Goal: Entertainment & Leisure: Consume media (video, audio)

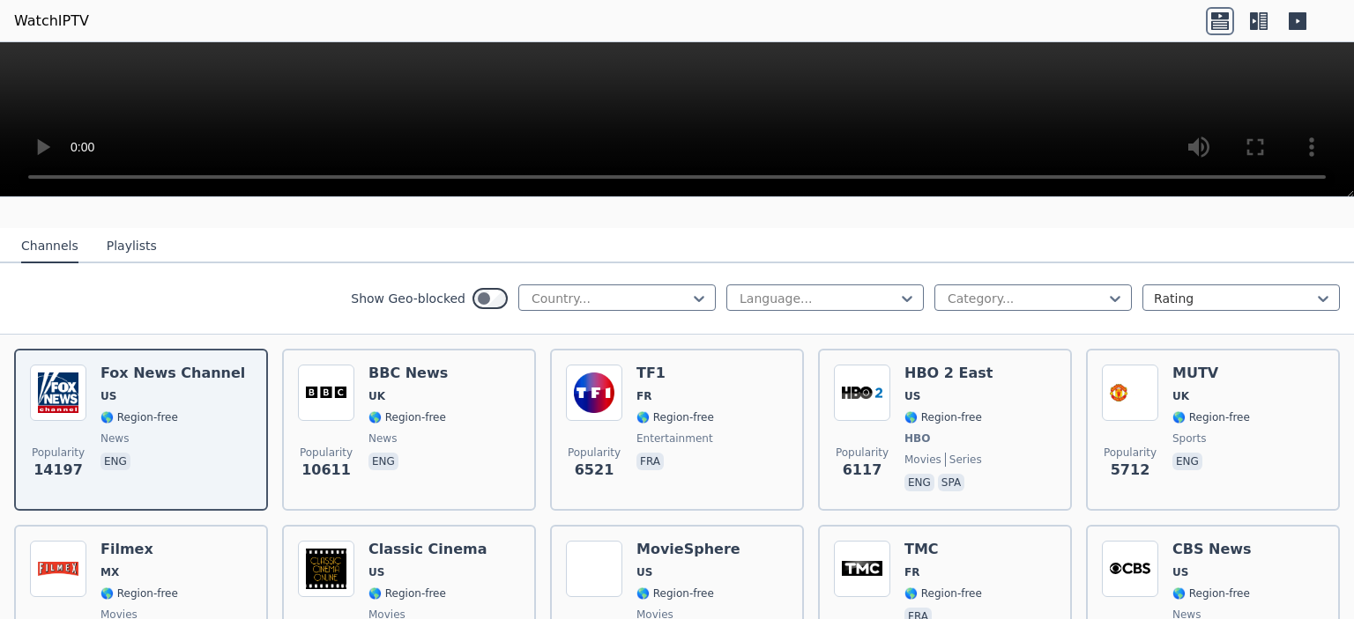
scroll to position [188, 0]
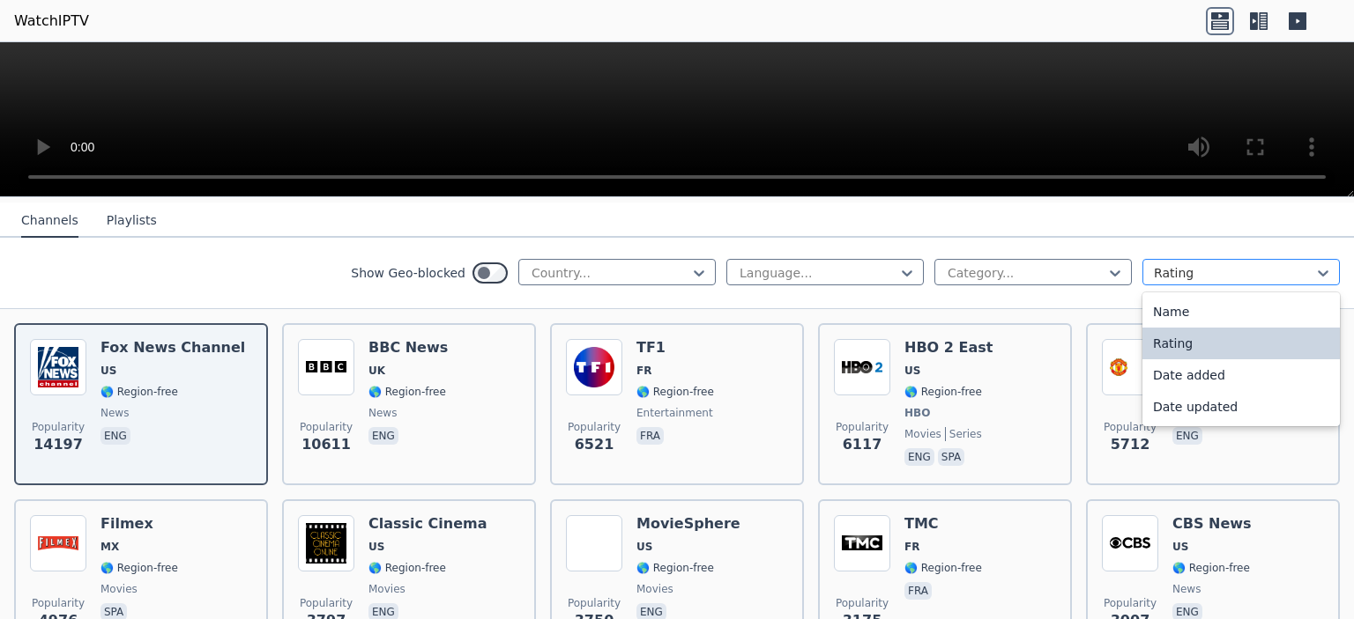
click at [1200, 273] on div at bounding box center [1233, 273] width 160 height 18
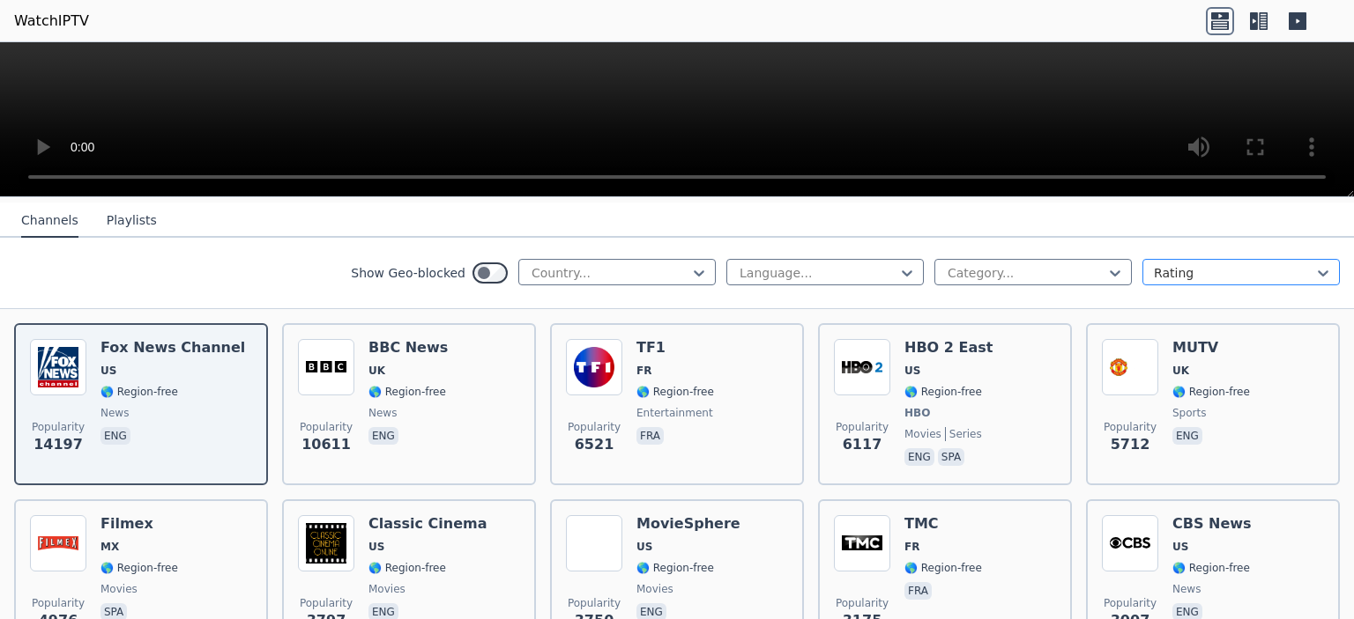
click at [1200, 273] on div at bounding box center [1233, 273] width 160 height 18
drag, startPoint x: 1200, startPoint y: 273, endPoint x: 1345, endPoint y: 654, distance: 407.2
click at [1345, 619] on html "WatchIPTV WatchIPTV - Free IPTV streams from across the world [DOMAIN_NAME] doe…" at bounding box center [677, 309] width 1354 height 619
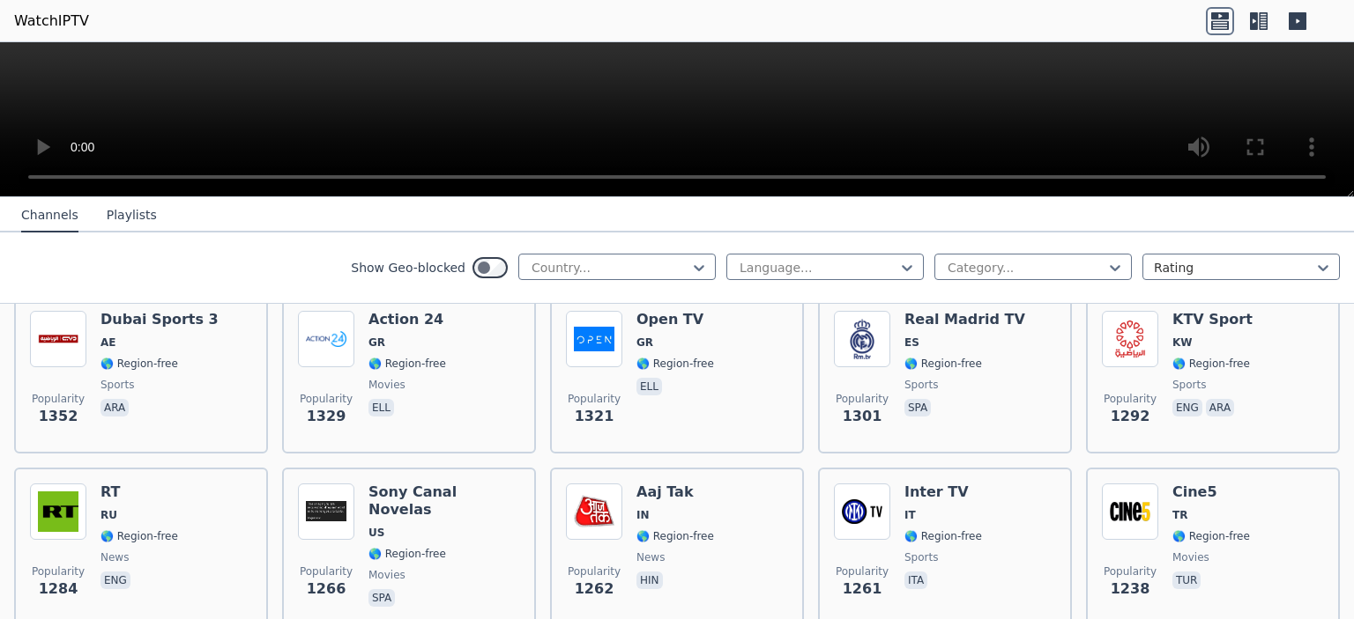
scroll to position [1457, 0]
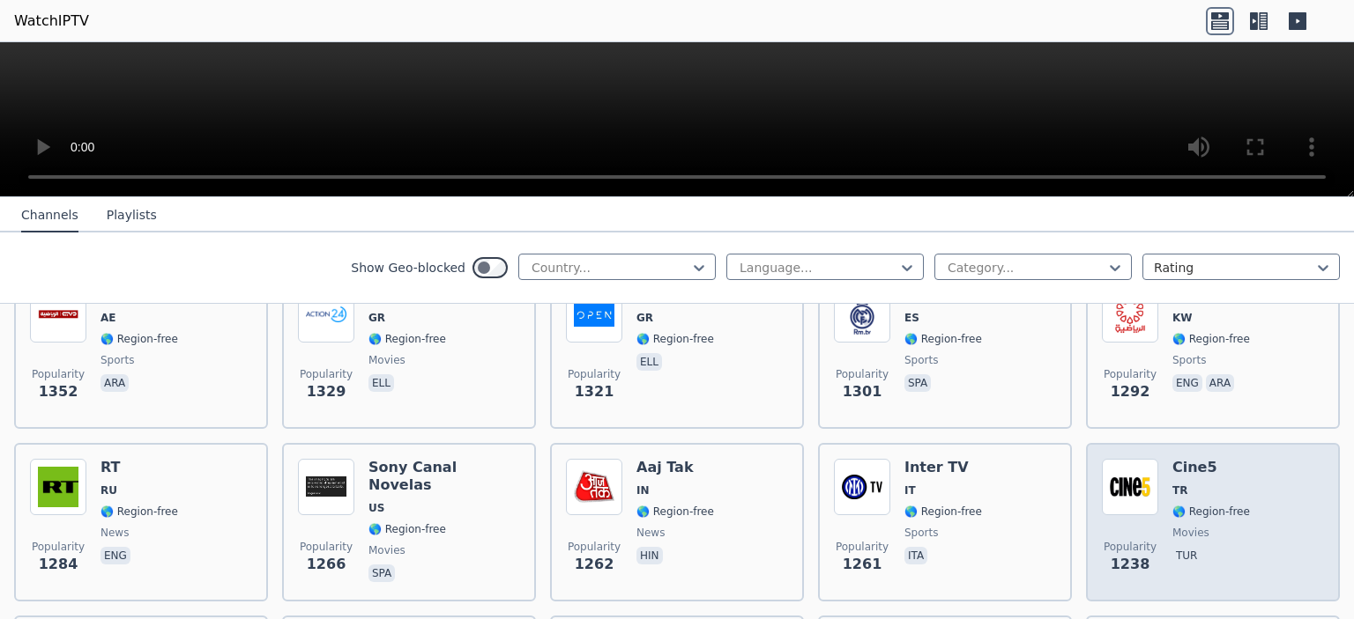
click at [1191, 505] on span "🌎 Region-free" at bounding box center [1211, 512] width 78 height 14
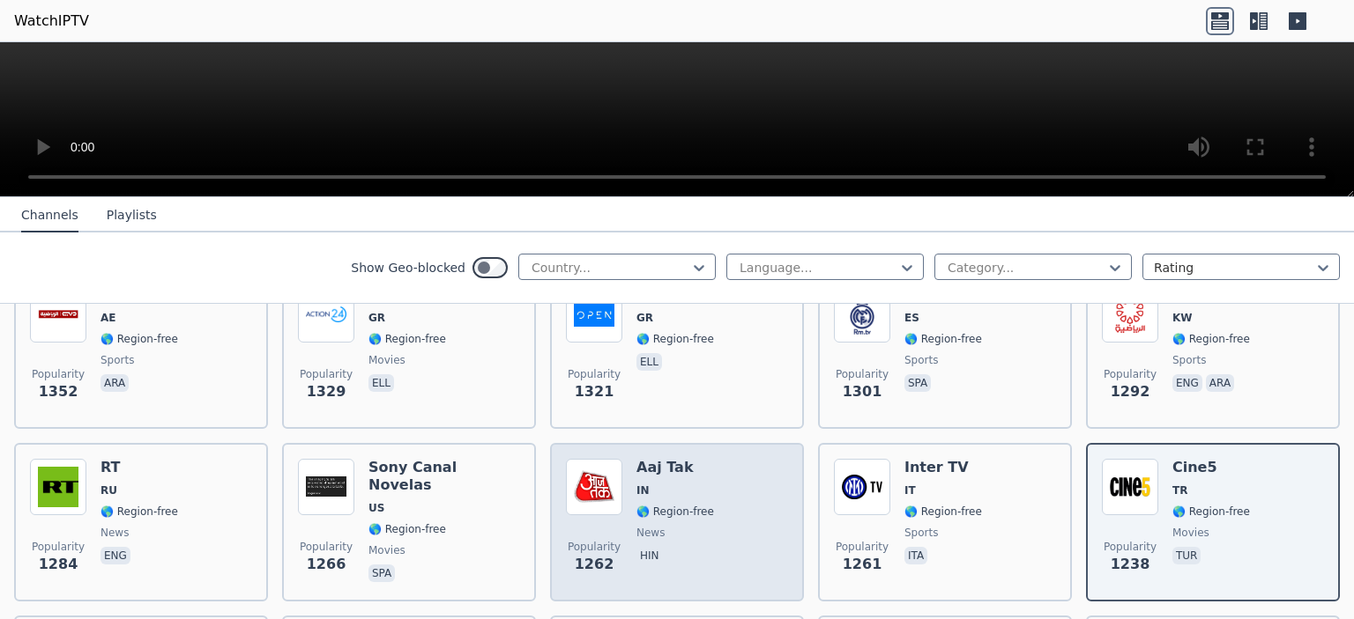
click at [685, 484] on span "IN" at bounding box center [675, 491] width 78 height 14
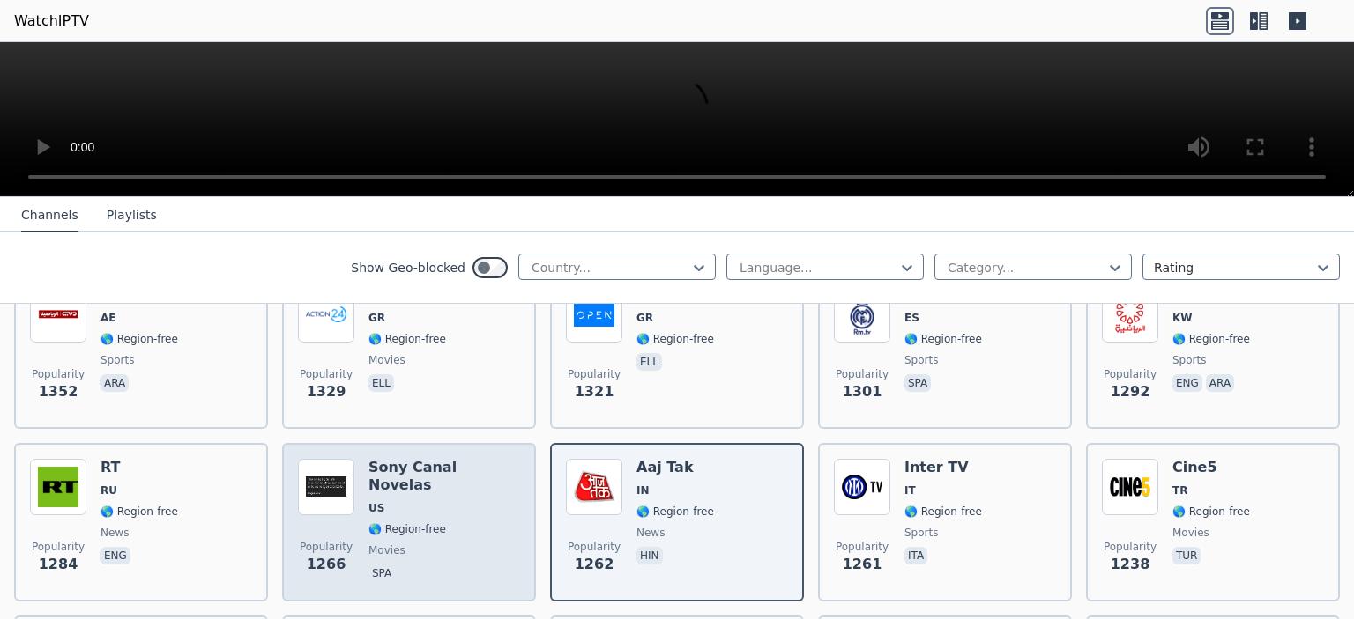
click at [515, 510] on div "Popularity 1266 Sony Canal Novelas US 🌎 Region-free movies spa" at bounding box center [409, 522] width 254 height 159
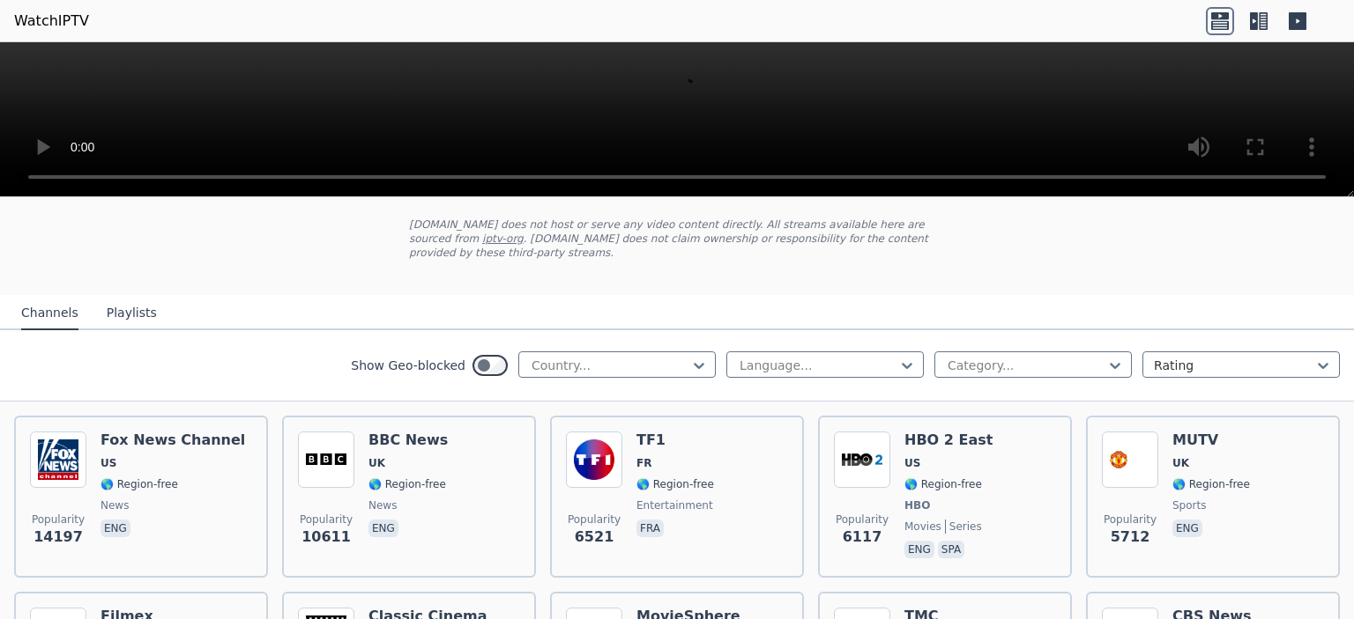
scroll to position [0, 0]
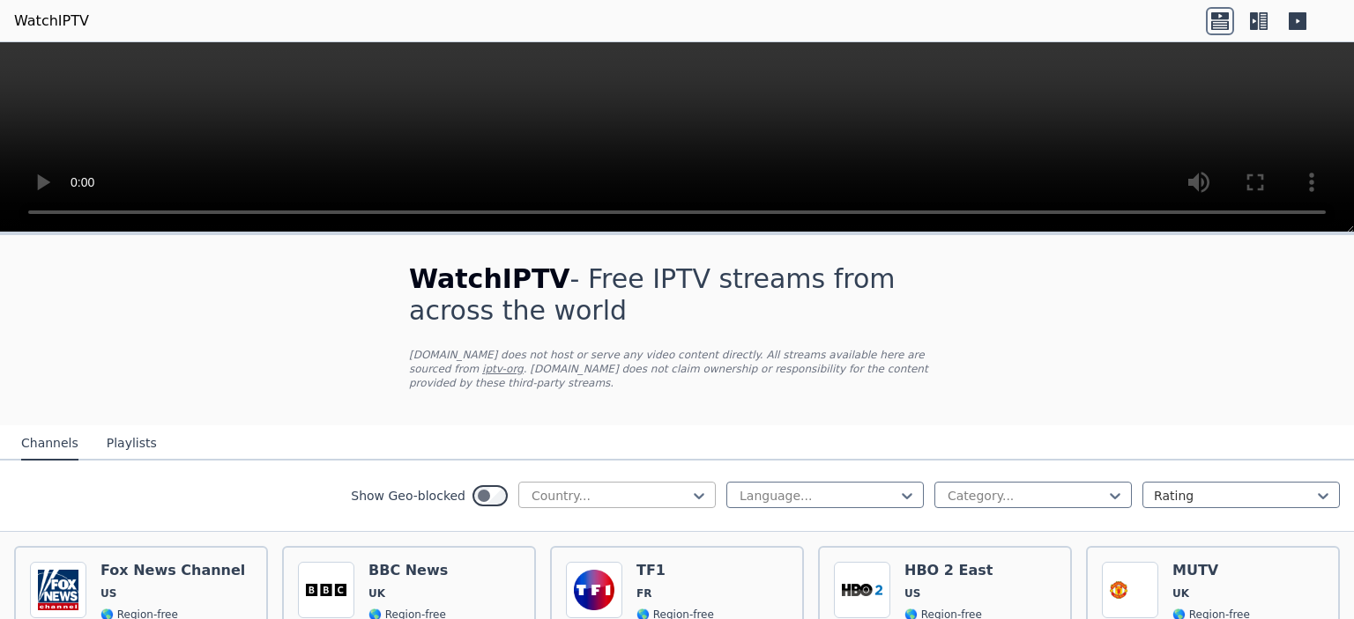
click at [597, 487] on div at bounding box center [610, 496] width 160 height 18
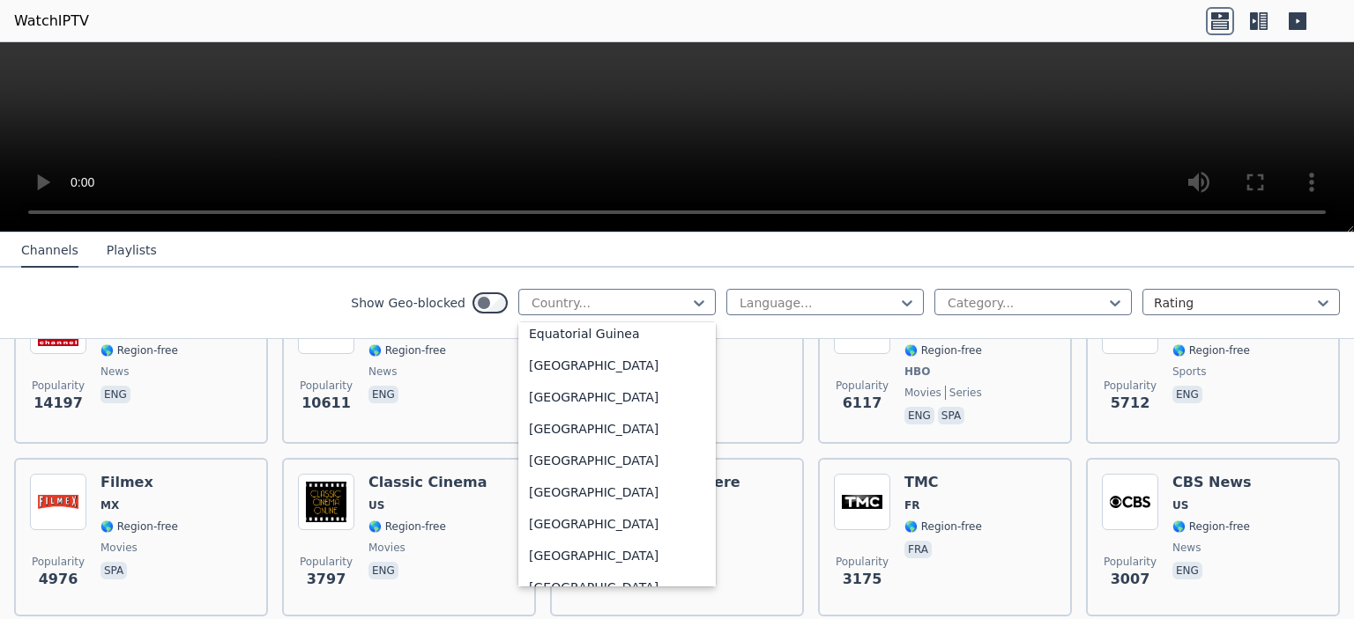
scroll to position [1850, 0]
click at [553, 506] on div "[GEOGRAPHIC_DATA]" at bounding box center [616, 490] width 197 height 32
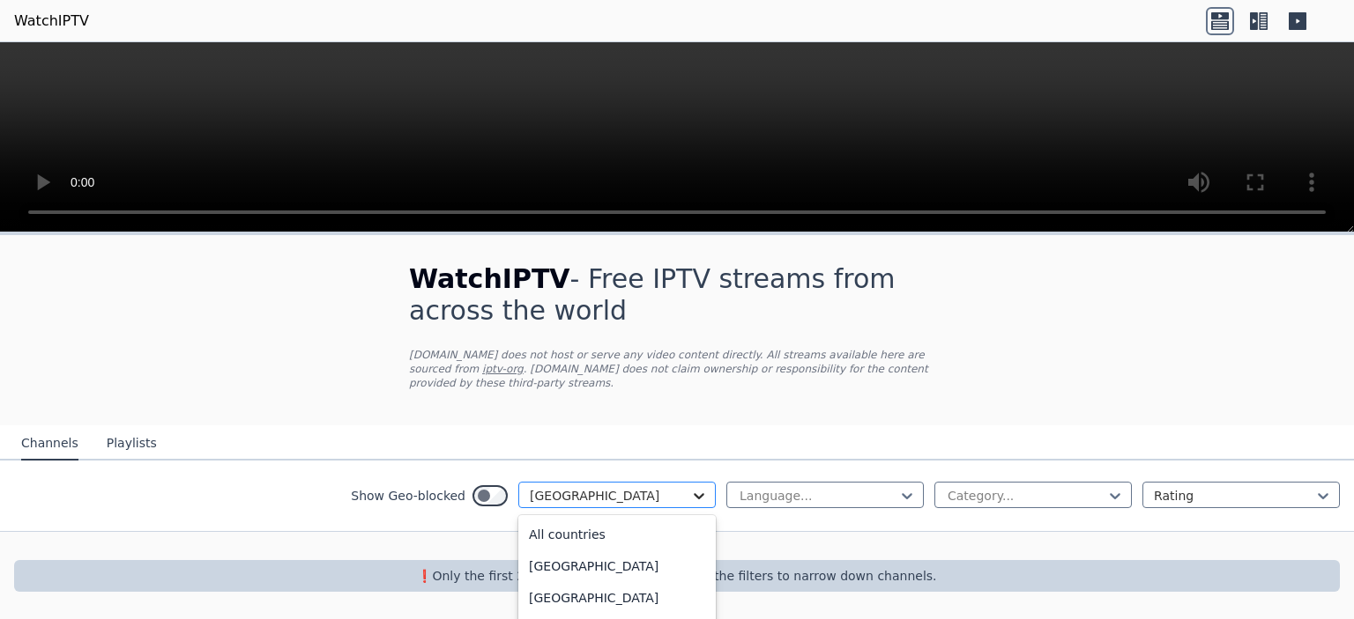
click at [693, 487] on icon at bounding box center [699, 496] width 18 height 18
click at [589, 517] on div "[GEOGRAPHIC_DATA]" at bounding box center [616, 514] width 197 height 32
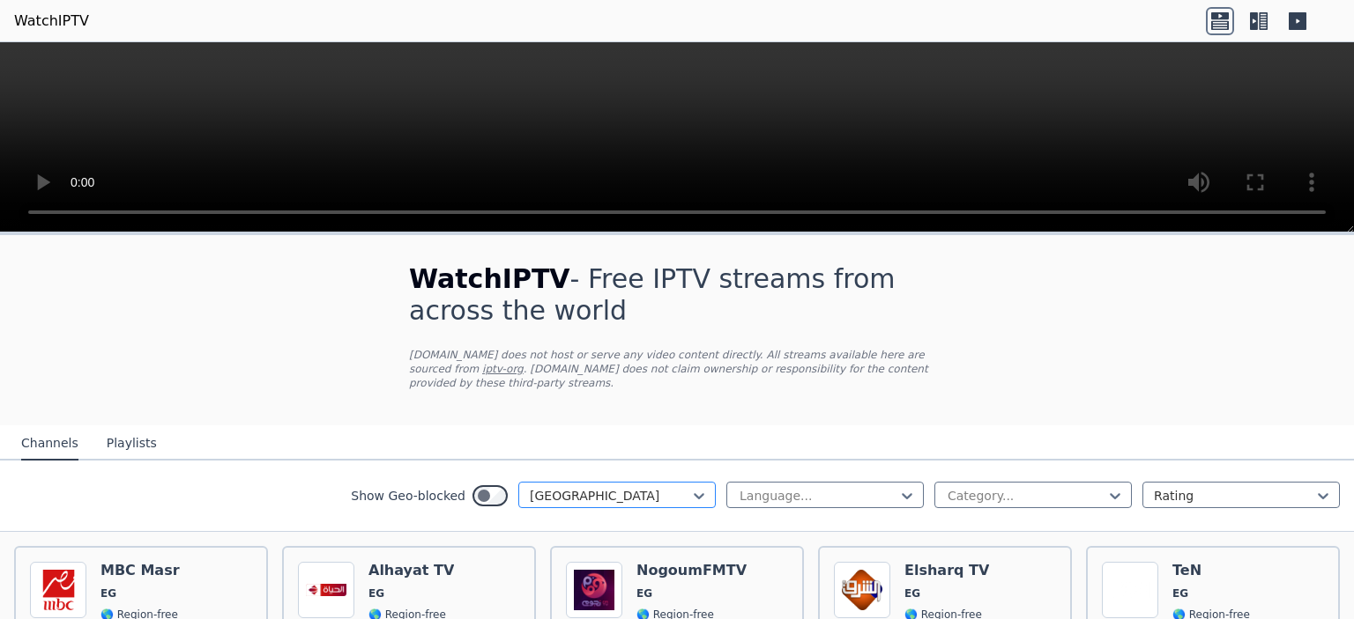
click at [589, 482] on div "[GEOGRAPHIC_DATA]" at bounding box center [616, 495] width 197 height 26
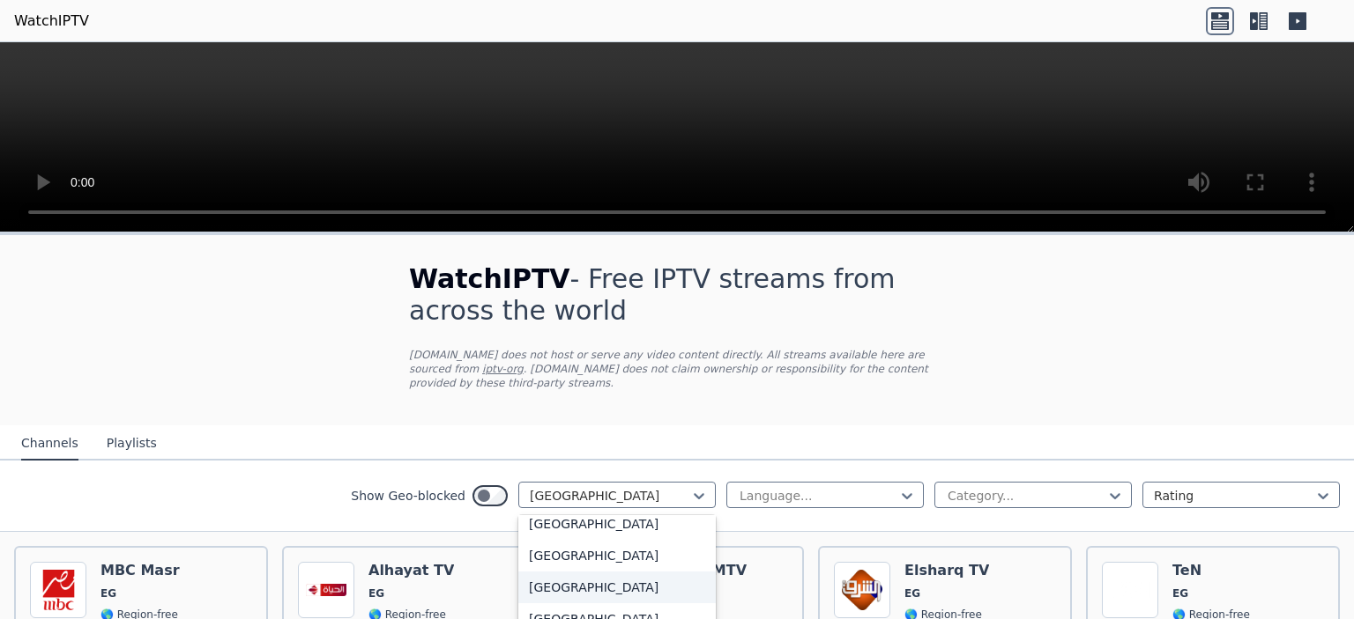
scroll to position [2016, 0]
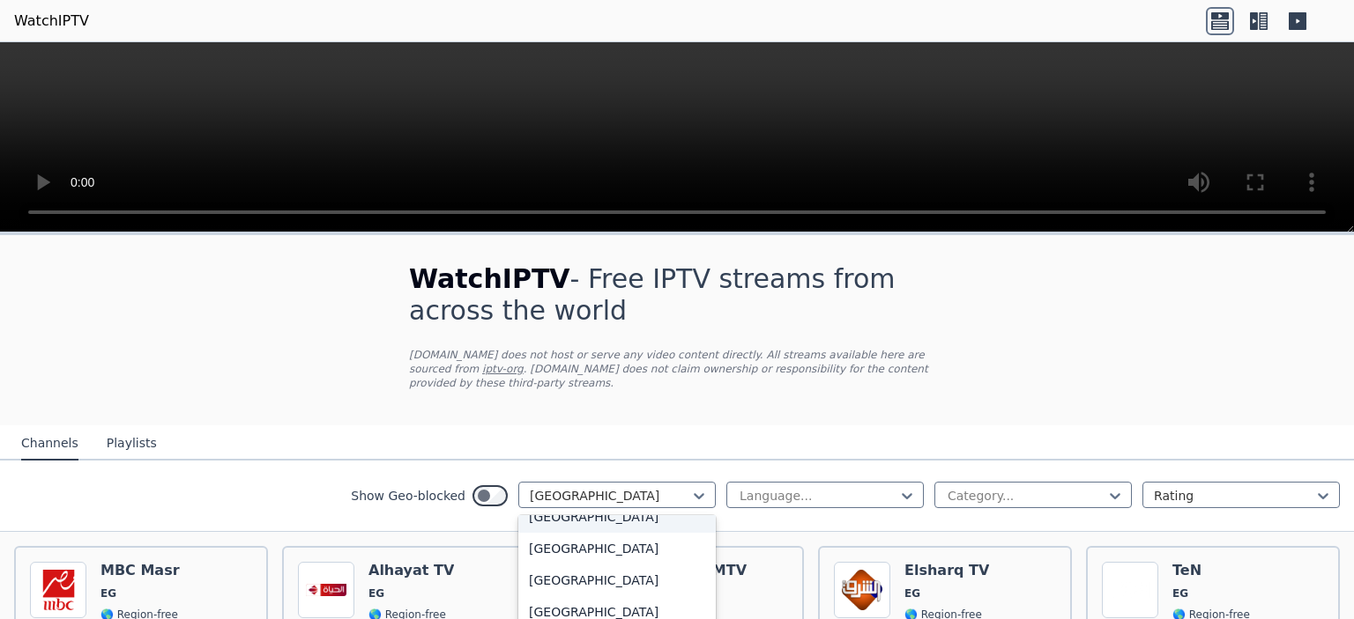
click at [596, 528] on div "[GEOGRAPHIC_DATA]" at bounding box center [616, 517] width 197 height 32
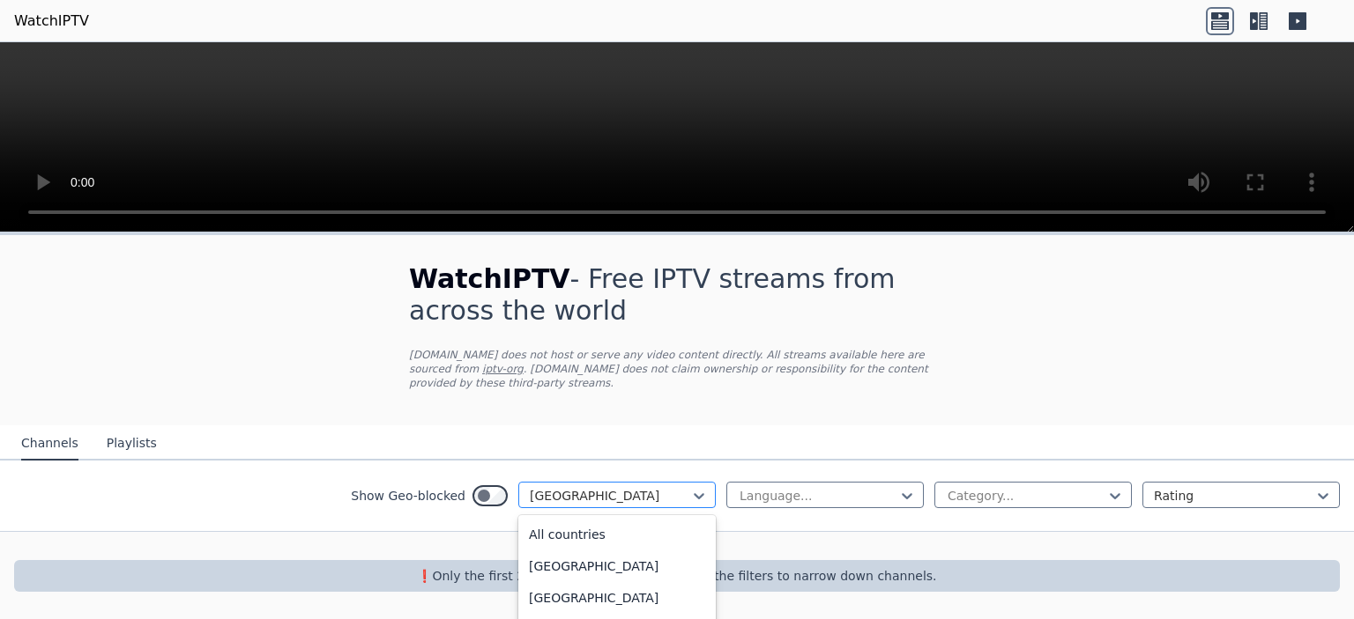
scroll to position [1798, 0]
click at [619, 488] on div at bounding box center [610, 496] width 160 height 18
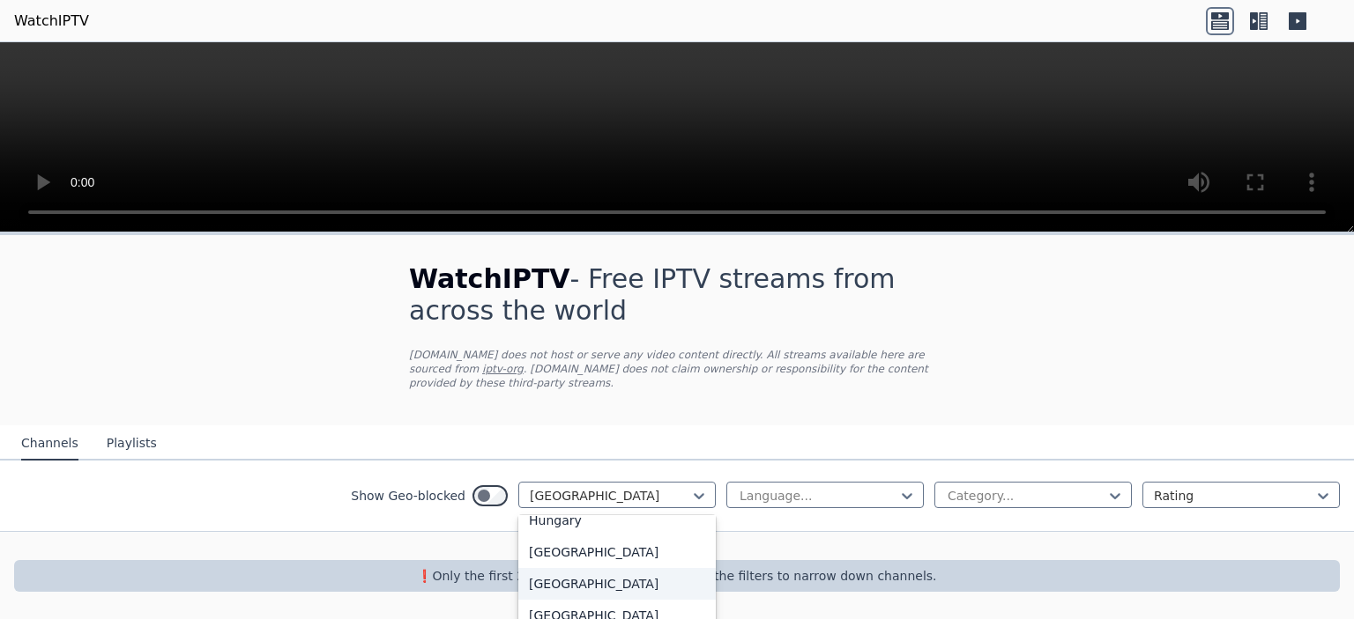
click at [554, 581] on div "[GEOGRAPHIC_DATA]" at bounding box center [616, 584] width 197 height 32
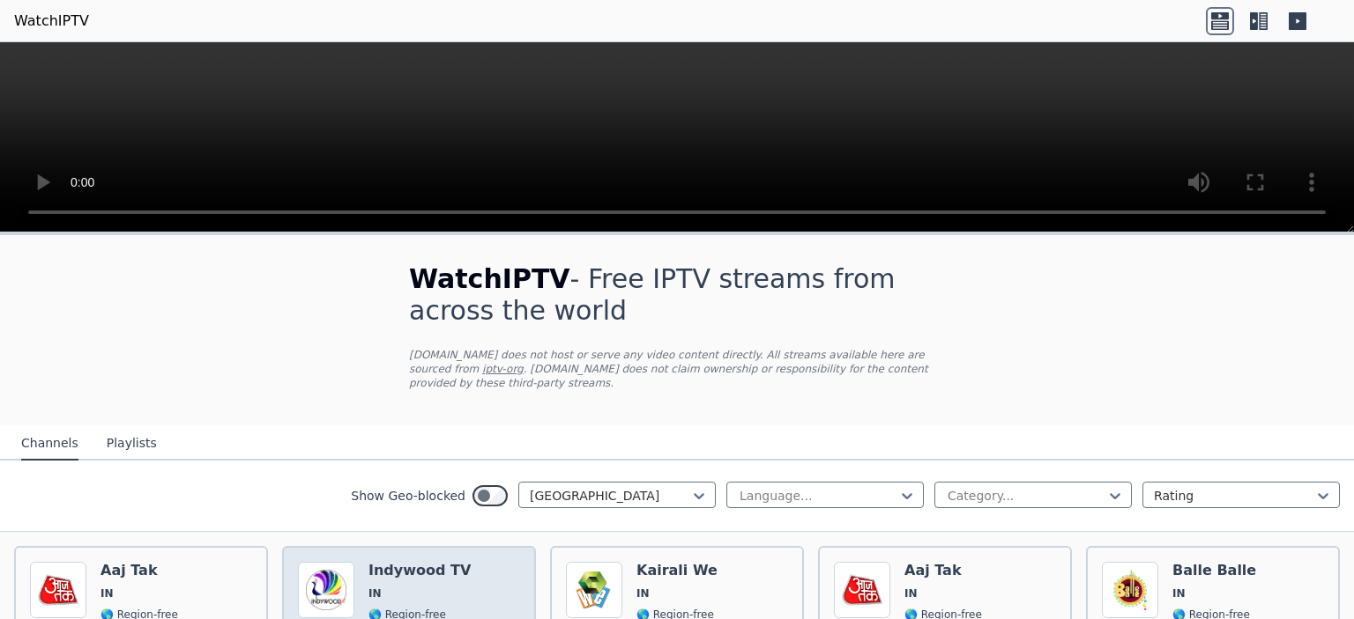
click at [377, 562] on h6 "Indywood TV" at bounding box center [419, 571] width 102 height 18
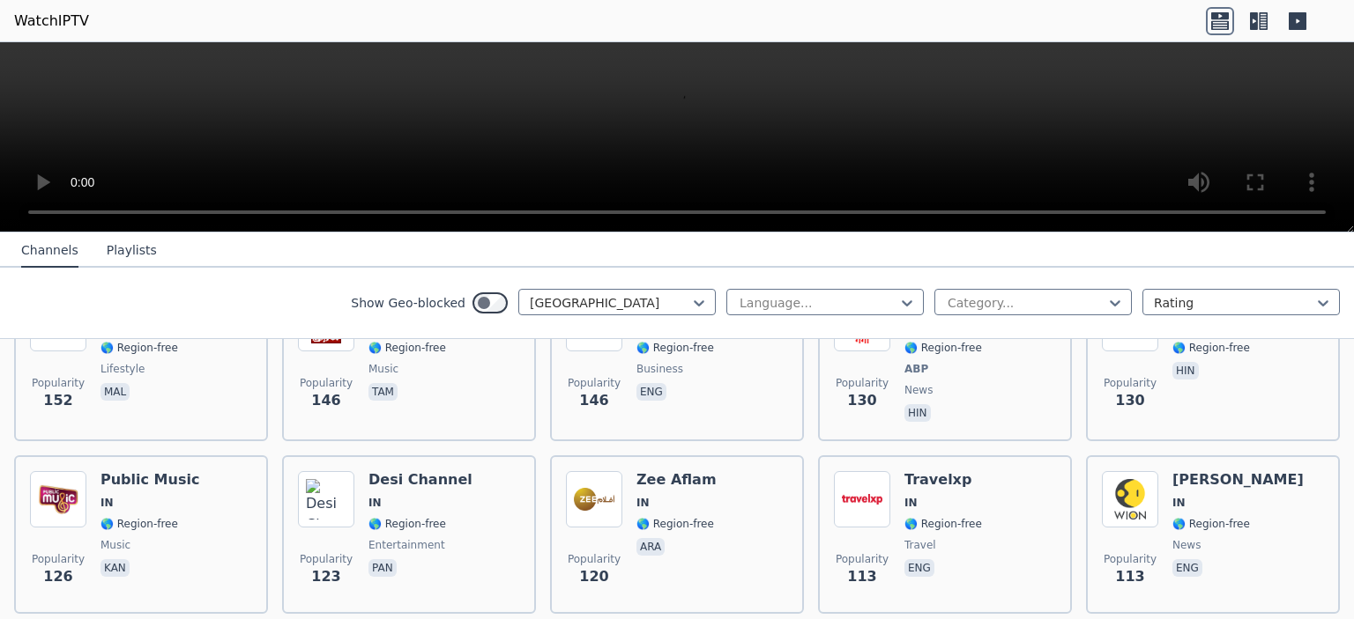
scroll to position [793, 0]
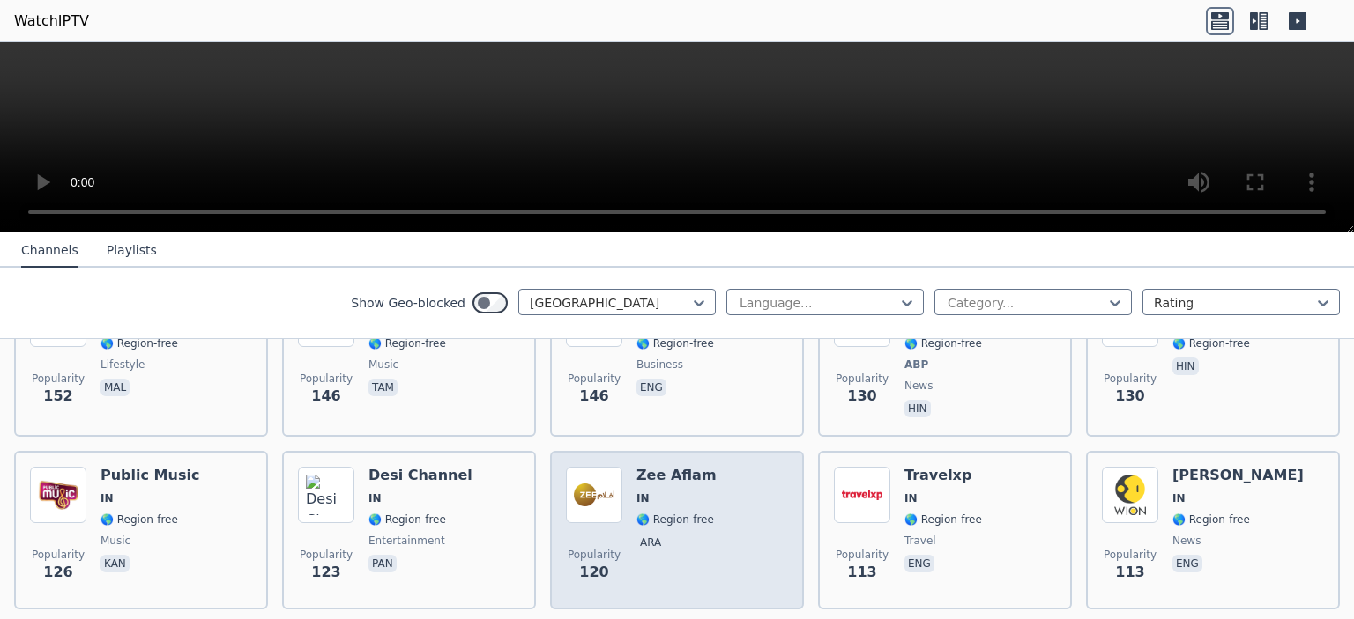
click at [598, 515] on div "Popularity 120" at bounding box center [594, 530] width 56 height 127
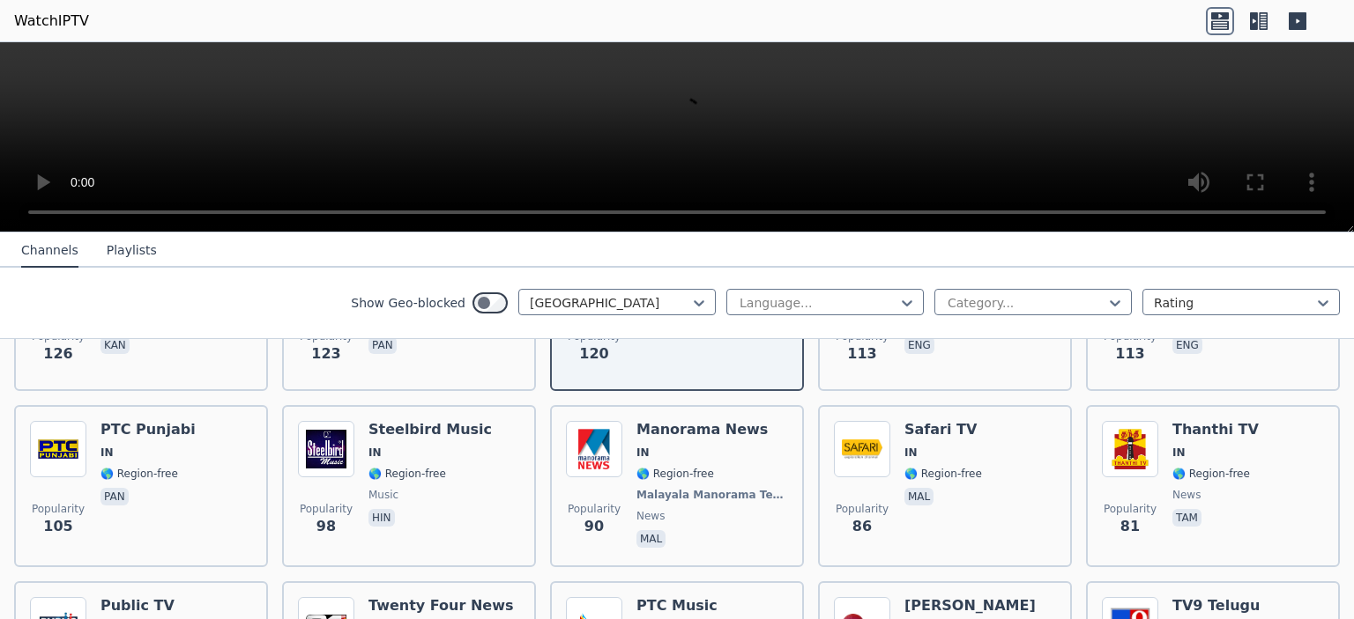
scroll to position [1057, 0]
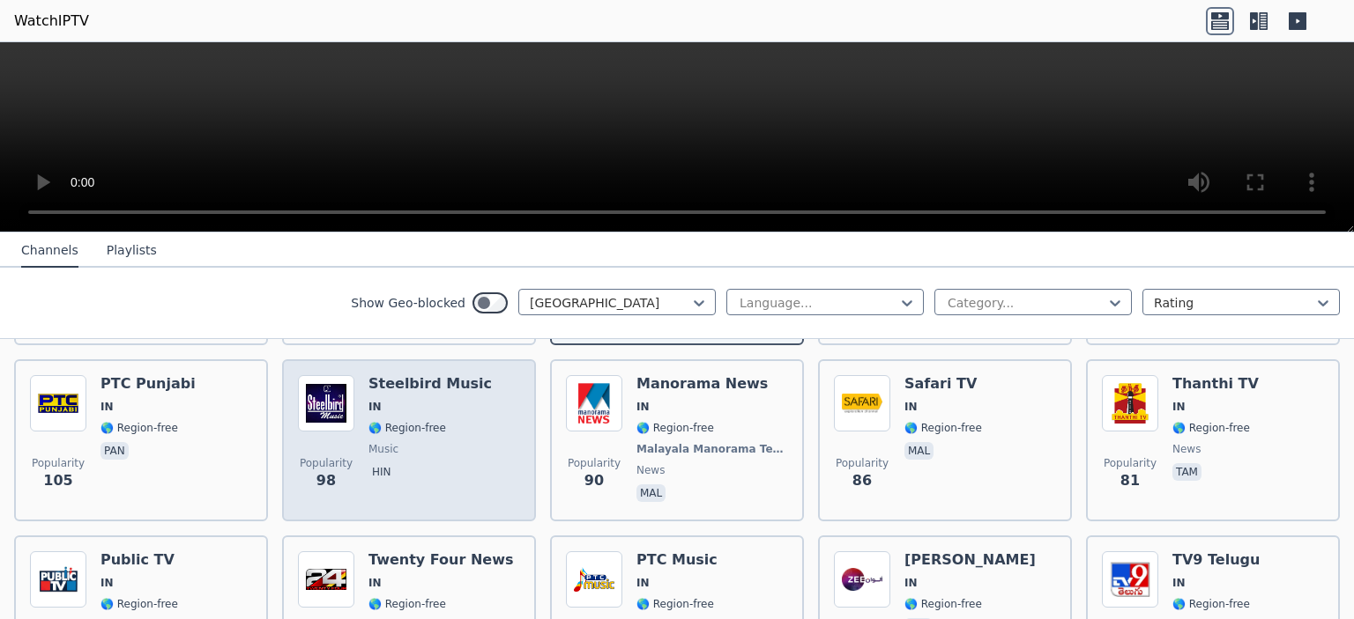
click at [431, 442] on span "music" at bounding box center [429, 449] width 123 height 14
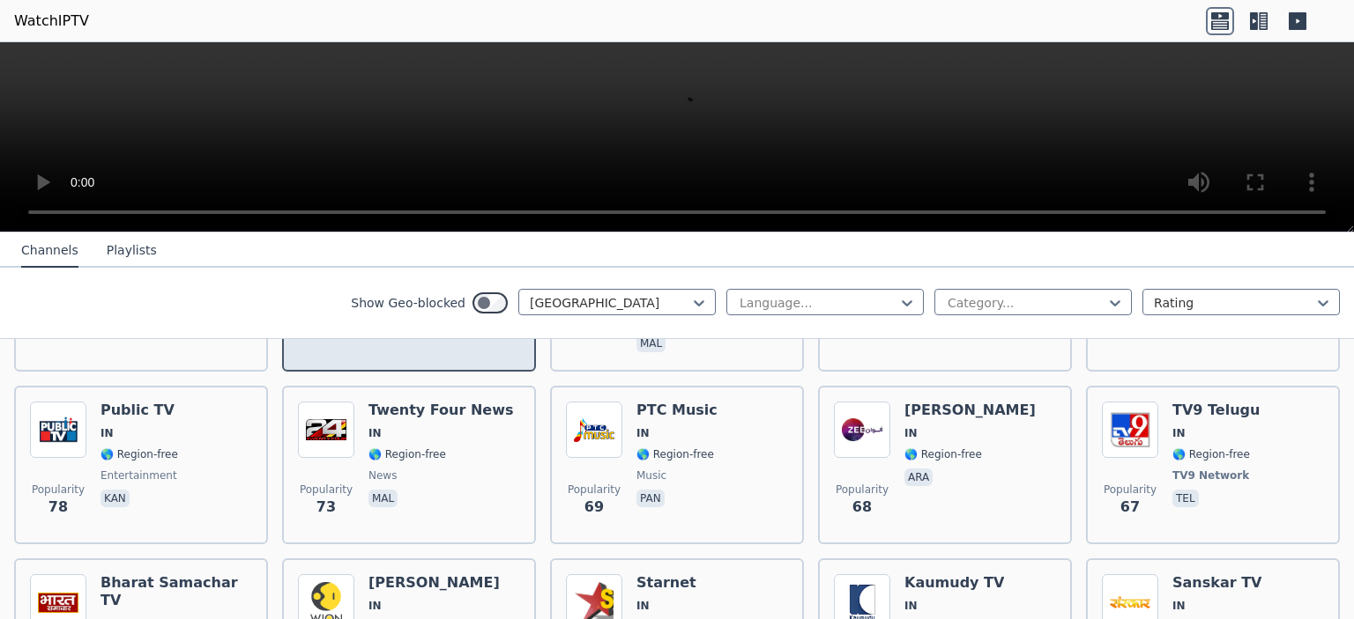
scroll to position [1234, 0]
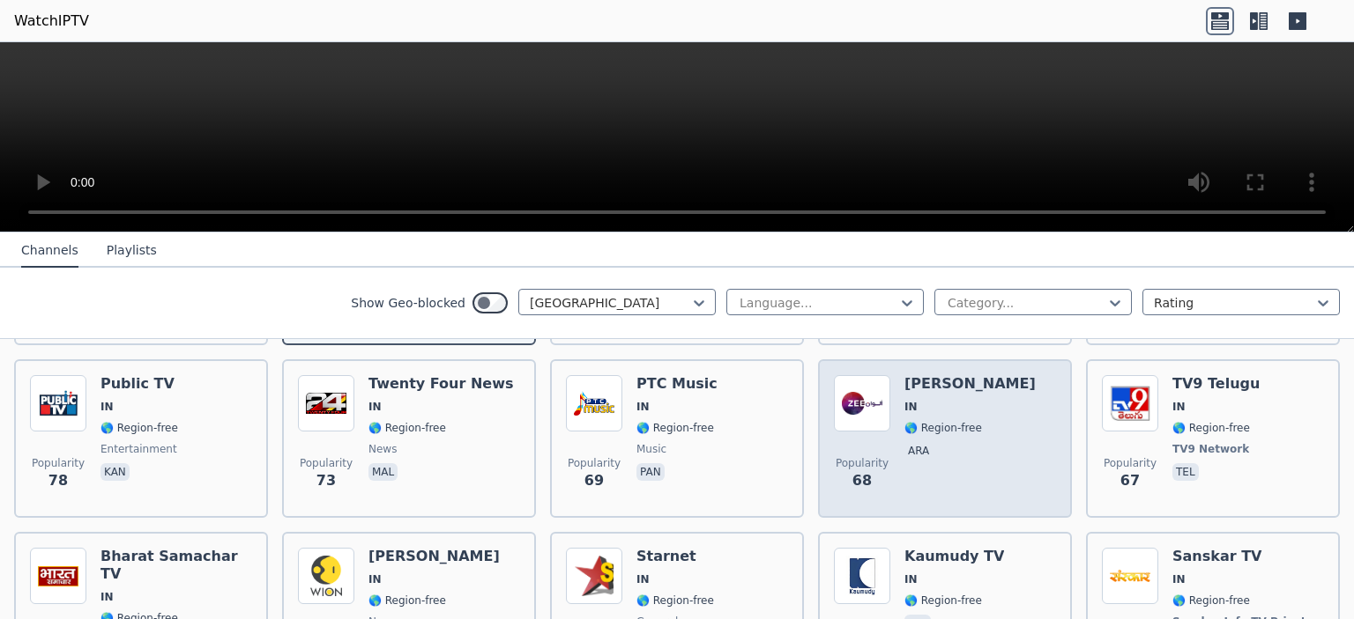
click at [909, 421] on span "🌎 Region-free" at bounding box center [943, 428] width 78 height 14
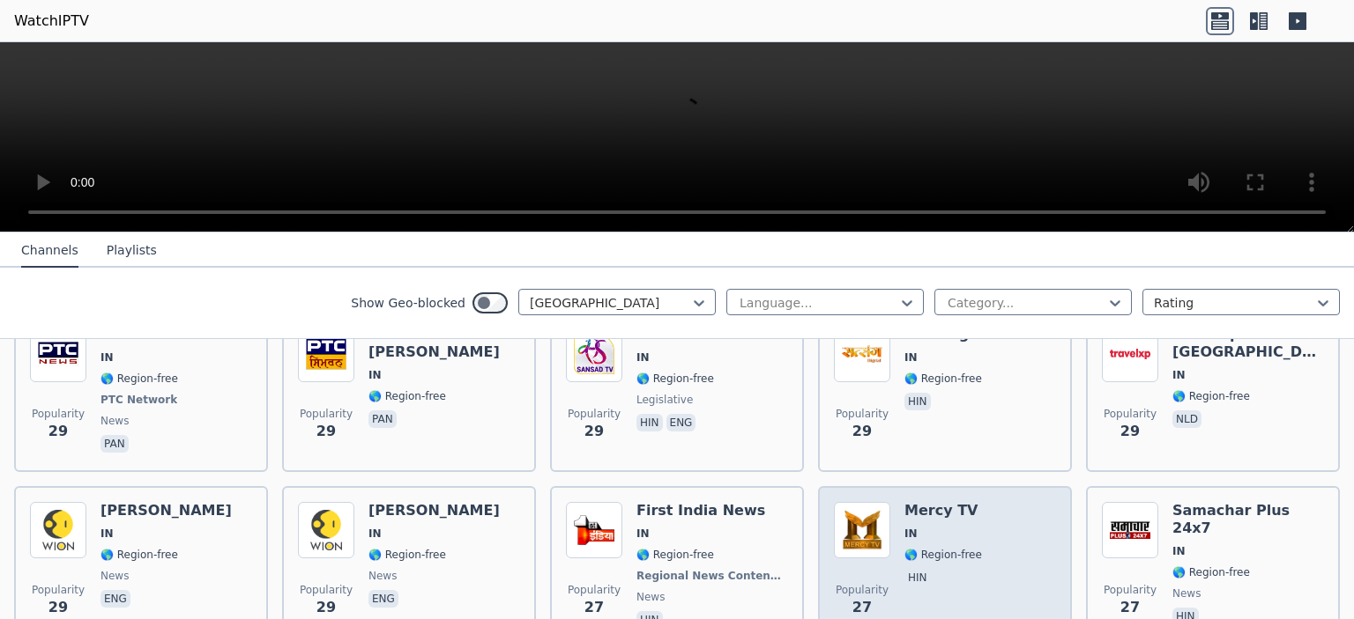
scroll to position [2732, 0]
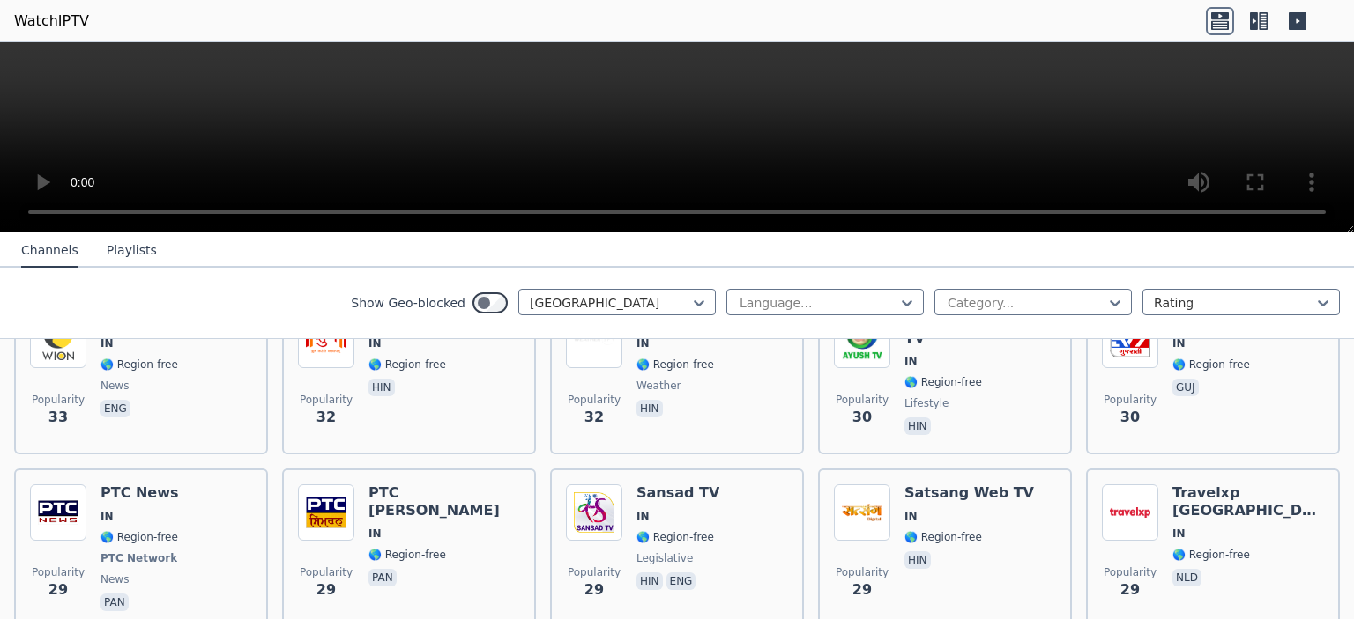
click at [656, 316] on div "Show Geo-blocked [GEOGRAPHIC_DATA]" at bounding box center [533, 303] width 365 height 28
click at [647, 302] on div at bounding box center [610, 303] width 160 height 18
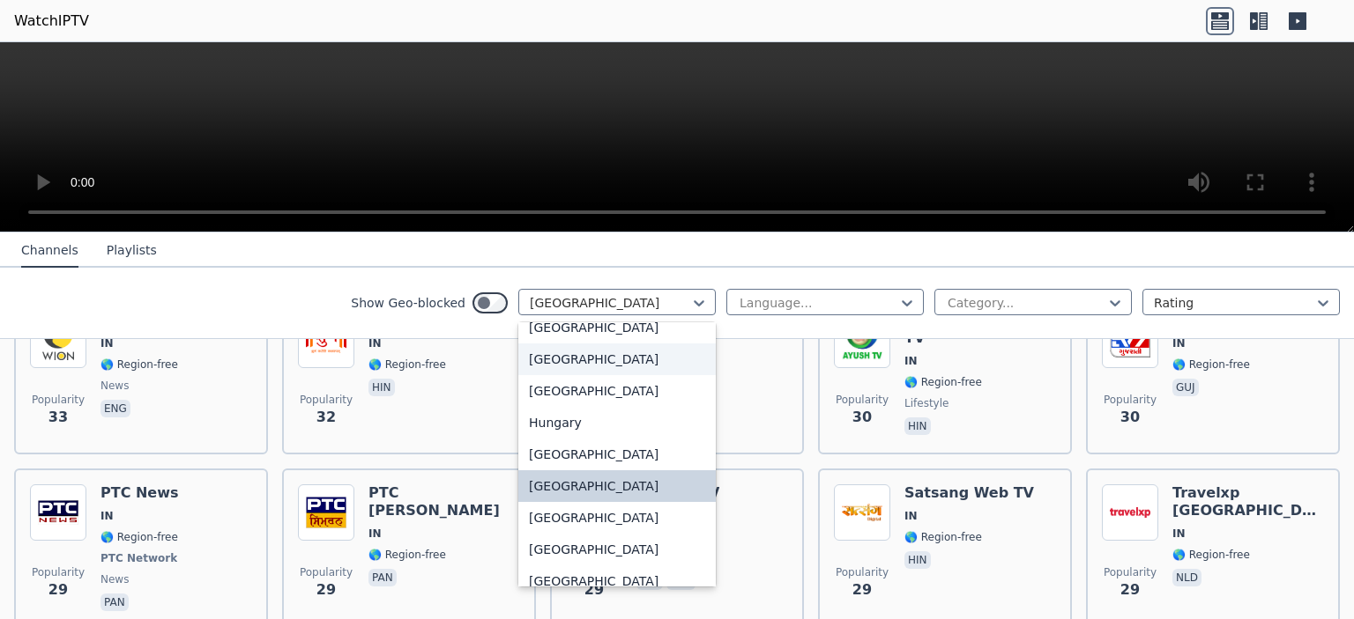
scroll to position [2615, 0]
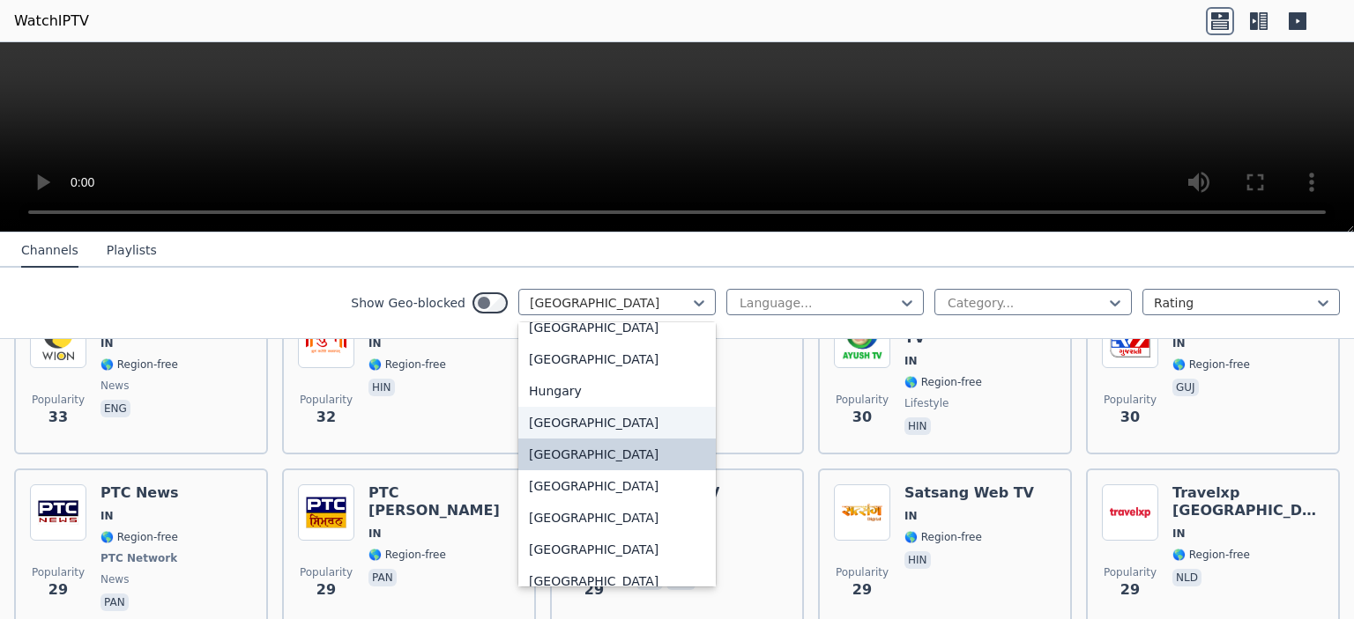
click at [526, 439] on div "[GEOGRAPHIC_DATA]" at bounding box center [616, 423] width 197 height 32
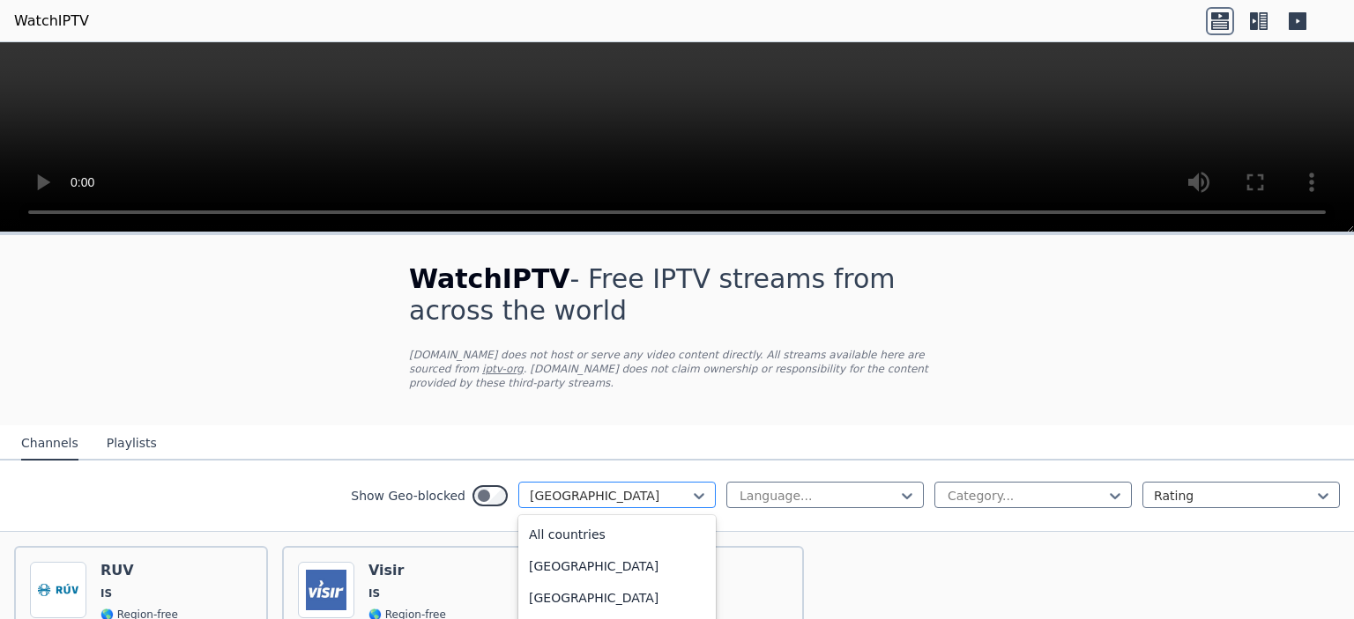
scroll to position [2496, 0]
click at [651, 482] on div "[GEOGRAPHIC_DATA]" at bounding box center [616, 495] width 197 height 26
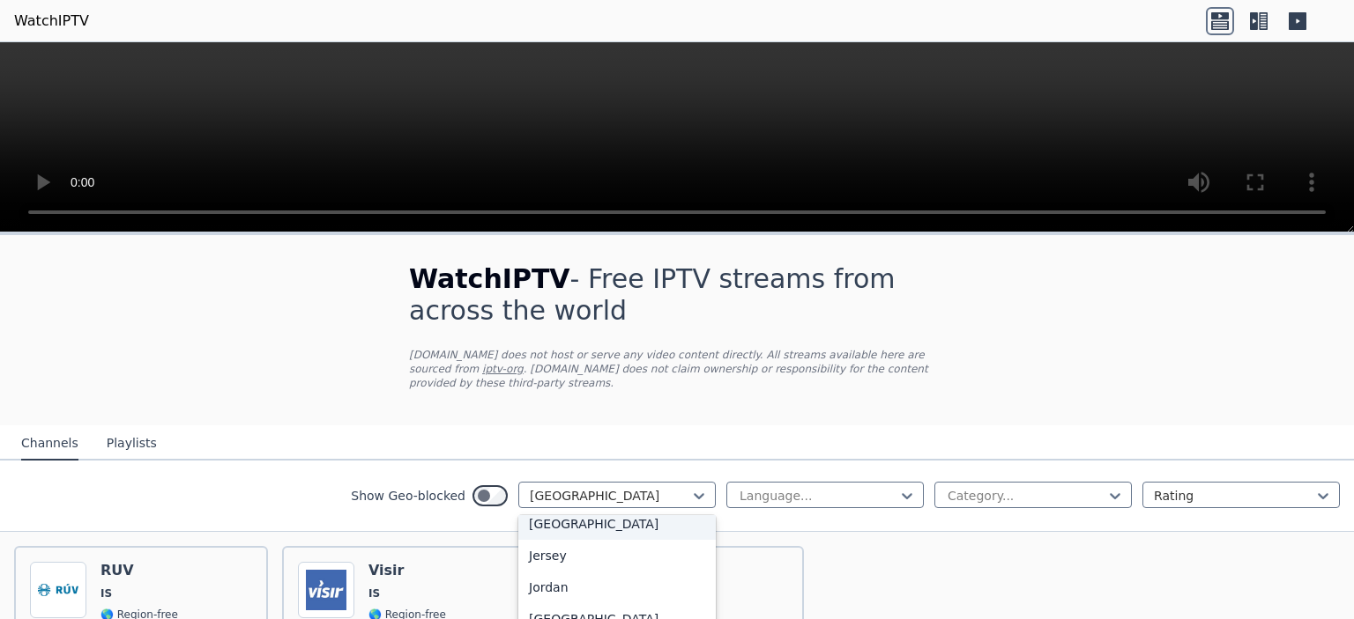
click at [605, 528] on div "[GEOGRAPHIC_DATA]" at bounding box center [616, 524] width 197 height 32
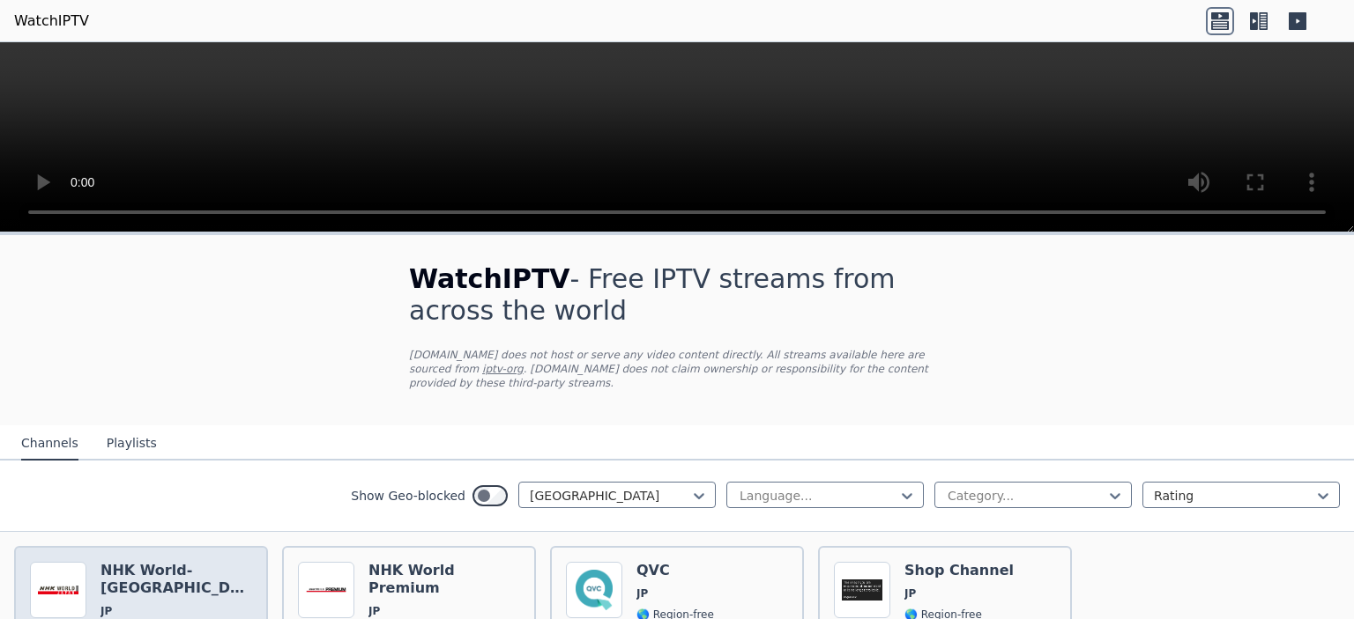
click at [181, 604] on span "JP" at bounding box center [176, 611] width 152 height 14
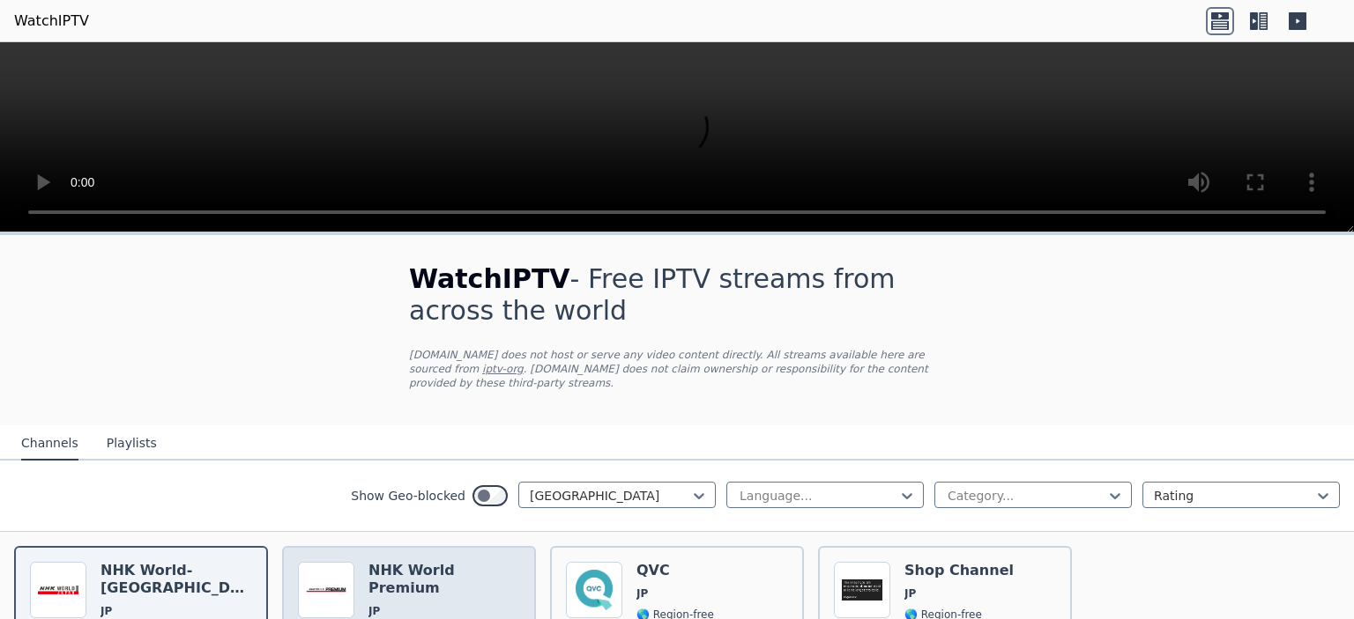
click at [384, 604] on span "JP" at bounding box center [444, 611] width 152 height 14
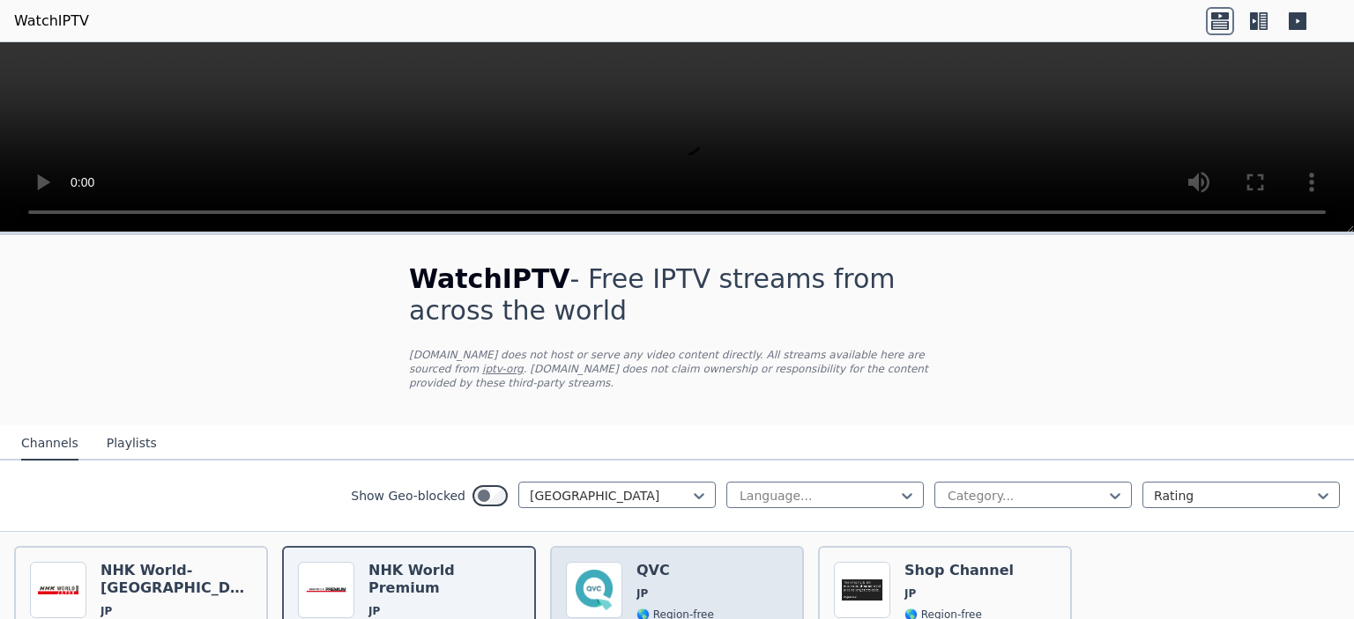
click at [733, 546] on div "Popularity 701 QVC JP 🌎 Region-free shop jpn" at bounding box center [677, 625] width 254 height 159
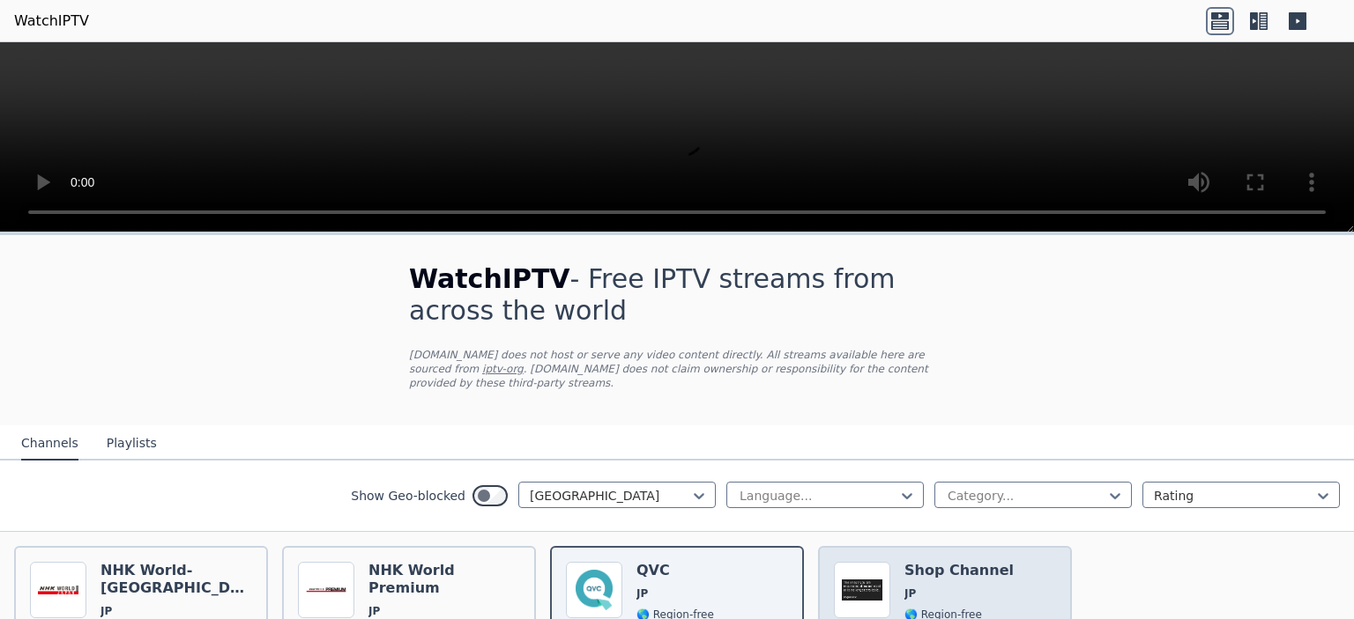
click at [885, 578] on div "Popularity 480 Shop Channel JP 🌎 Region-free shop jpn" at bounding box center [945, 625] width 222 height 127
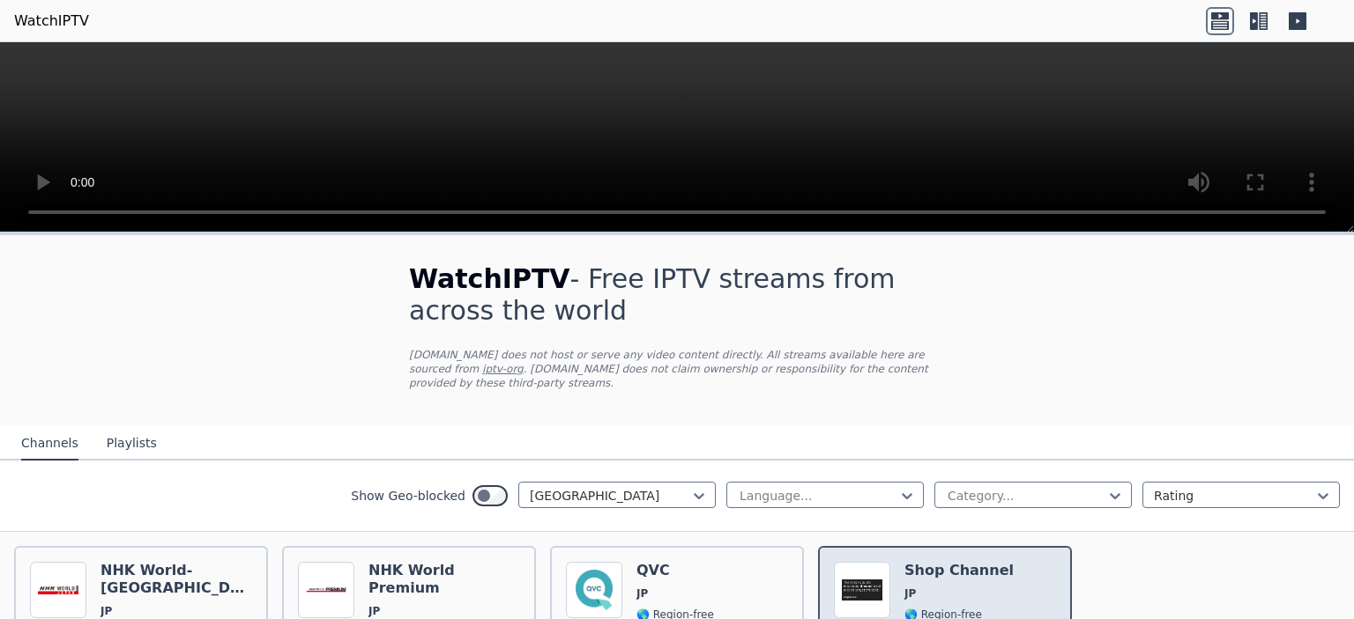
scroll to position [143, 0]
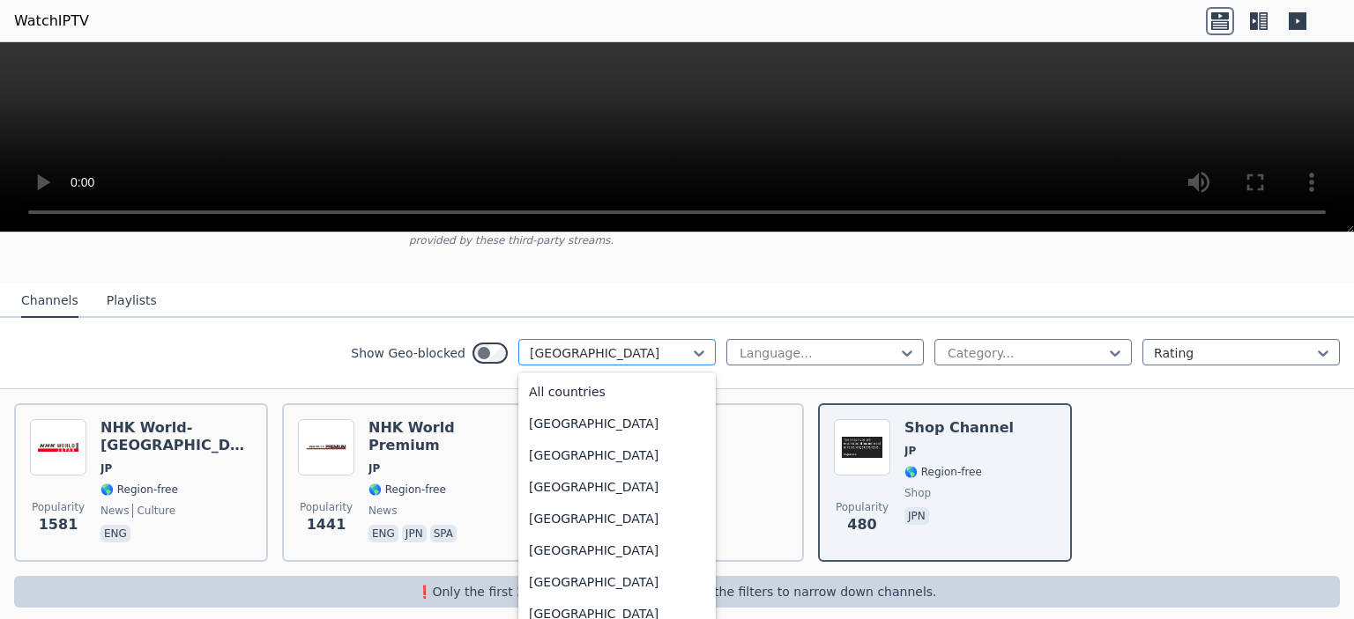
click at [653, 345] on div at bounding box center [610, 354] width 160 height 18
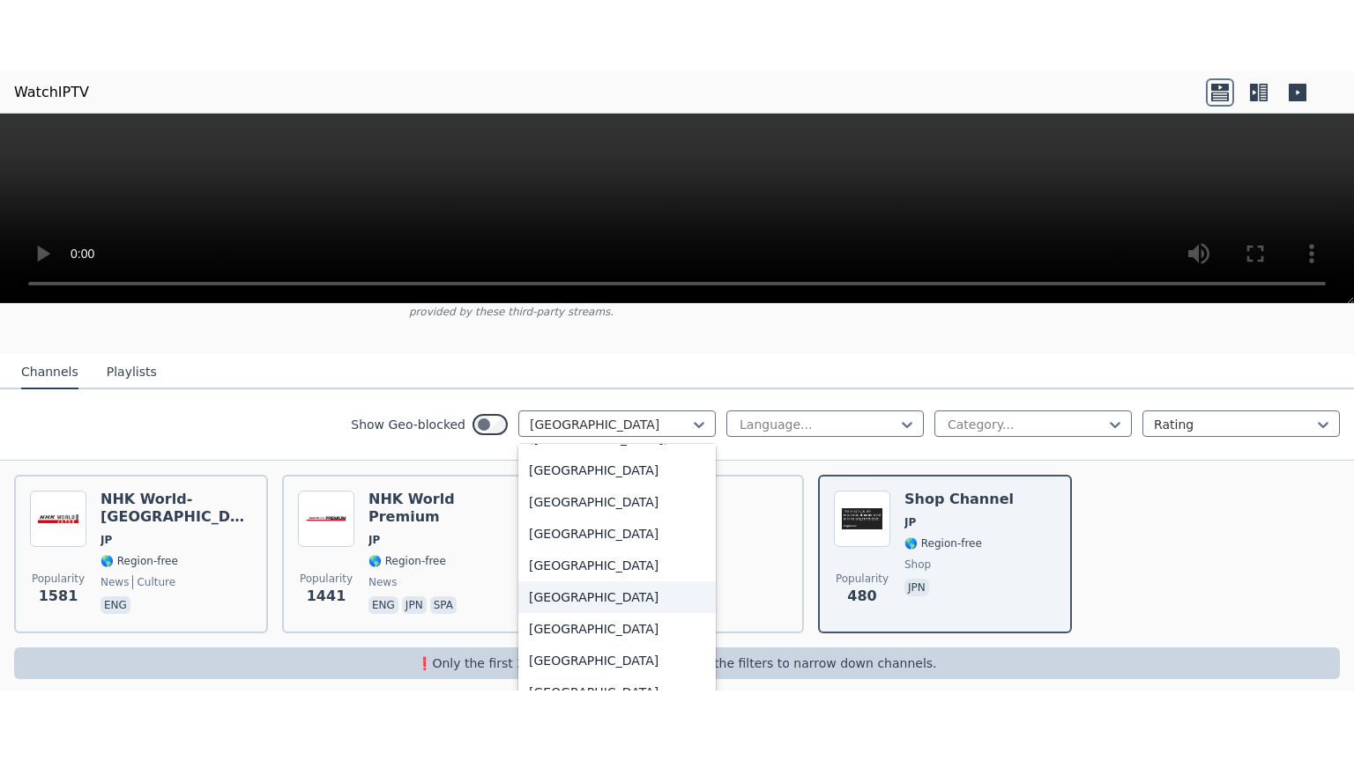
scroll to position [4046, 0]
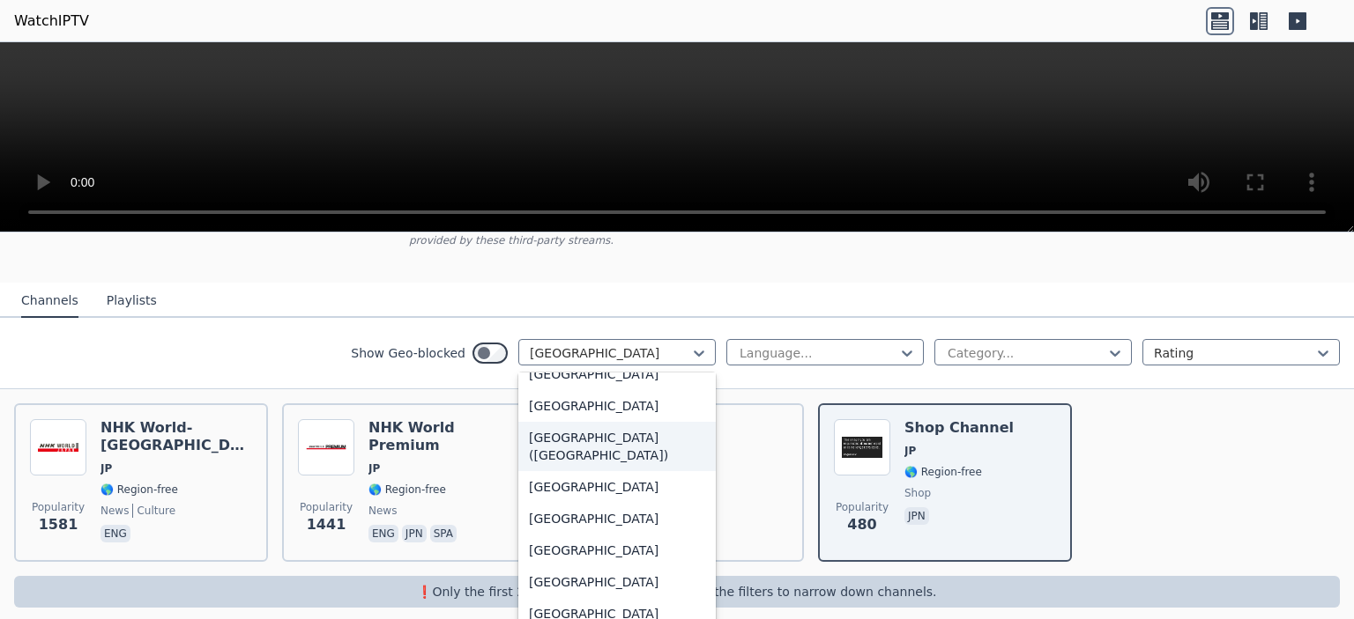
click at [572, 439] on div "[GEOGRAPHIC_DATA] ([GEOGRAPHIC_DATA])" at bounding box center [616, 446] width 197 height 49
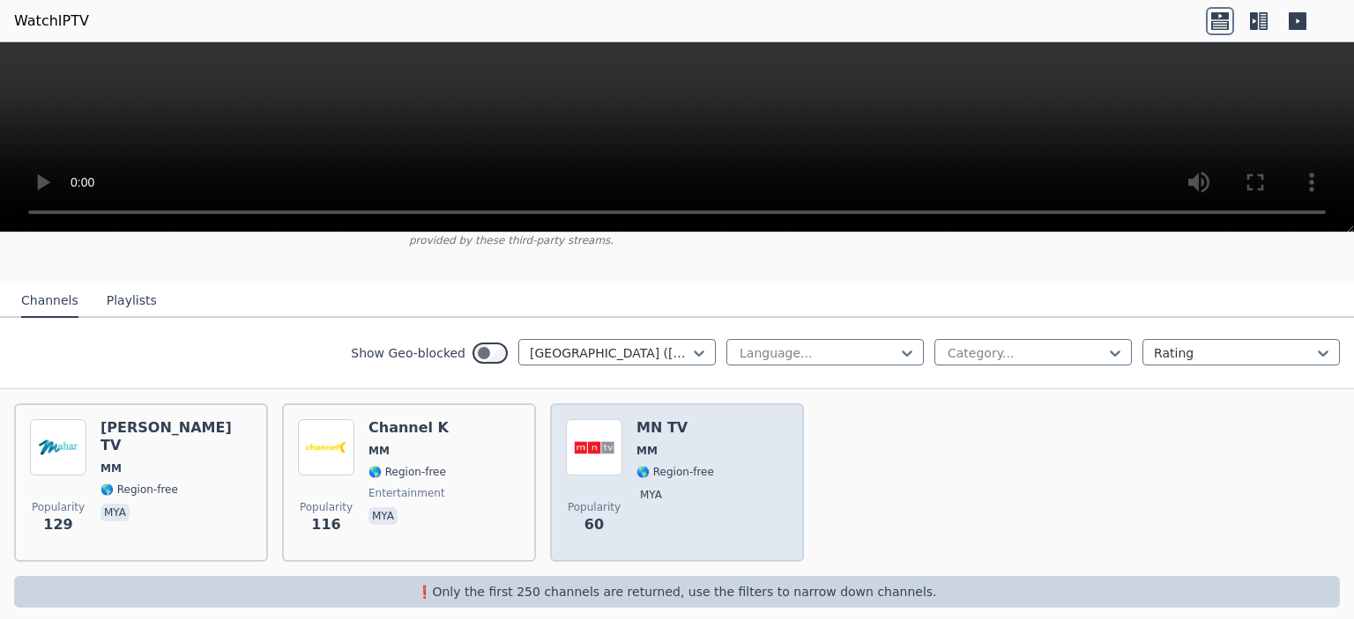
click at [695, 444] on span "MM" at bounding box center [675, 451] width 78 height 14
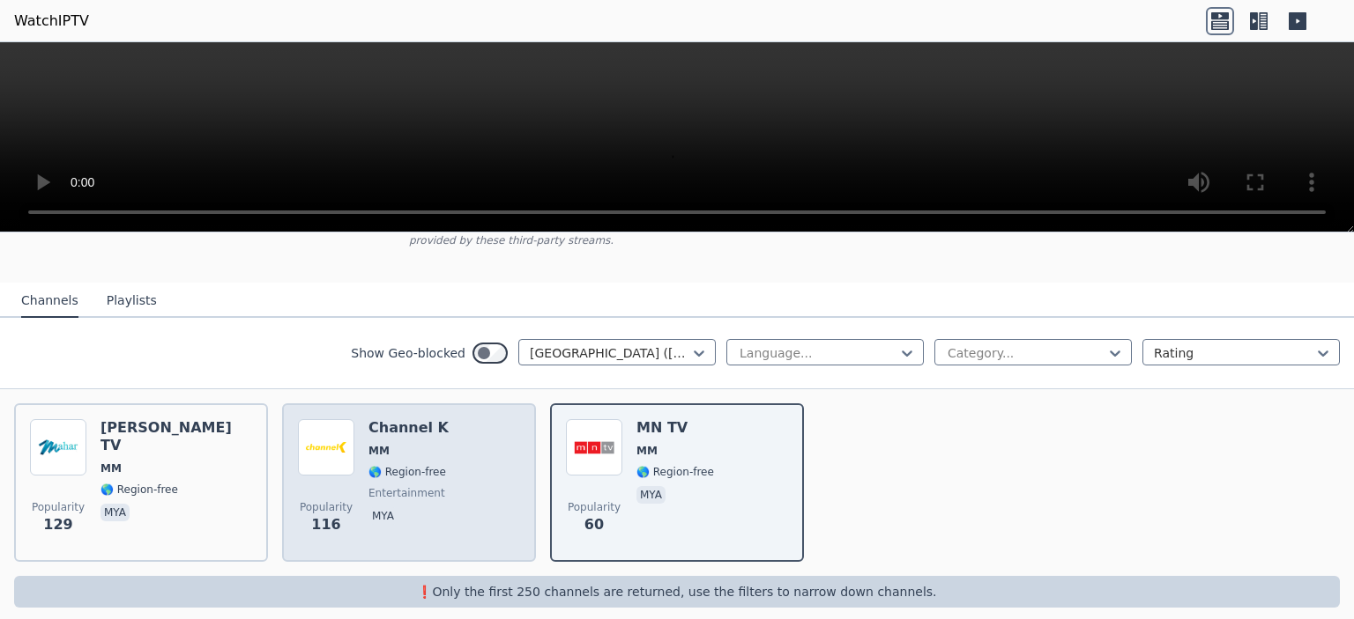
click at [441, 433] on div "Popularity 116 Channel K MM 🌎 Region-free entertainment mya" at bounding box center [409, 482] width 222 height 127
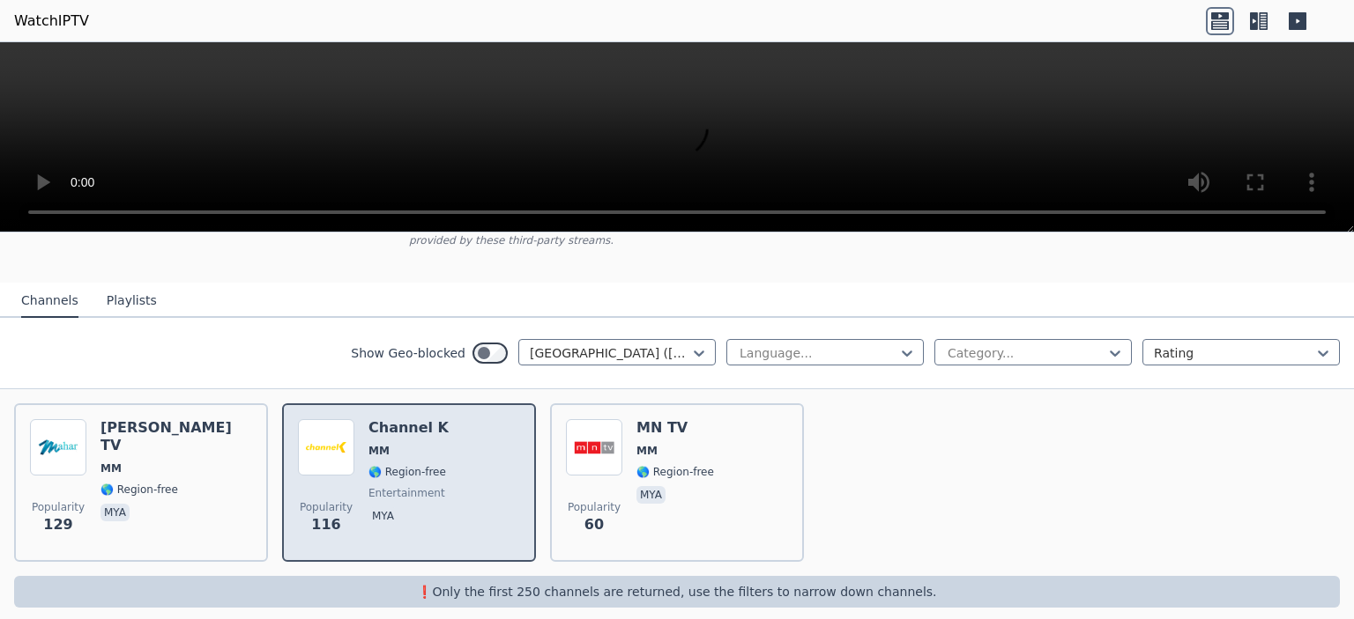
click at [441, 434] on div "Popularity 116 Channel K MM 🌎 Region-free entertainment mya" at bounding box center [409, 482] width 222 height 127
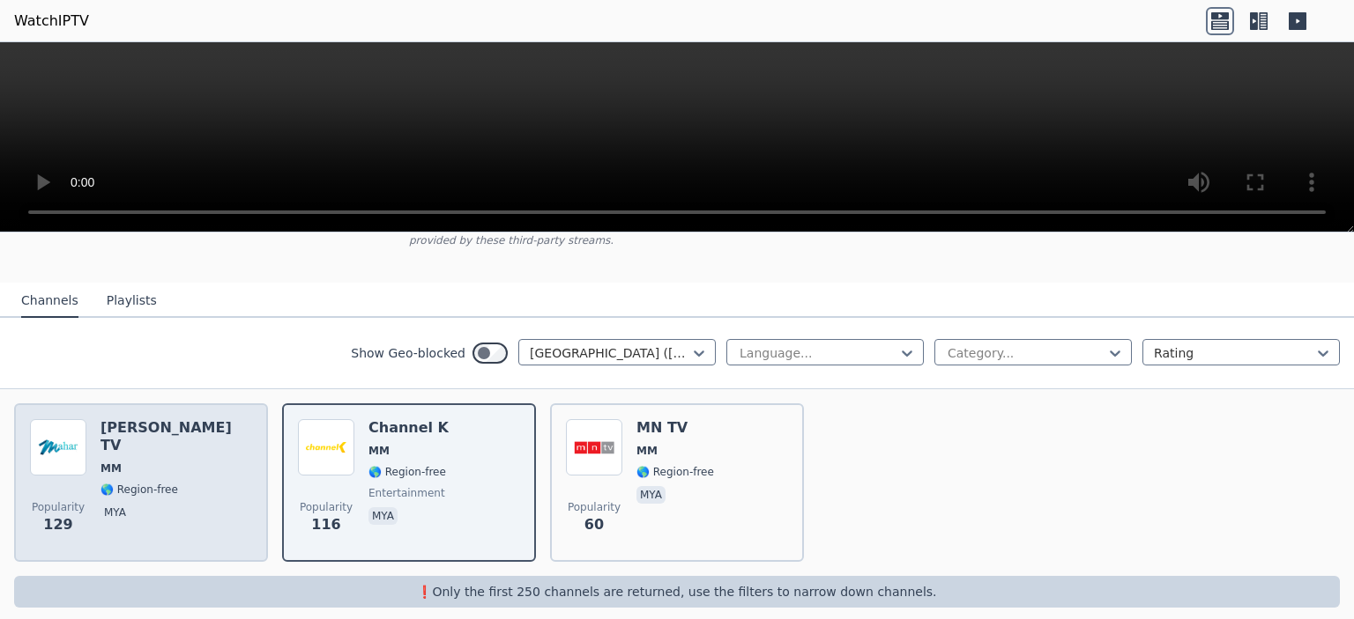
click at [137, 447] on div "[PERSON_NAME] TV MM 🌎 Region-free mya" at bounding box center [176, 482] width 152 height 127
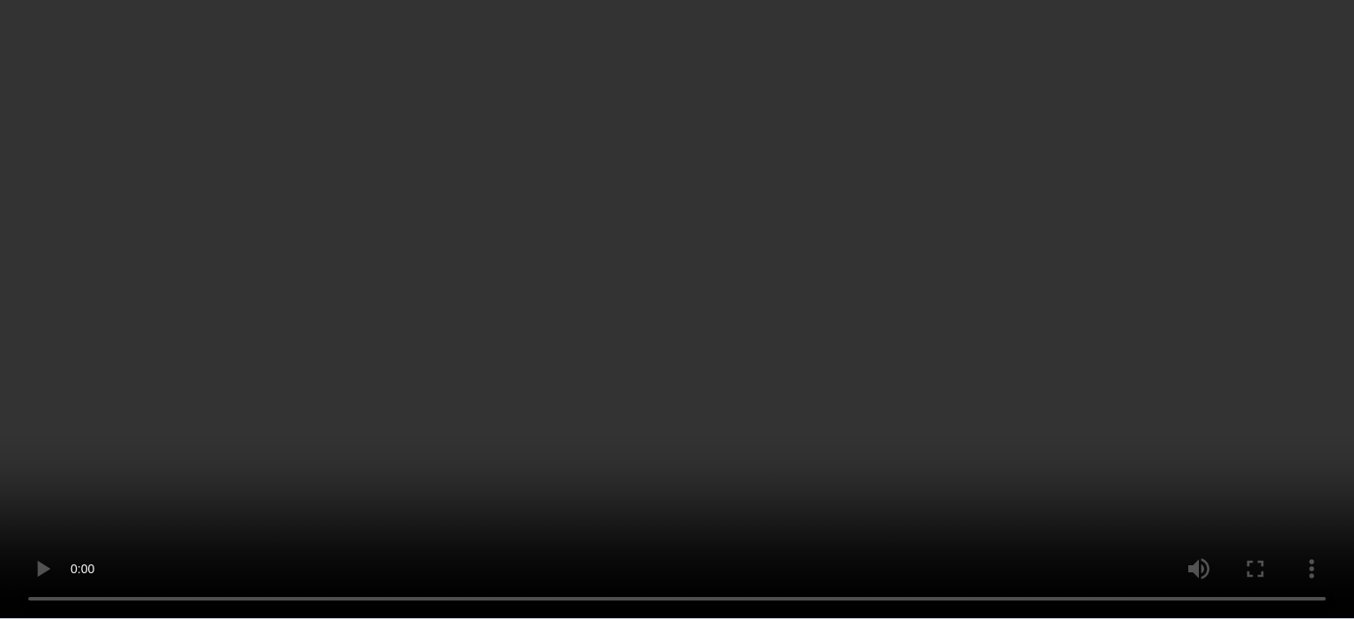
scroll to position [143, 0]
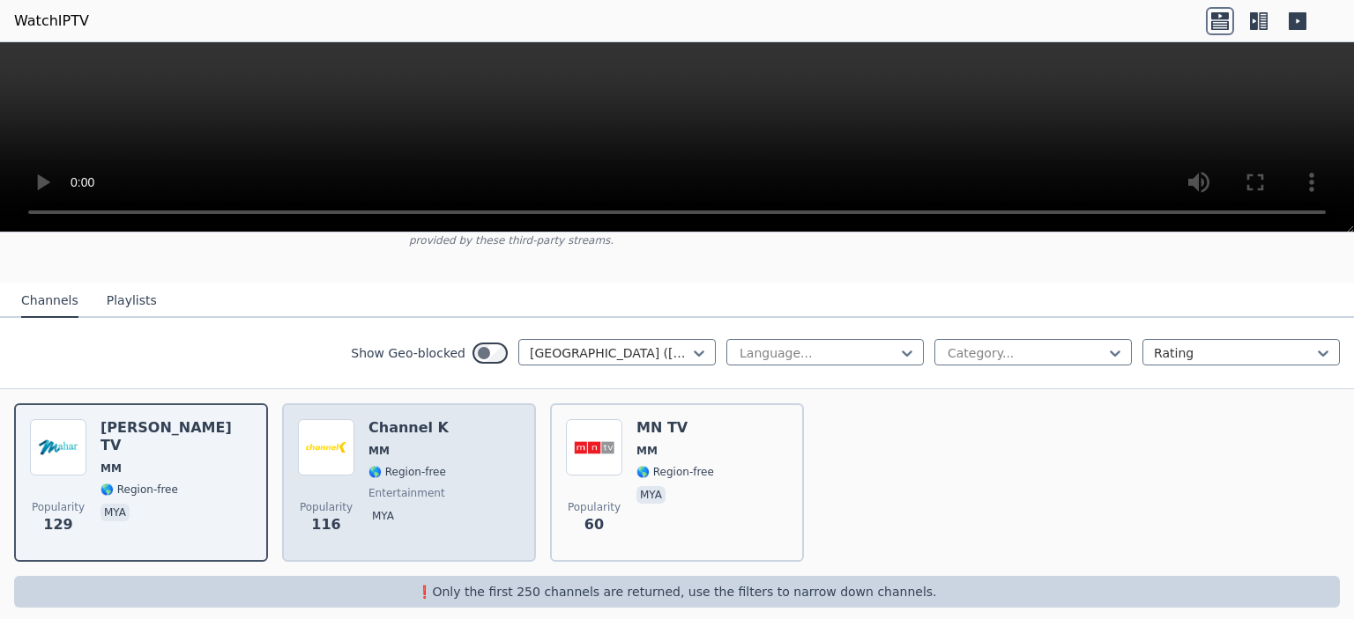
click at [433, 465] on span "🌎 Region-free" at bounding box center [407, 472] width 78 height 14
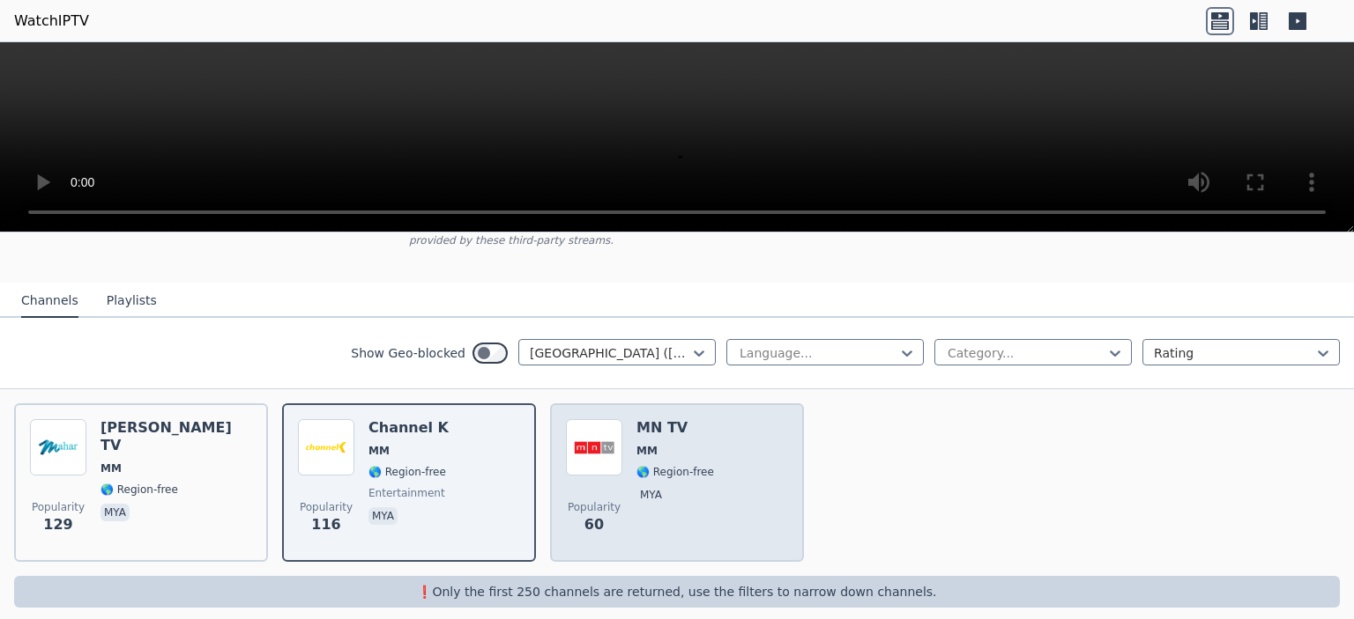
click at [604, 490] on span "Popularity 60" at bounding box center [594, 518] width 56 height 56
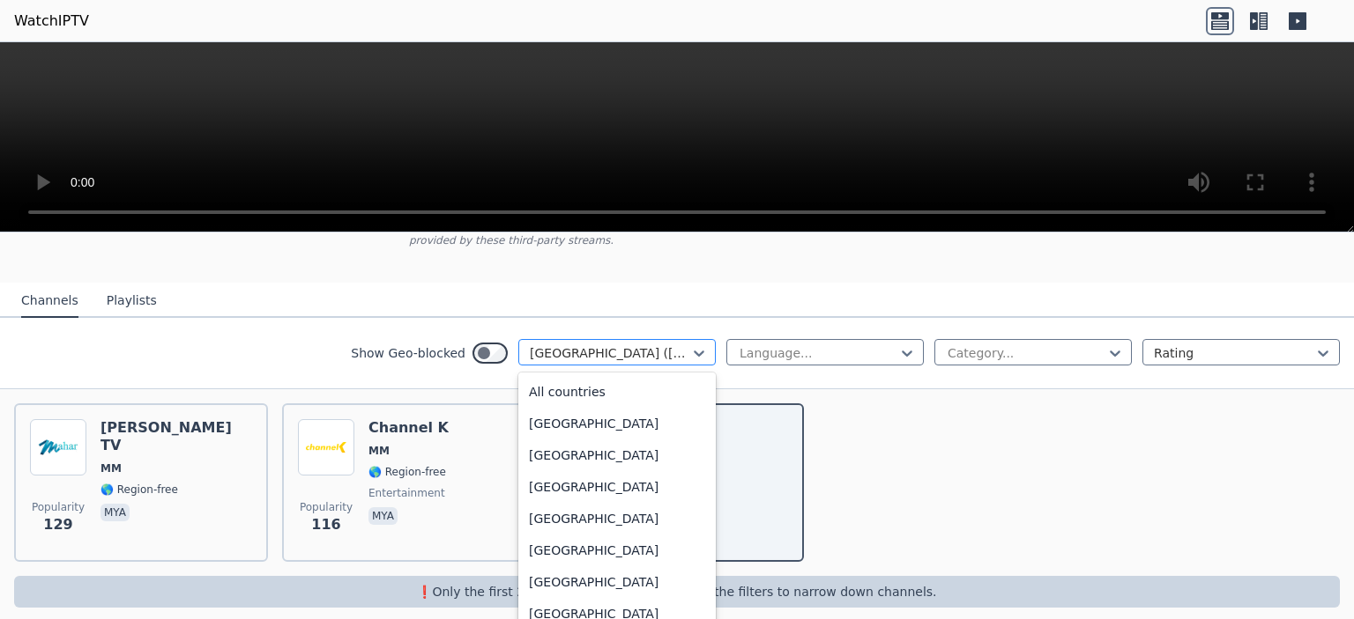
scroll to position [3891, 0]
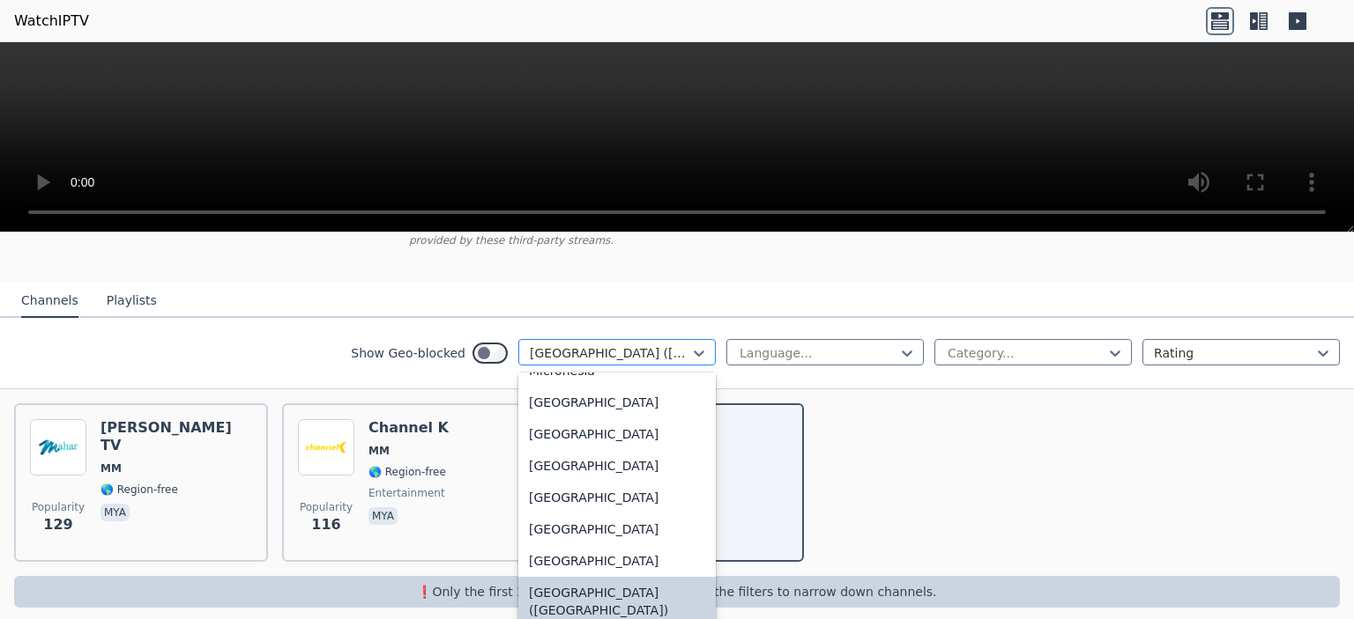
click at [642, 345] on div at bounding box center [610, 354] width 160 height 18
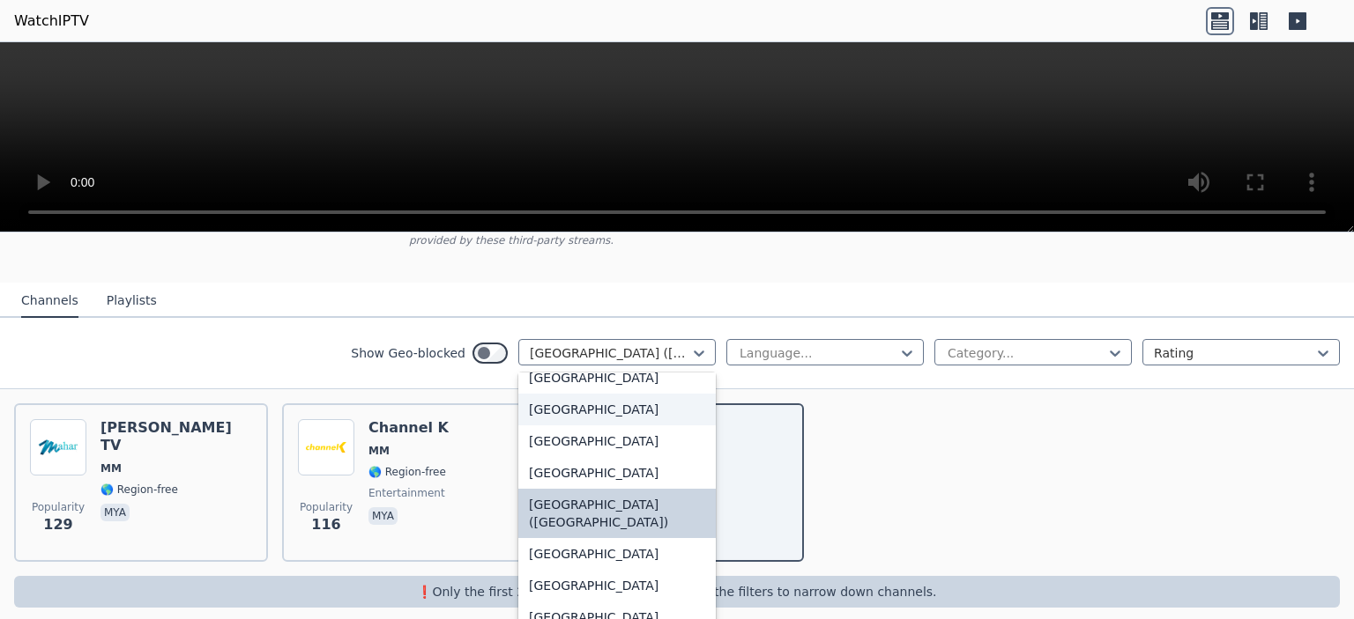
scroll to position [4068, 0]
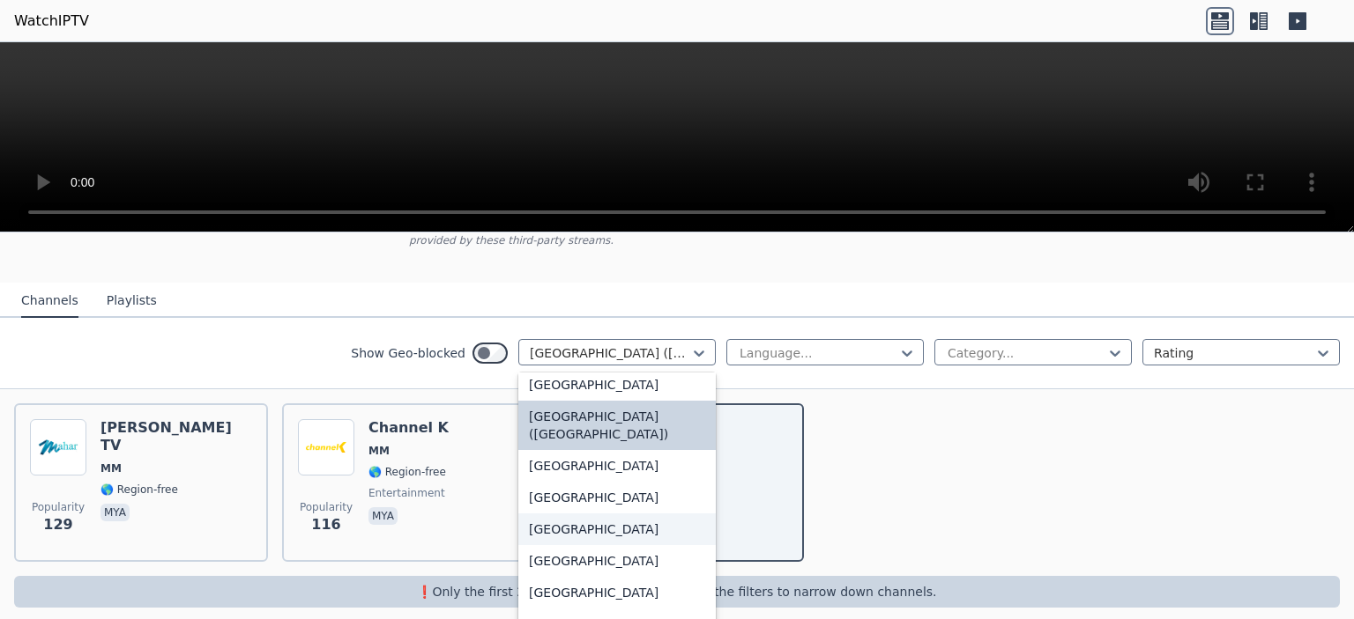
click at [590, 514] on div "[GEOGRAPHIC_DATA]" at bounding box center [616, 530] width 197 height 32
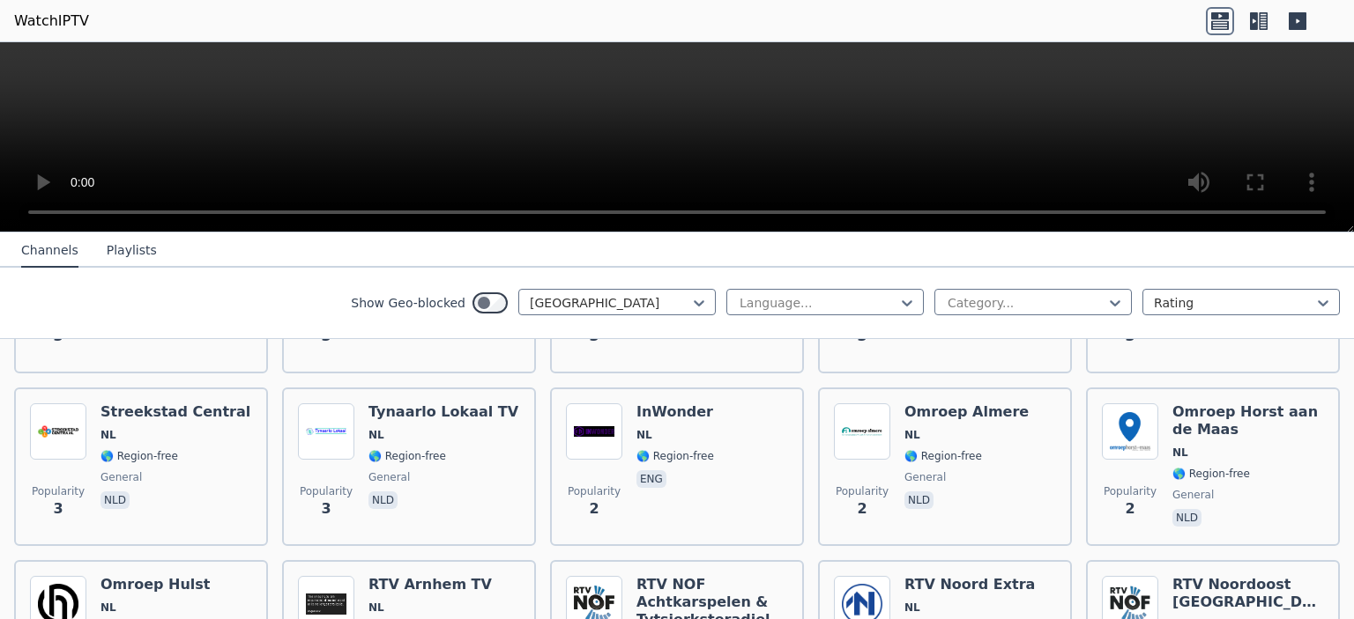
scroll to position [5694, 0]
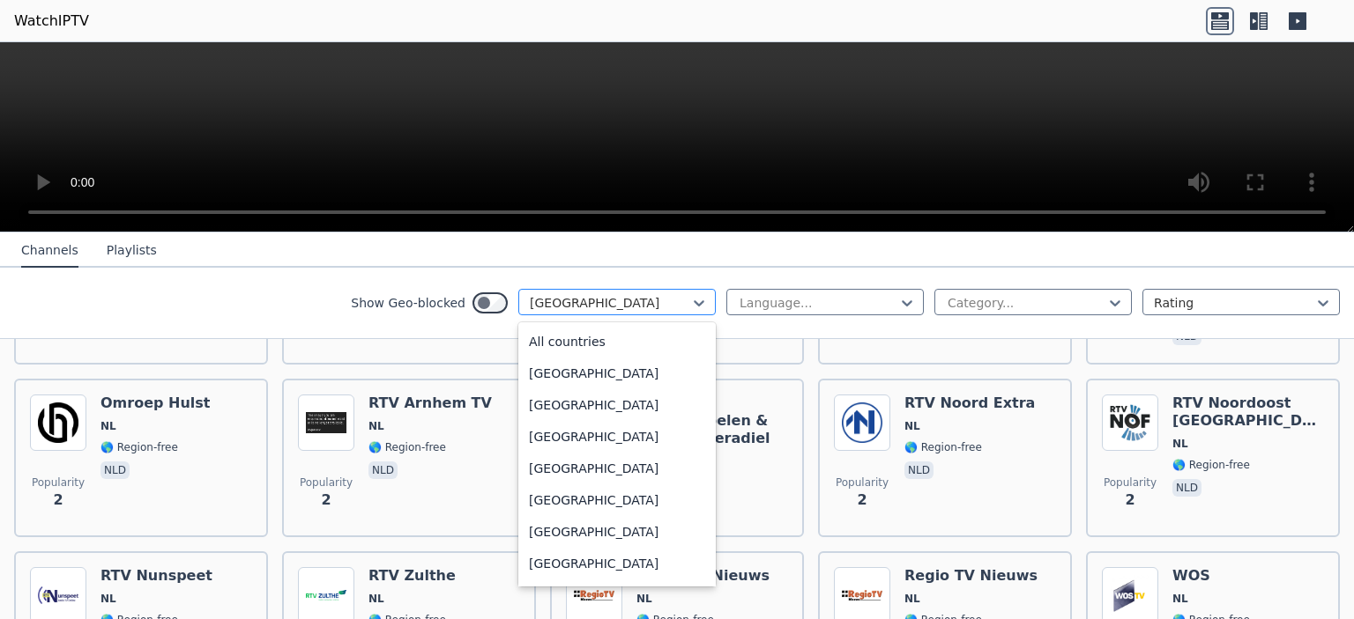
click at [552, 303] on div at bounding box center [610, 303] width 160 height 18
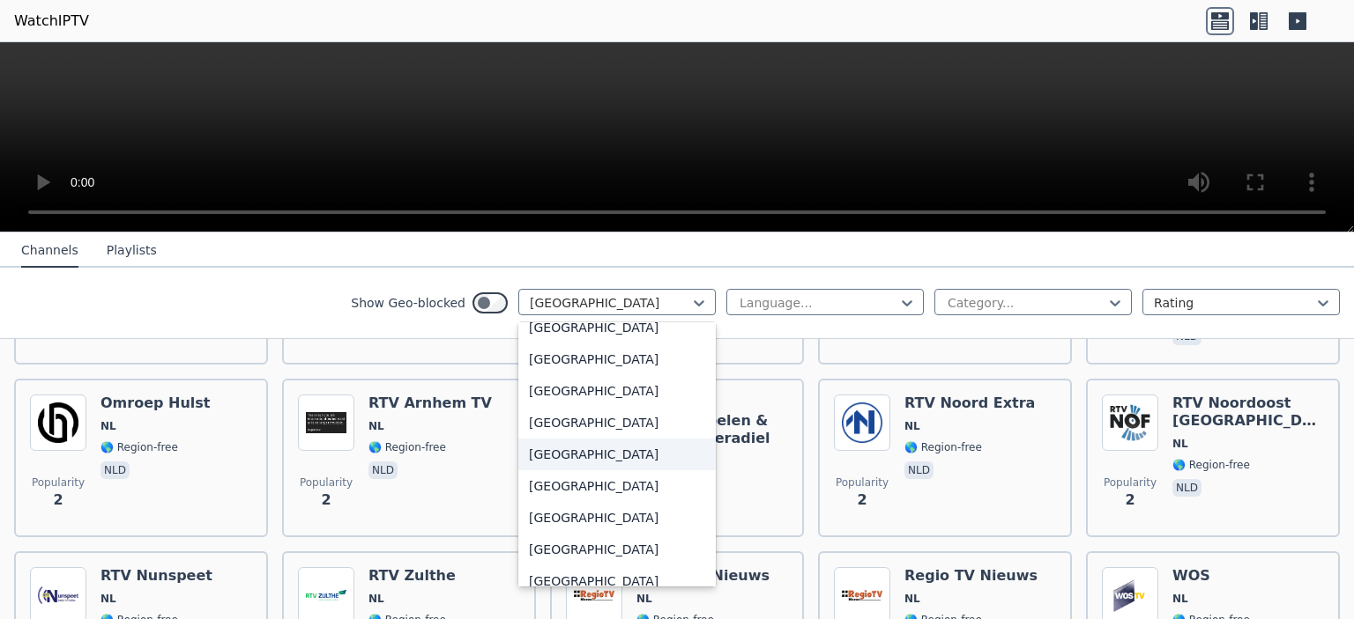
scroll to position [4339, 0]
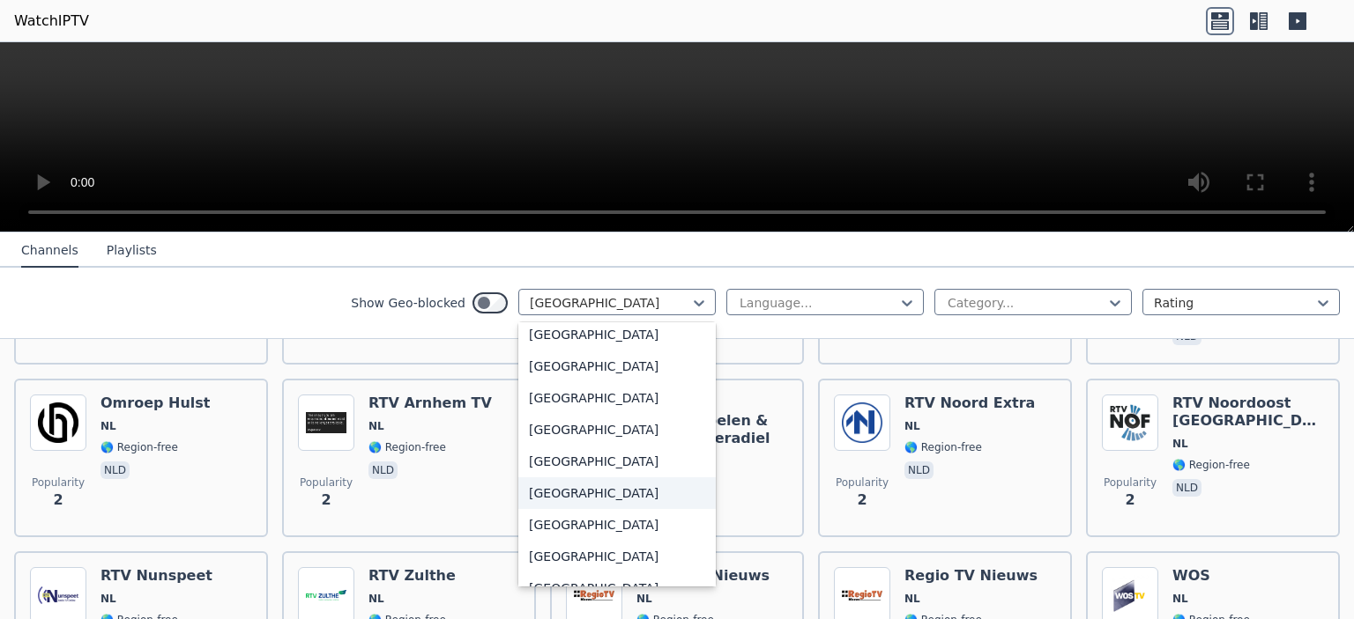
click at [541, 500] on div "[GEOGRAPHIC_DATA]" at bounding box center [616, 494] width 197 height 32
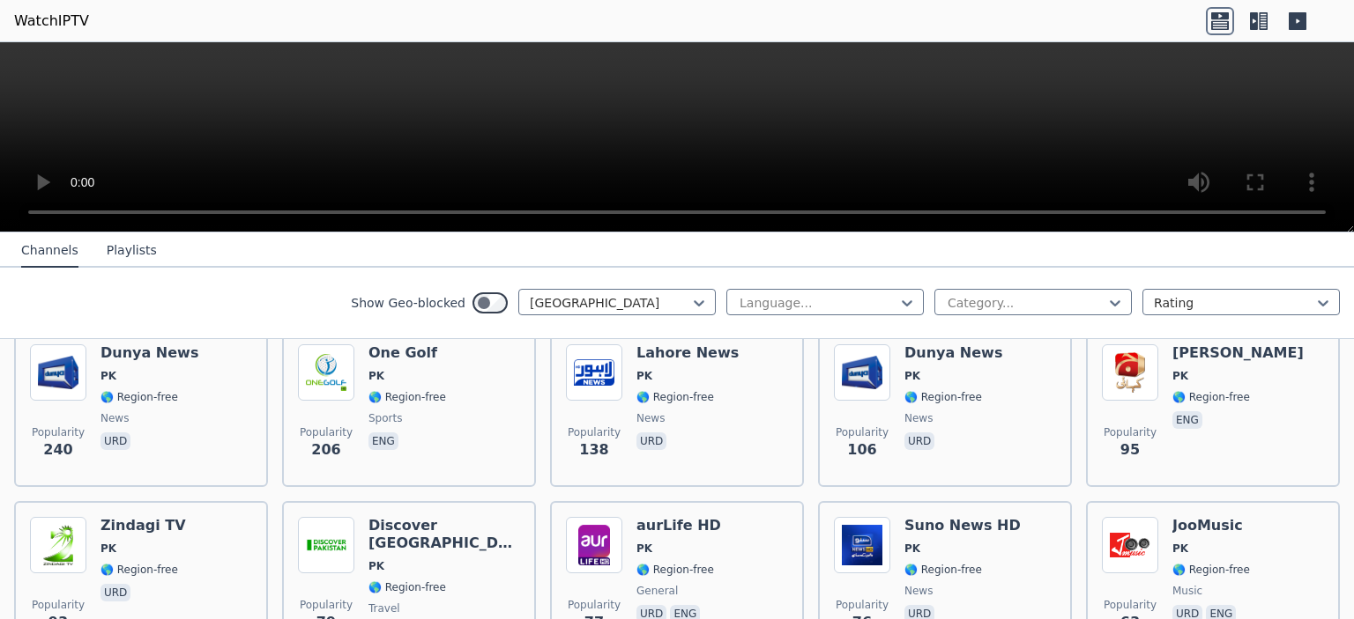
scroll to position [176, 0]
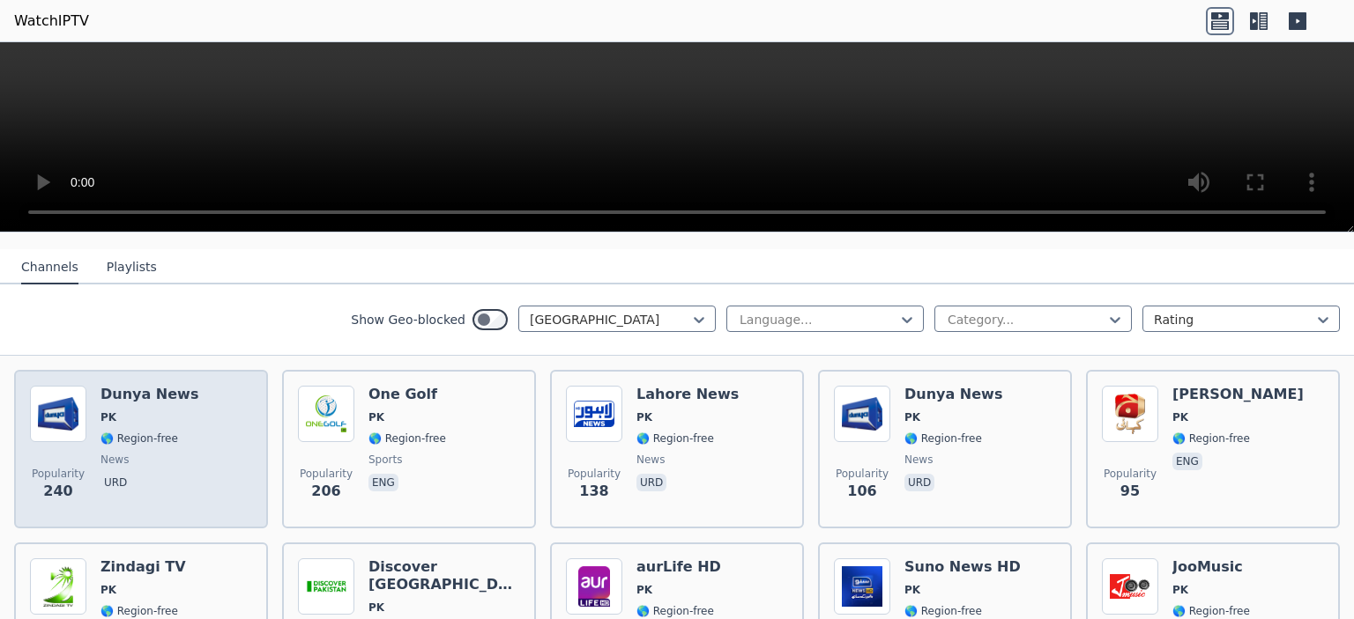
click at [200, 415] on div "Popularity 240 Dunya News PK 🌎 Region-free news urd" at bounding box center [141, 449] width 222 height 127
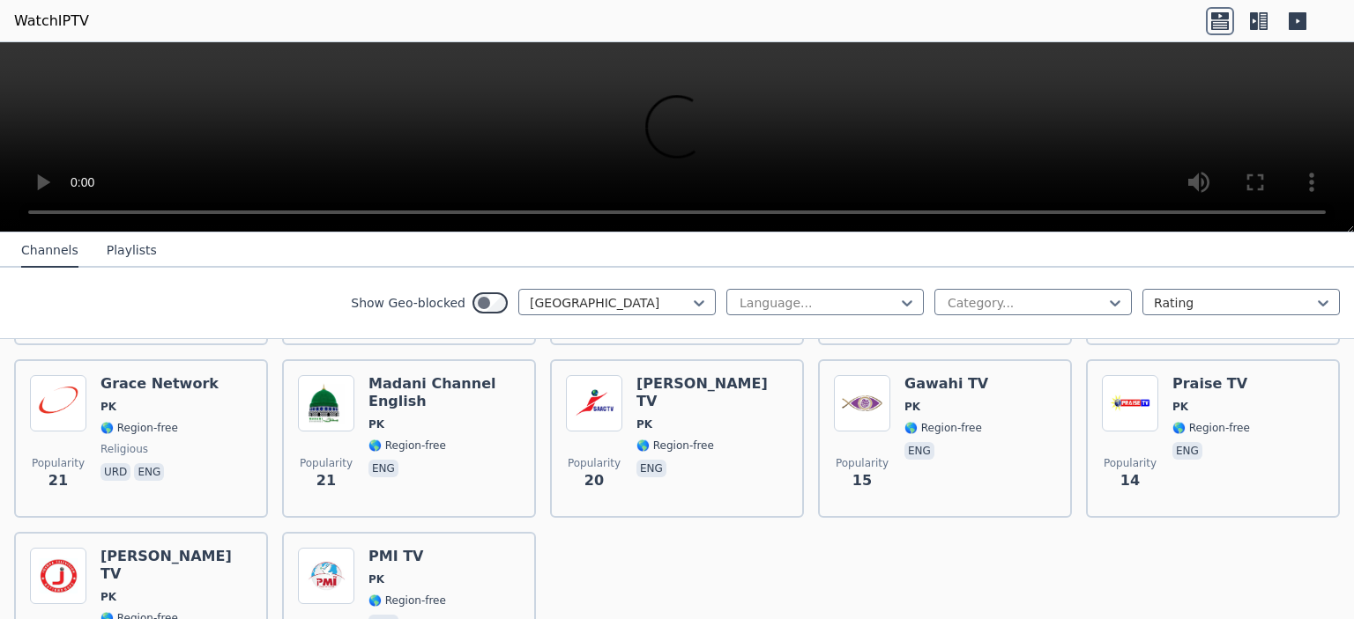
scroll to position [793, 0]
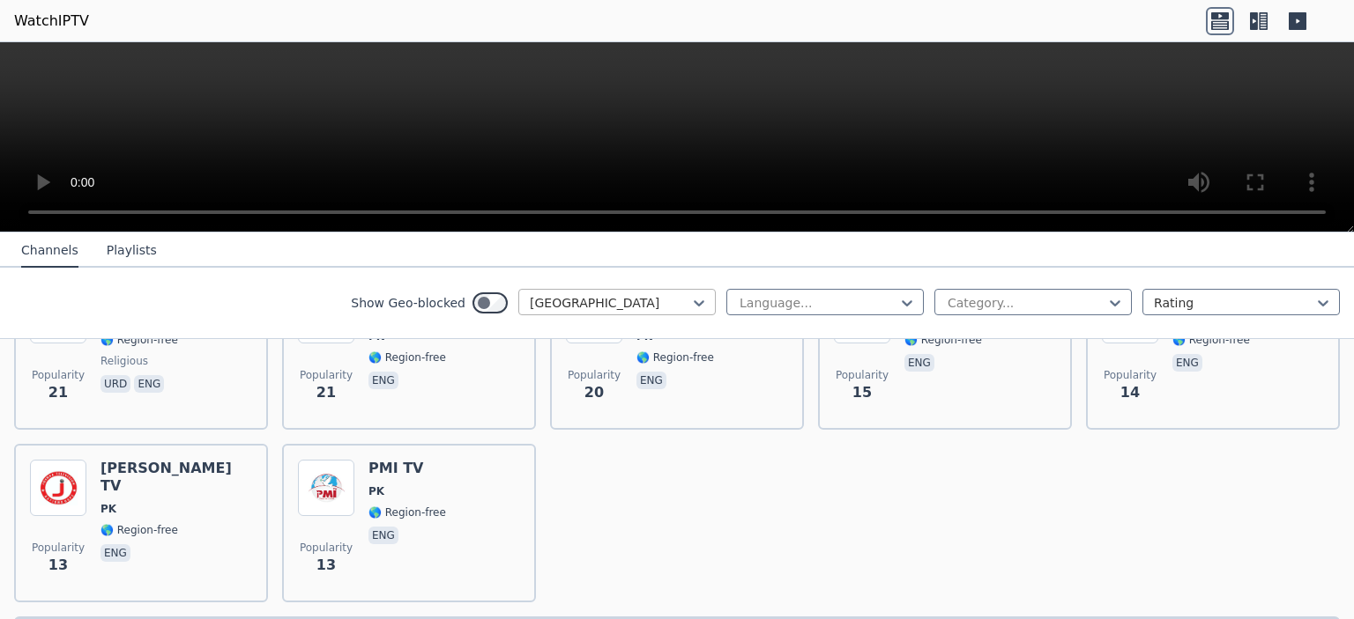
click at [571, 302] on div at bounding box center [610, 303] width 160 height 18
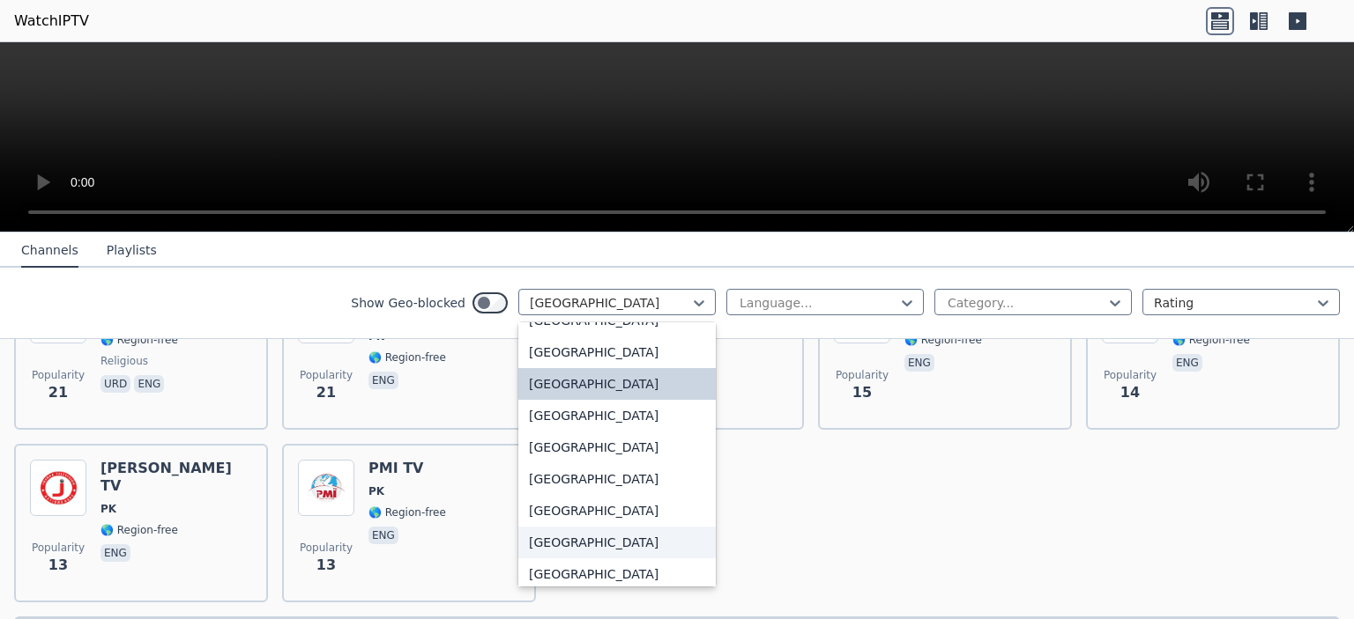
scroll to position [4536, 0]
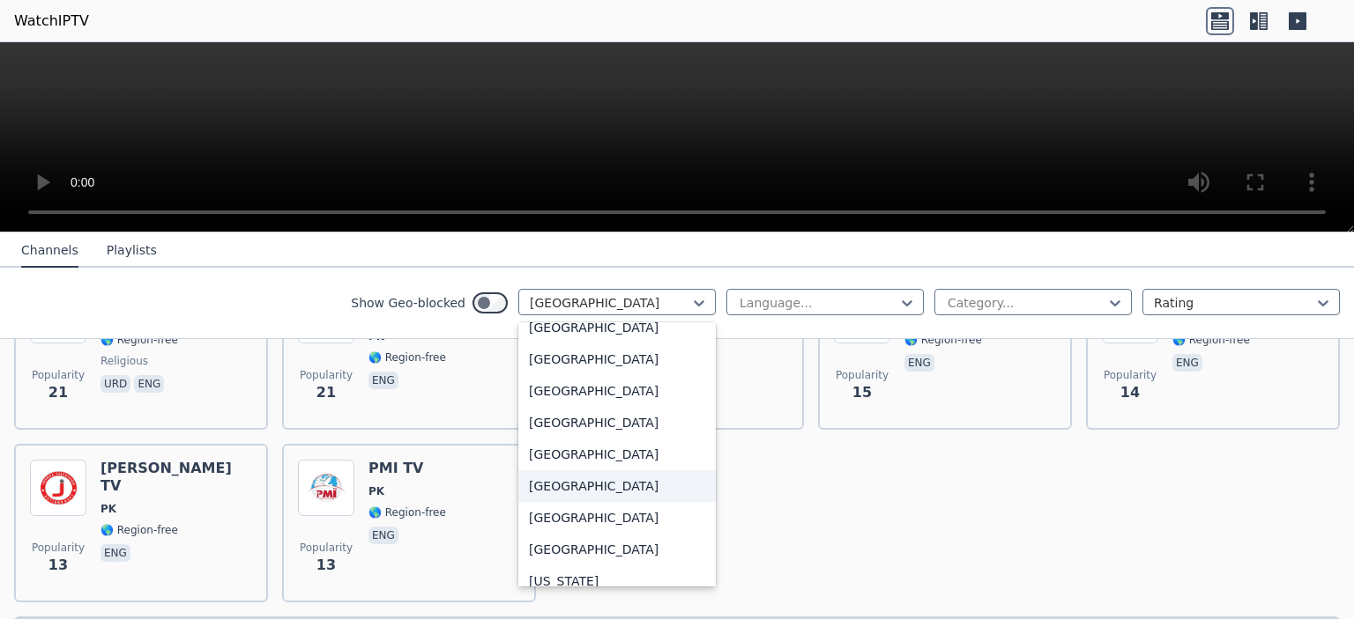
click at [572, 484] on div "[GEOGRAPHIC_DATA]" at bounding box center [616, 487] width 197 height 32
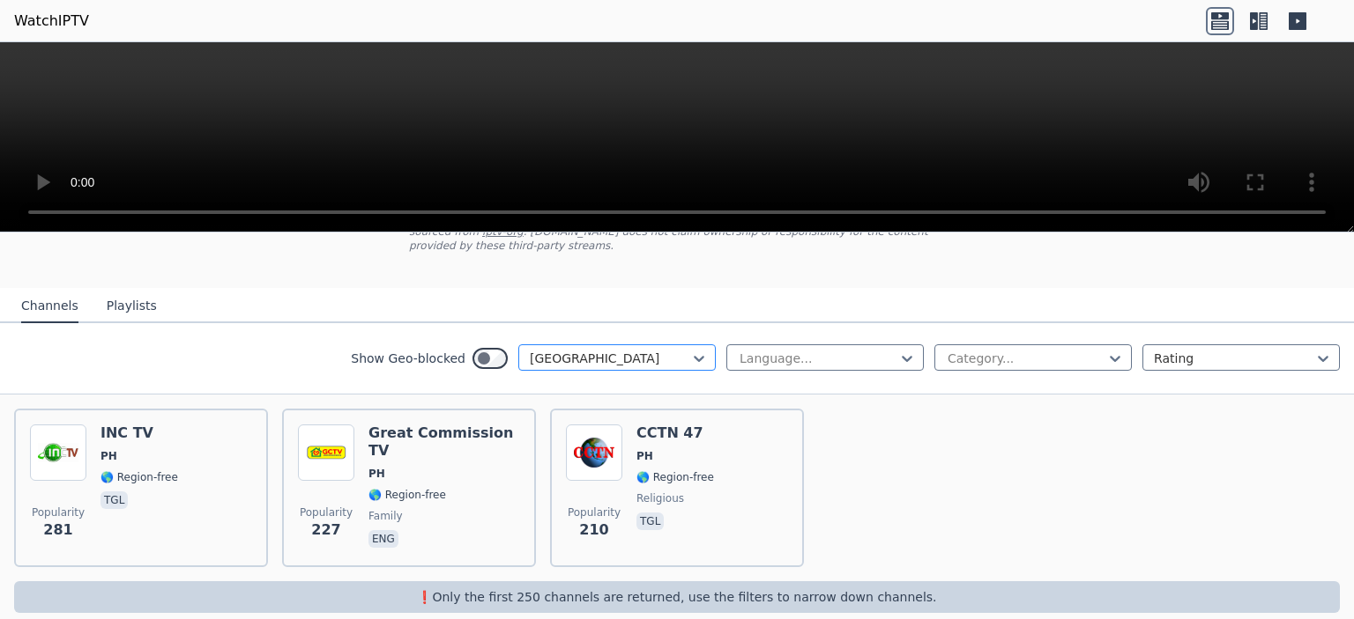
scroll to position [143, 0]
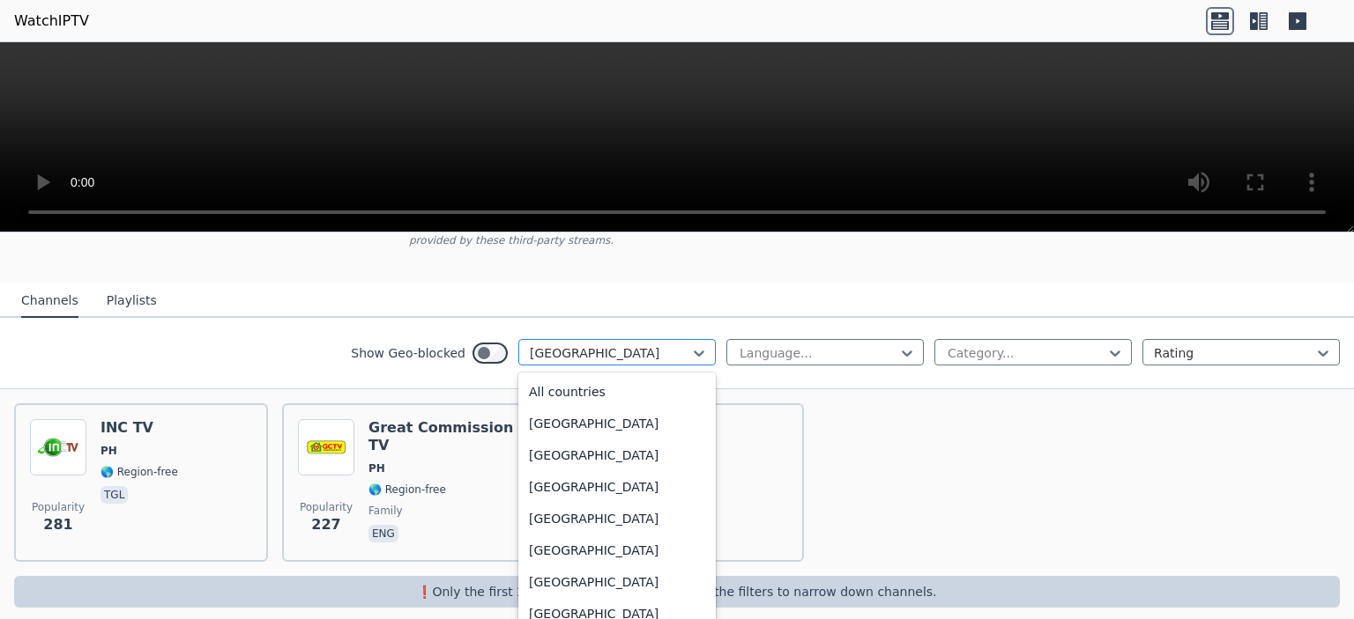
click at [578, 345] on div at bounding box center [610, 354] width 160 height 18
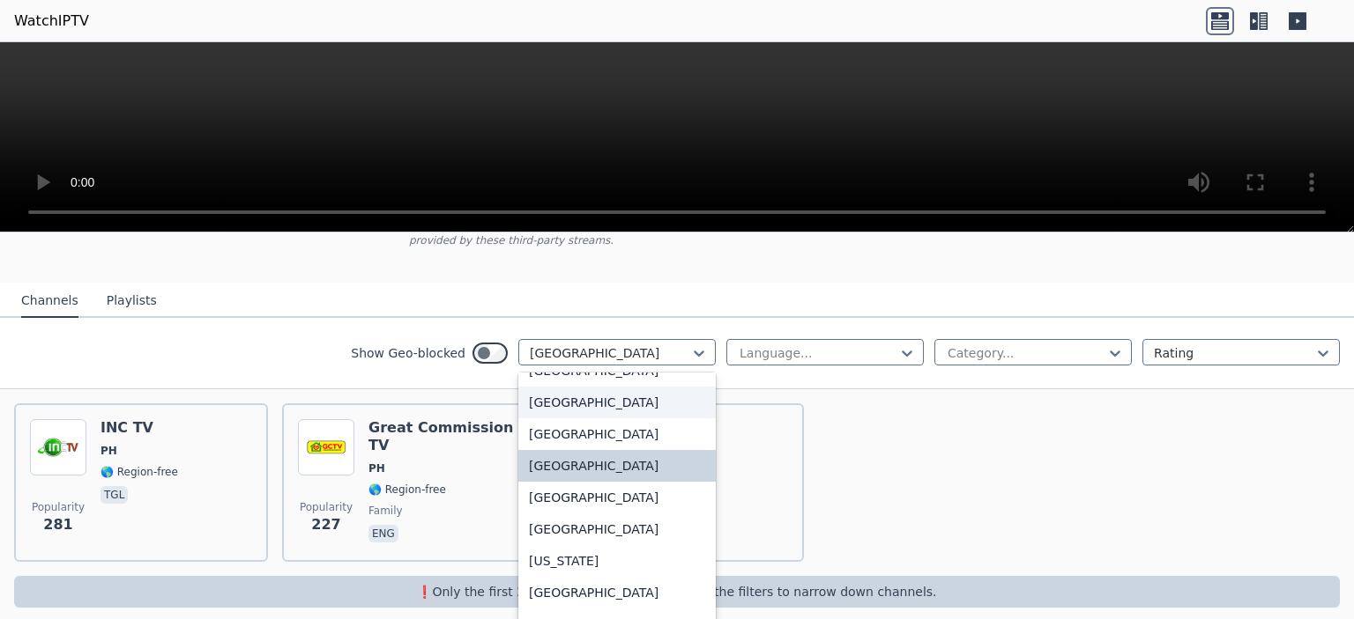
scroll to position [4639, 0]
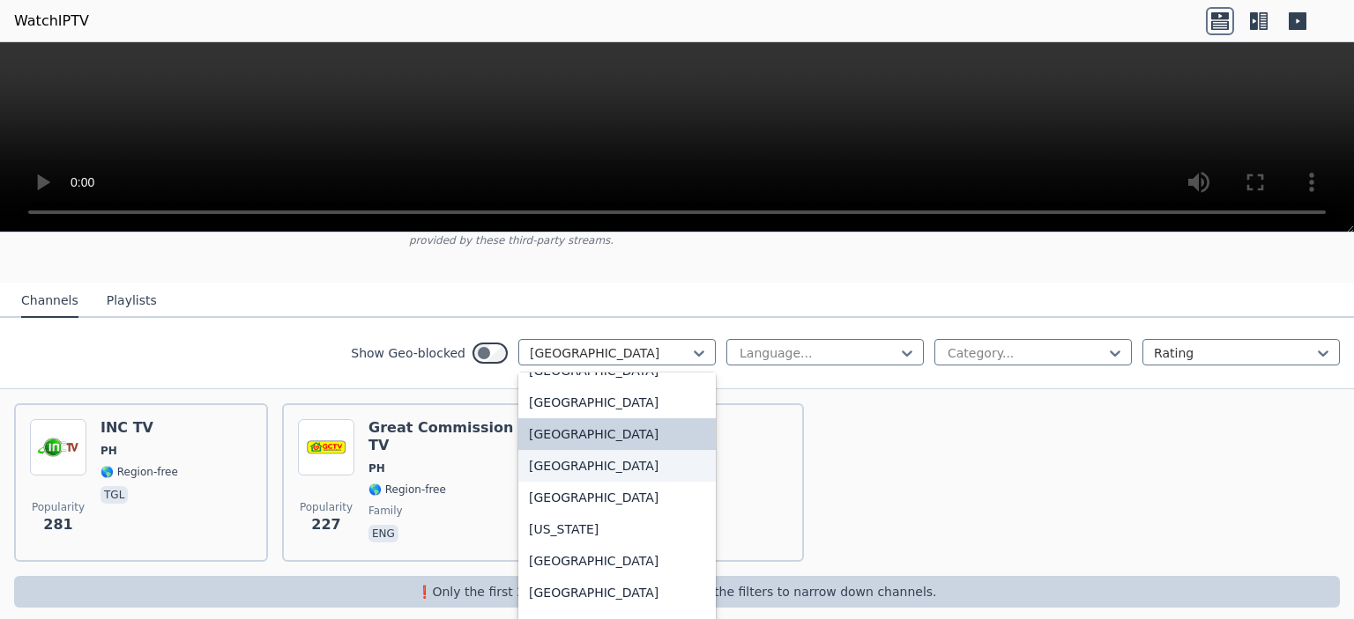
click at [554, 450] on div "[GEOGRAPHIC_DATA]" at bounding box center [616, 466] width 197 height 32
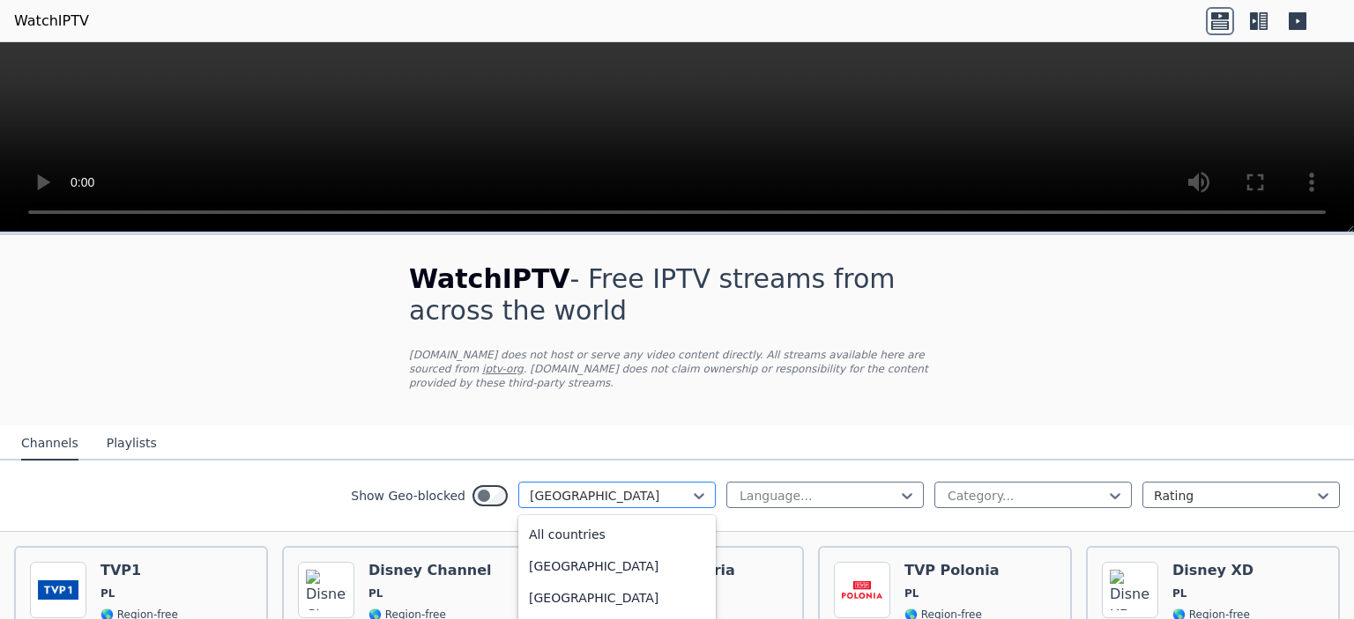
click at [546, 487] on div at bounding box center [610, 496] width 160 height 18
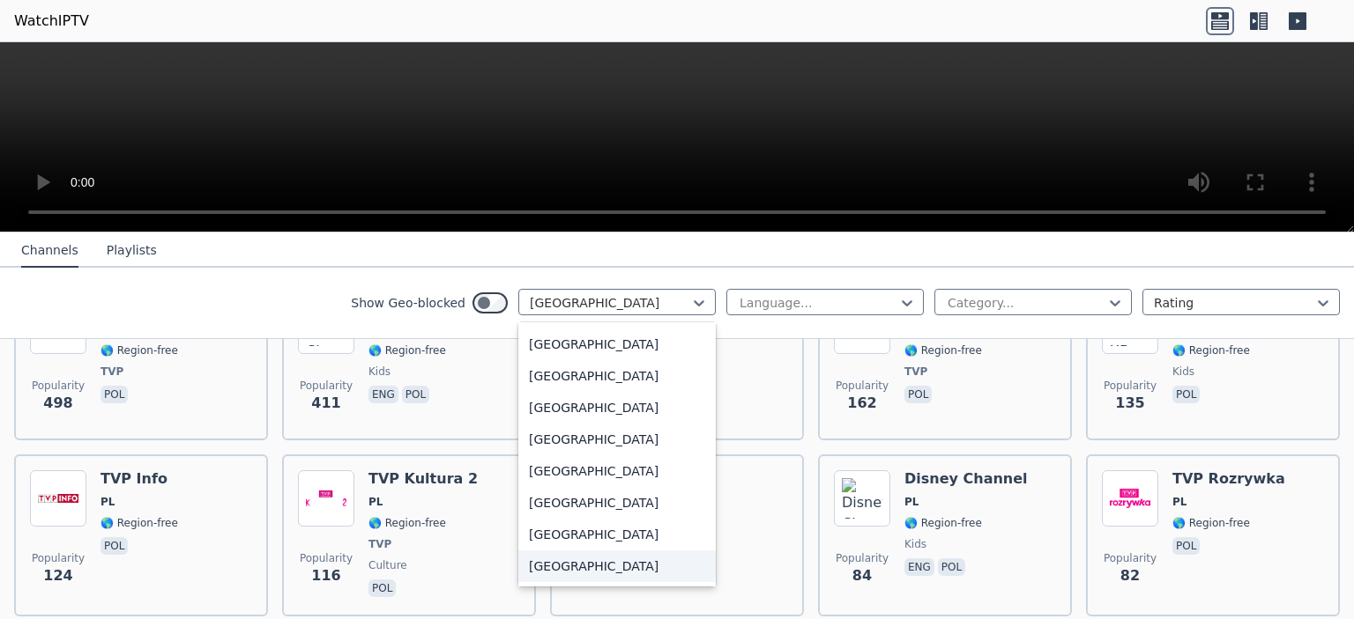
scroll to position [6207, 0]
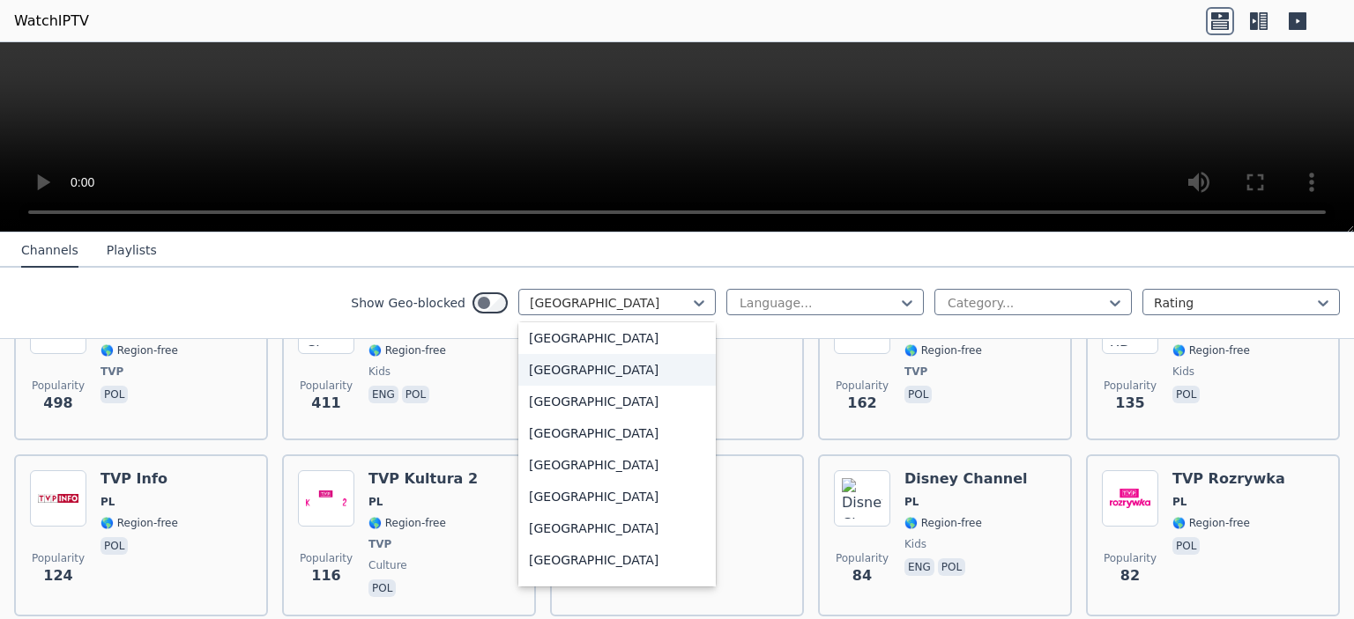
click at [558, 367] on div "[GEOGRAPHIC_DATA]" at bounding box center [616, 370] width 197 height 32
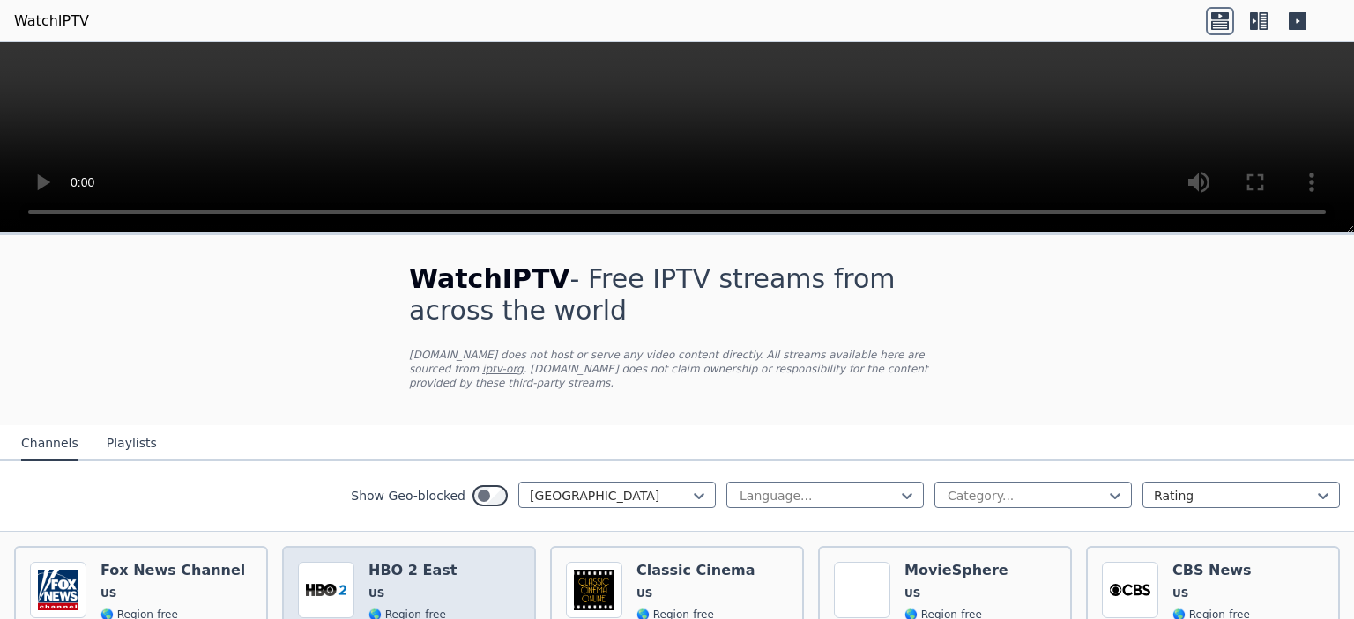
click at [395, 570] on div "HBO 2 East US 🌎 Region-free HBO movies series eng spa" at bounding box center [412, 627] width 88 height 130
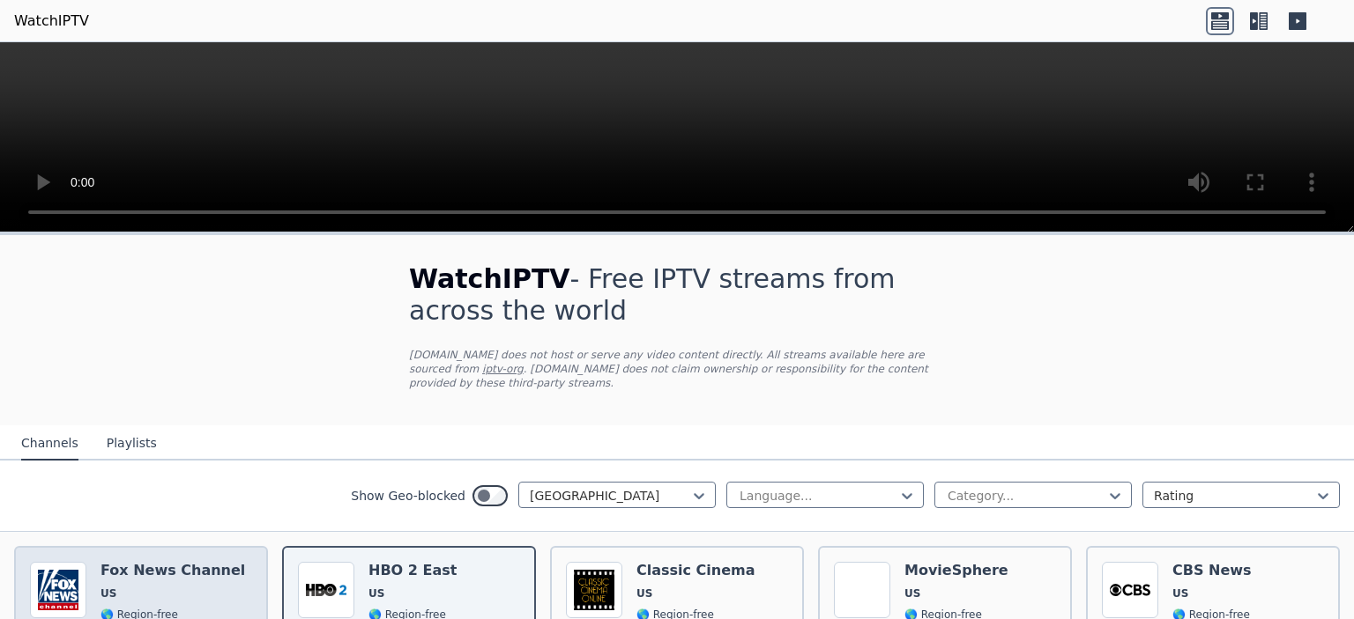
click at [233, 563] on div "Popularity 14197 [PERSON_NAME] US 🌎 Region-free news eng" at bounding box center [141, 627] width 222 height 130
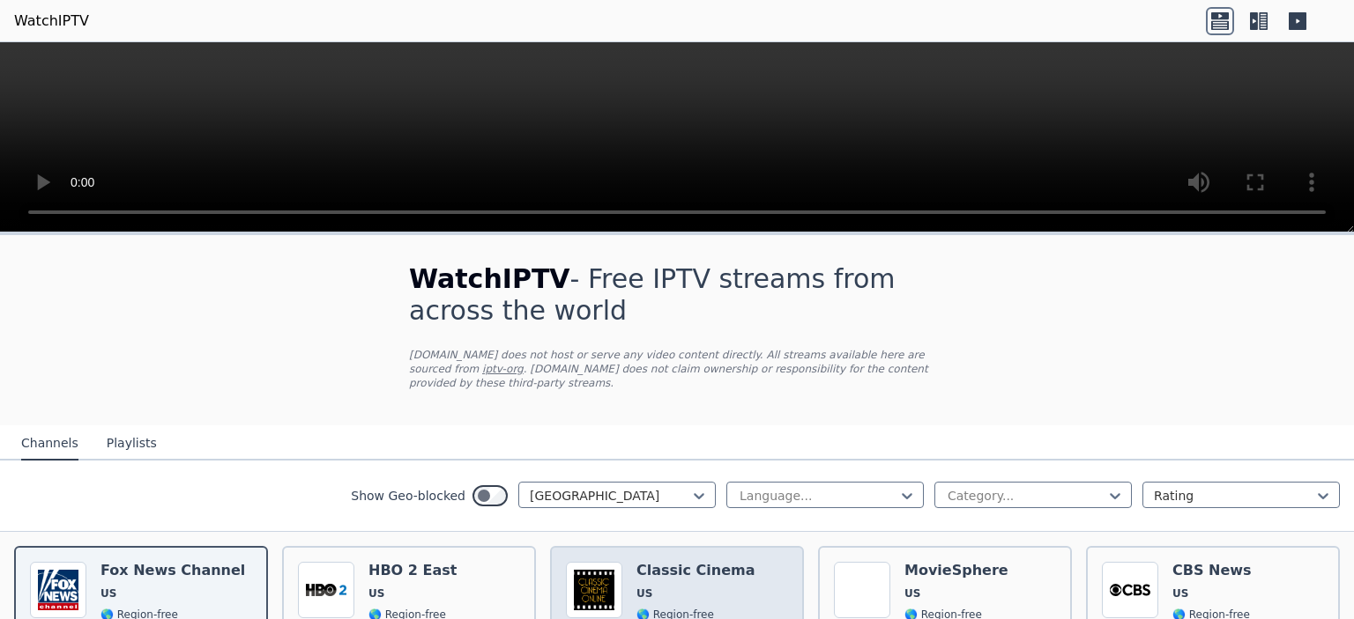
click at [692, 587] on div "Classic Cinema US 🌎 Region-free movies eng" at bounding box center [695, 627] width 119 height 130
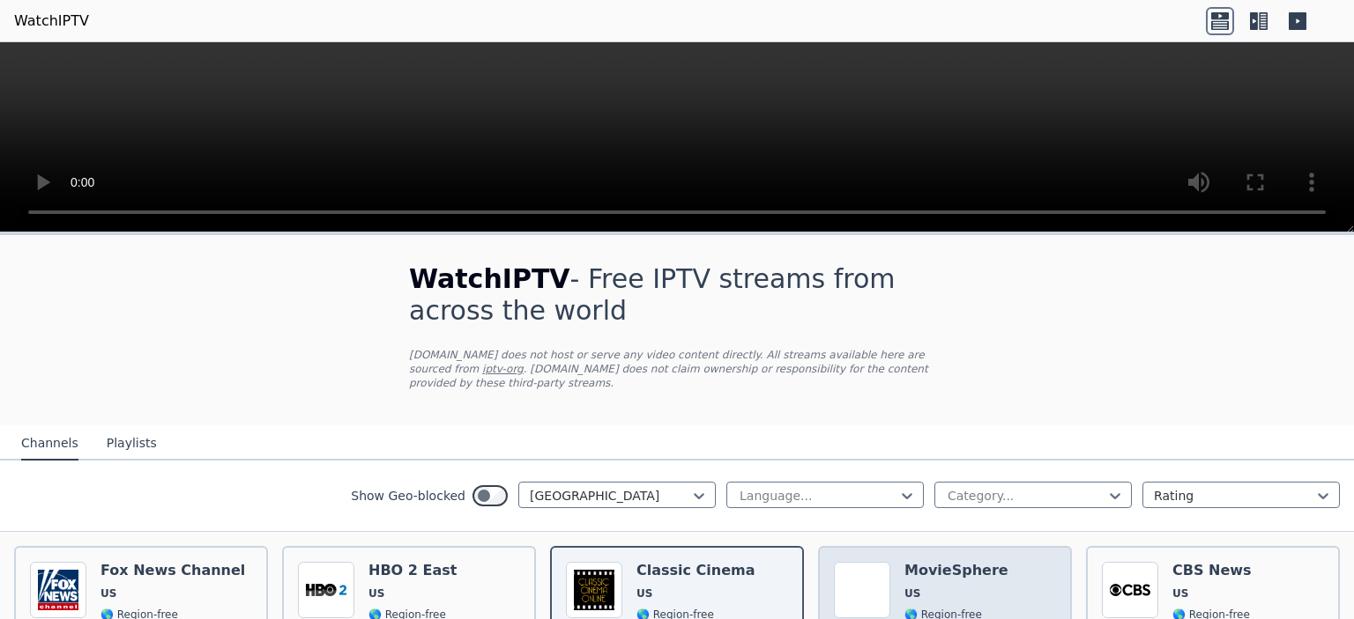
click at [937, 587] on span "US" at bounding box center [956, 594] width 104 height 14
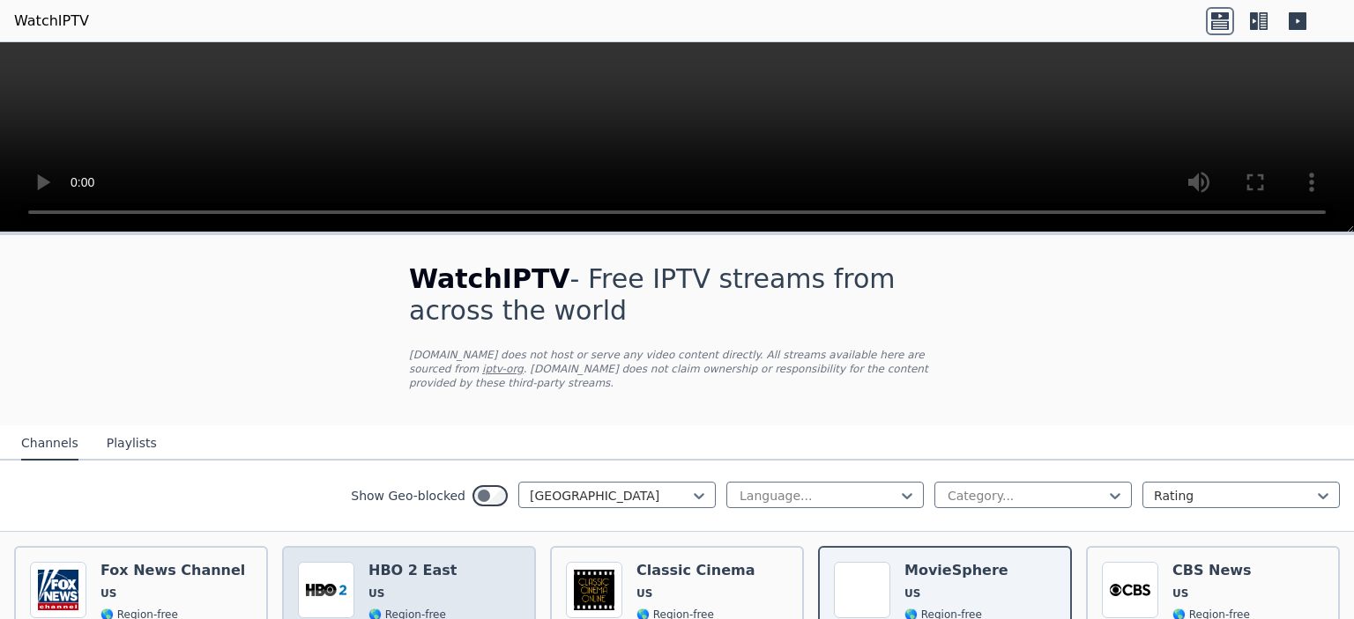
click at [444, 562] on div "Popularity 6118 HBO 2 East US 🌎 Region-free HBO movies series eng spa" at bounding box center [409, 627] width 222 height 130
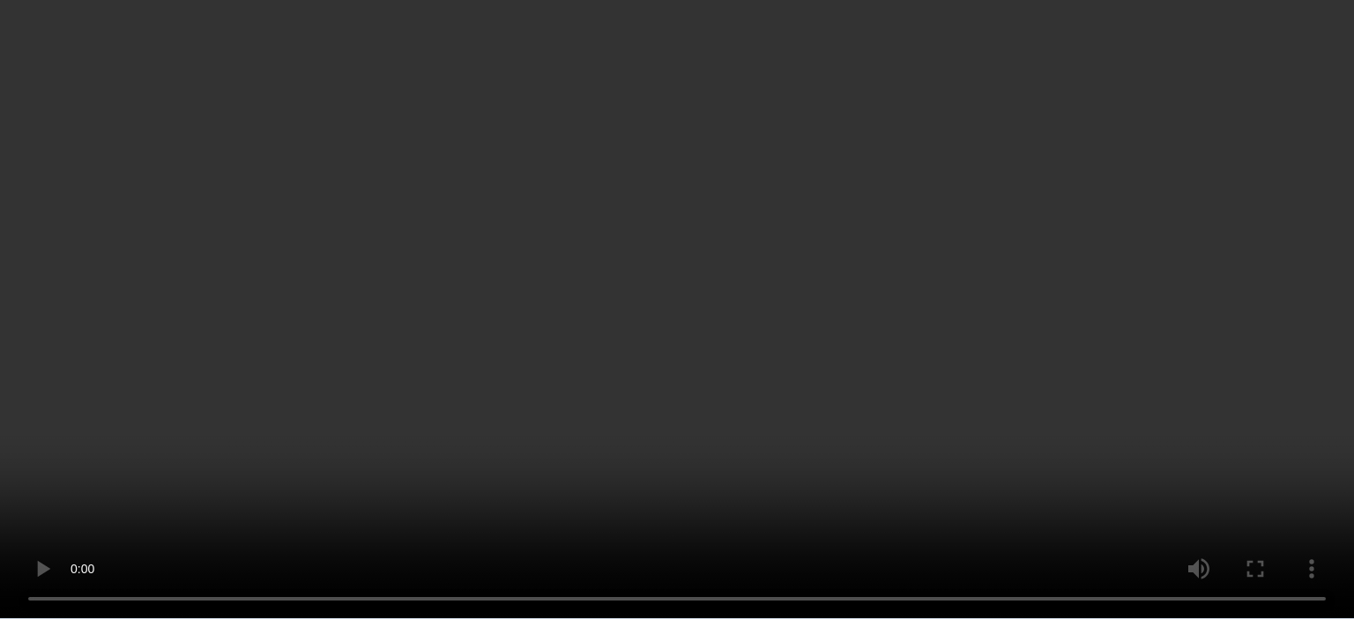
scroll to position [352, 0]
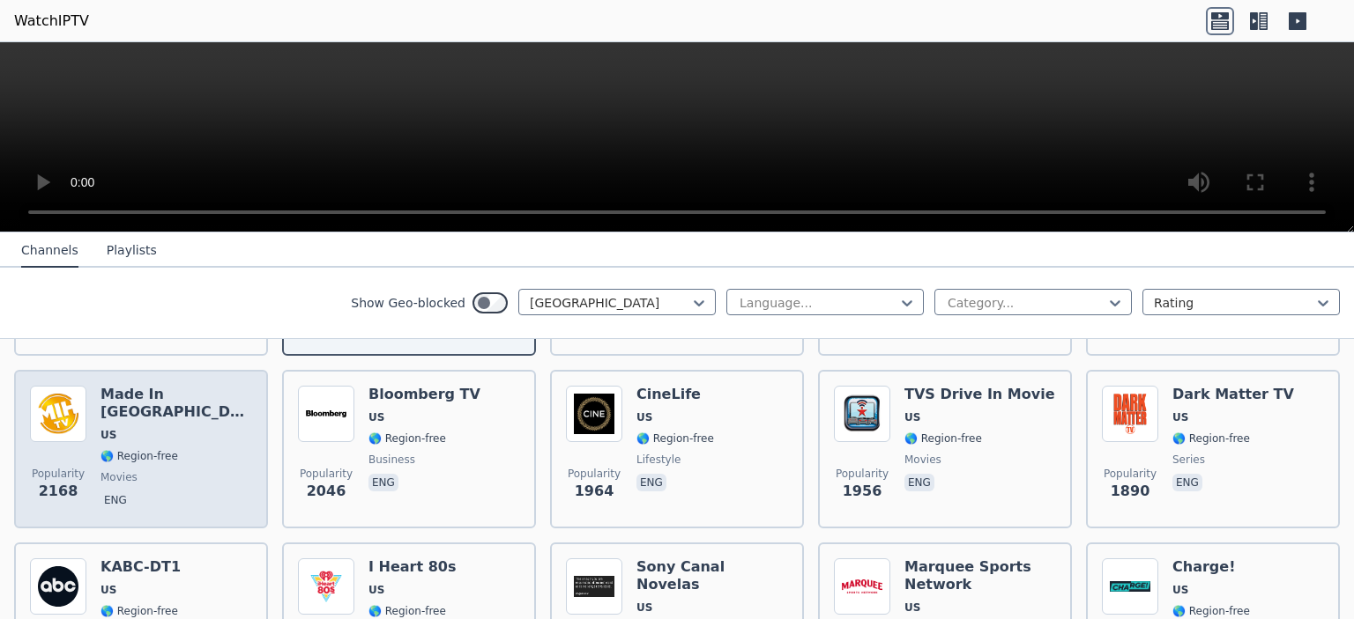
click at [145, 449] on span "🌎 Region-free" at bounding box center [139, 456] width 78 height 14
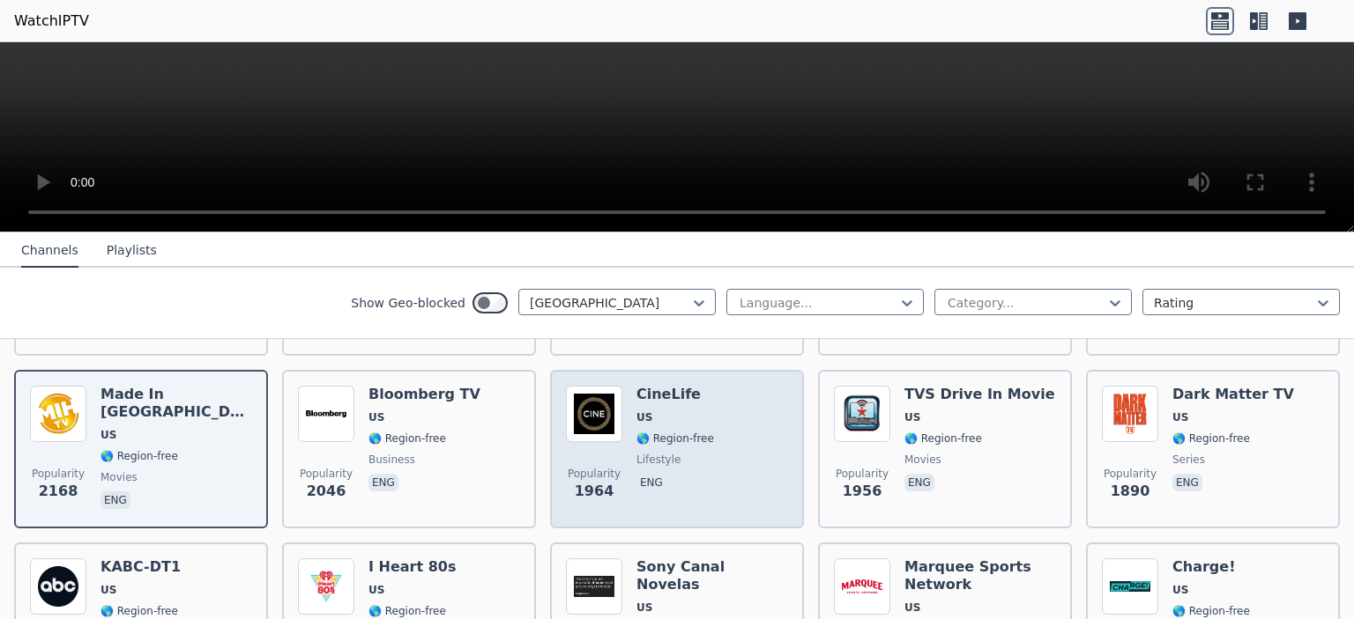
click at [660, 370] on div "Popularity 1964 CineLife US 🌎 Region-free lifestyle eng" at bounding box center [677, 449] width 254 height 159
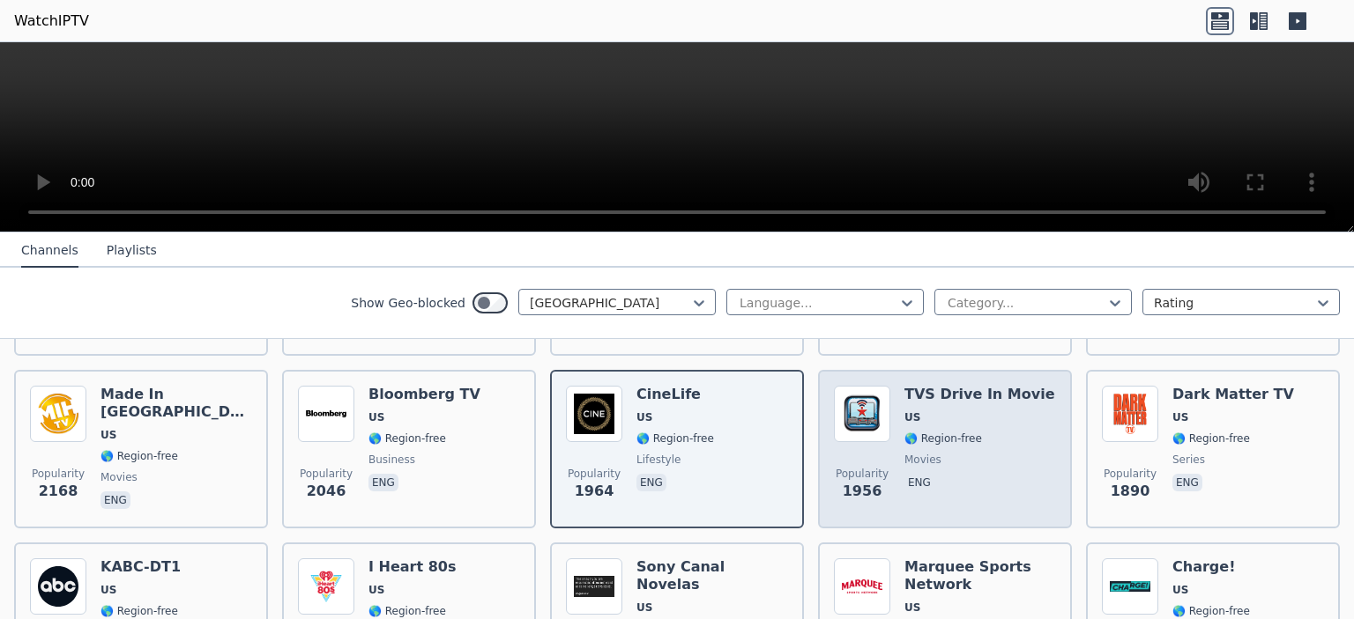
click at [996, 474] on span "eng" at bounding box center [979, 484] width 151 height 21
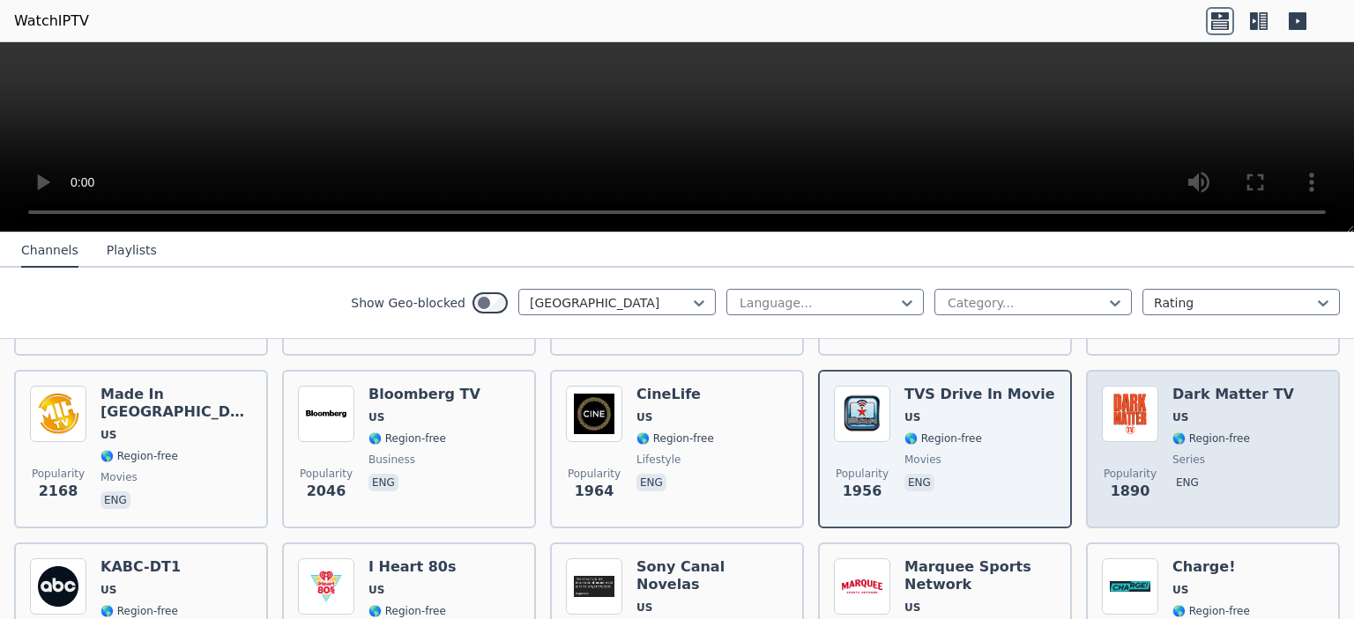
click at [1270, 436] on div "Popularity 1890 Dark Matter TV US 🌎 Region-free series eng" at bounding box center [1212, 449] width 222 height 127
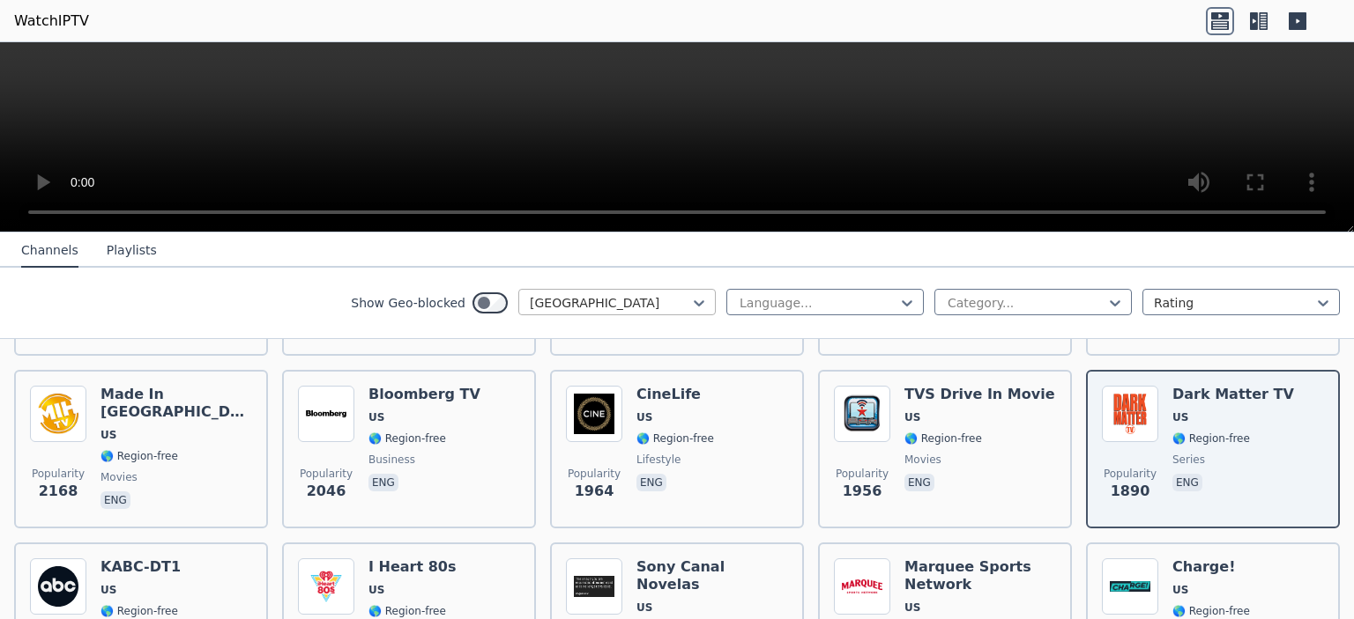
click at [553, 298] on div at bounding box center [610, 303] width 160 height 18
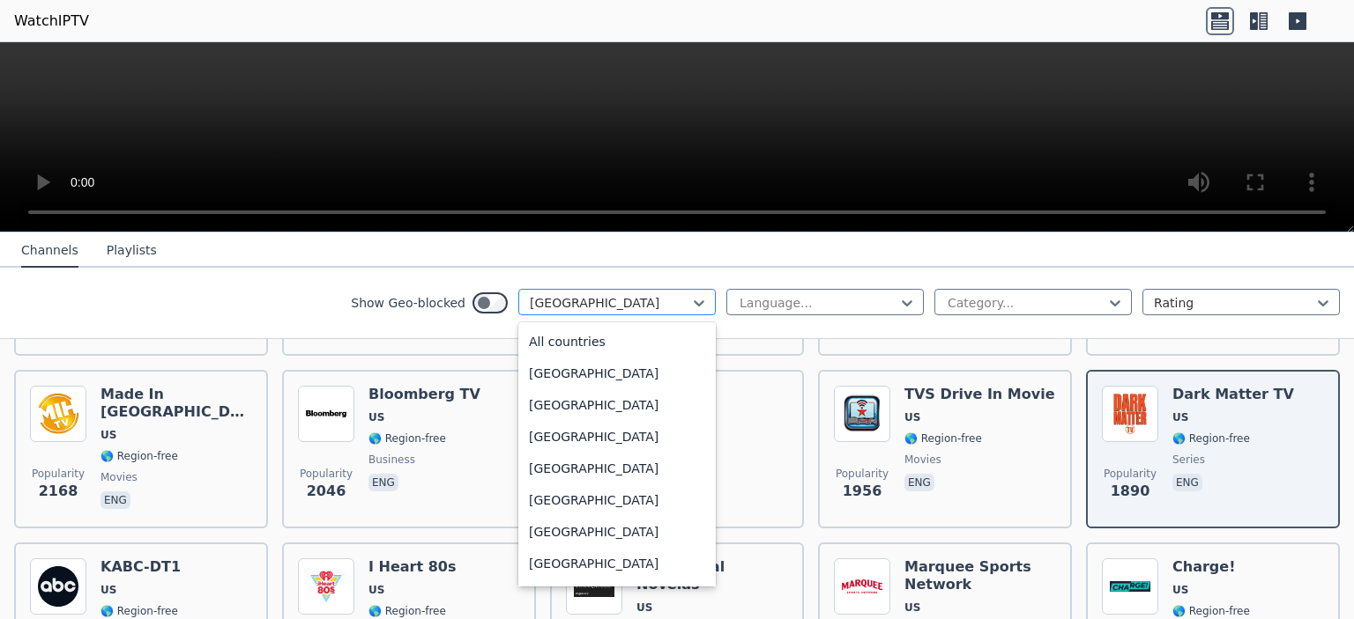
scroll to position [6017, 0]
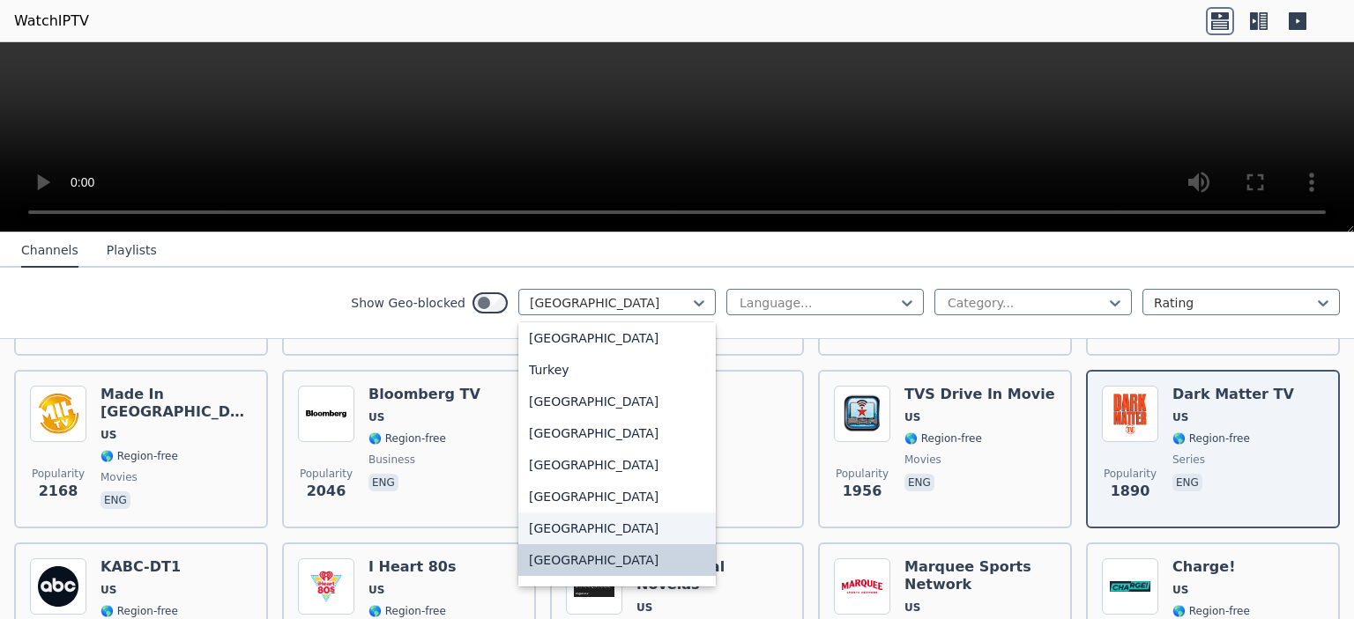
click at [604, 523] on div "[GEOGRAPHIC_DATA]" at bounding box center [616, 529] width 197 height 32
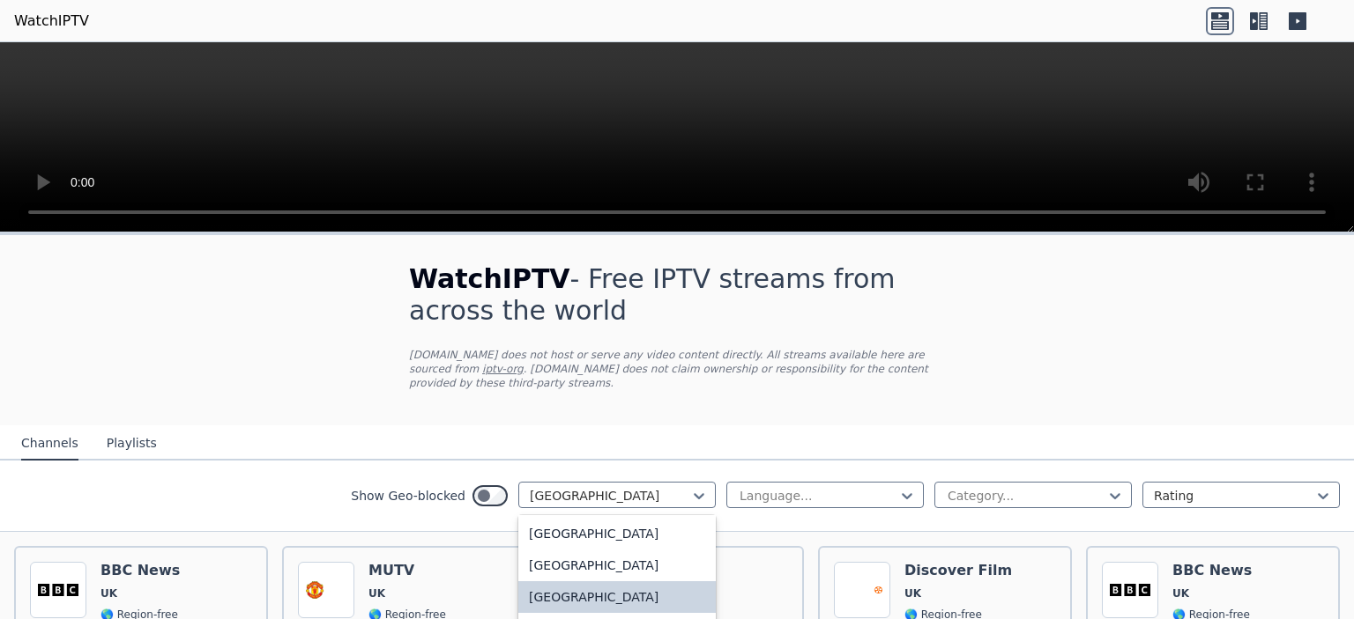
scroll to position [6161, 0]
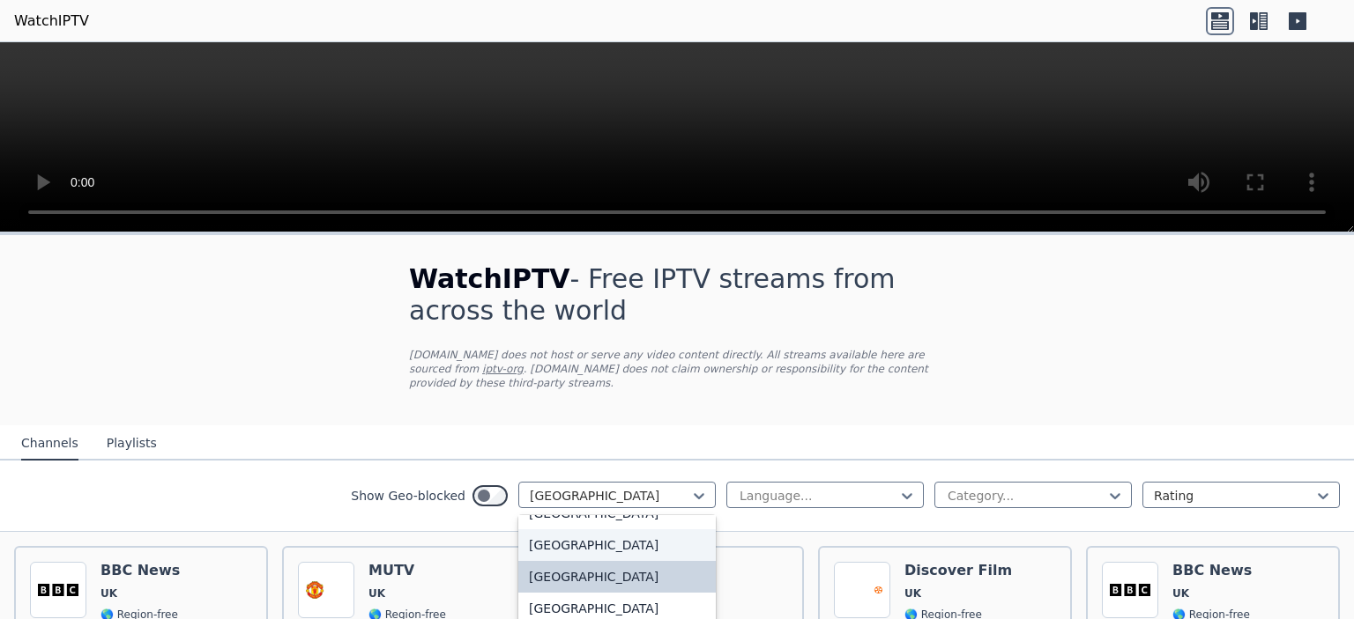
click at [620, 530] on div "[GEOGRAPHIC_DATA]" at bounding box center [616, 546] width 197 height 32
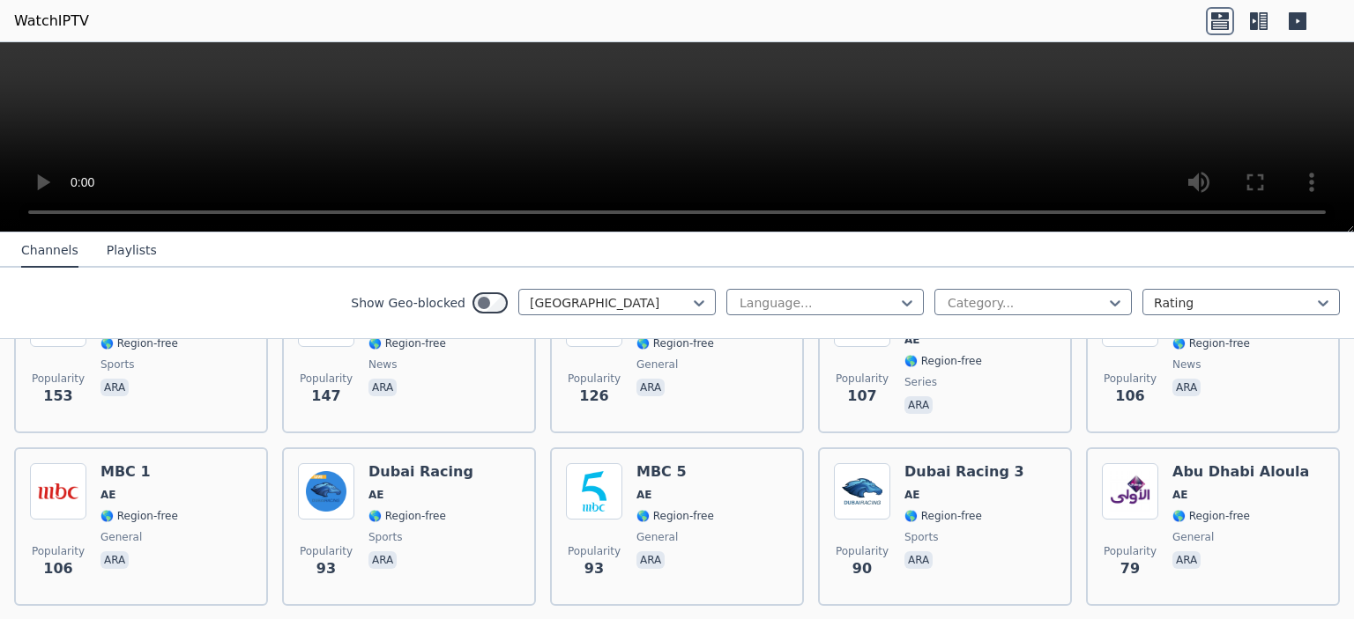
scroll to position [705, 0]
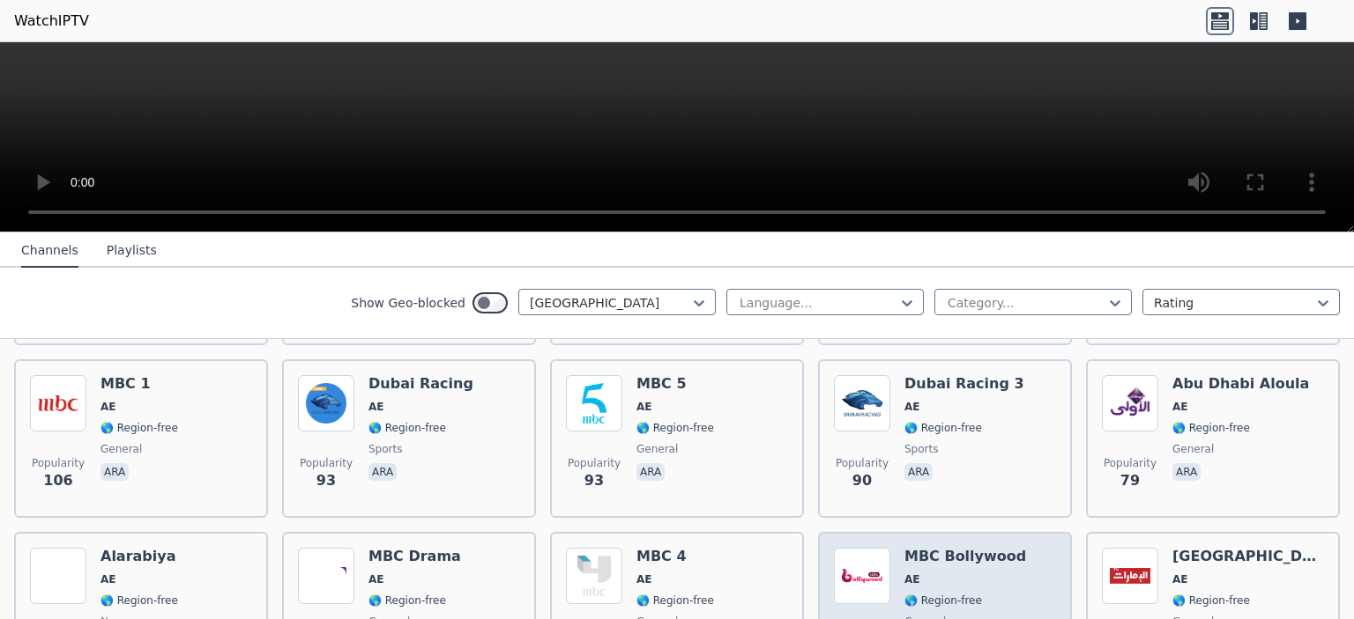
click at [894, 548] on div "Popularity 71 MBC Bollywood AE 🌎 Region-free general [PERSON_NAME]" at bounding box center [945, 611] width 222 height 127
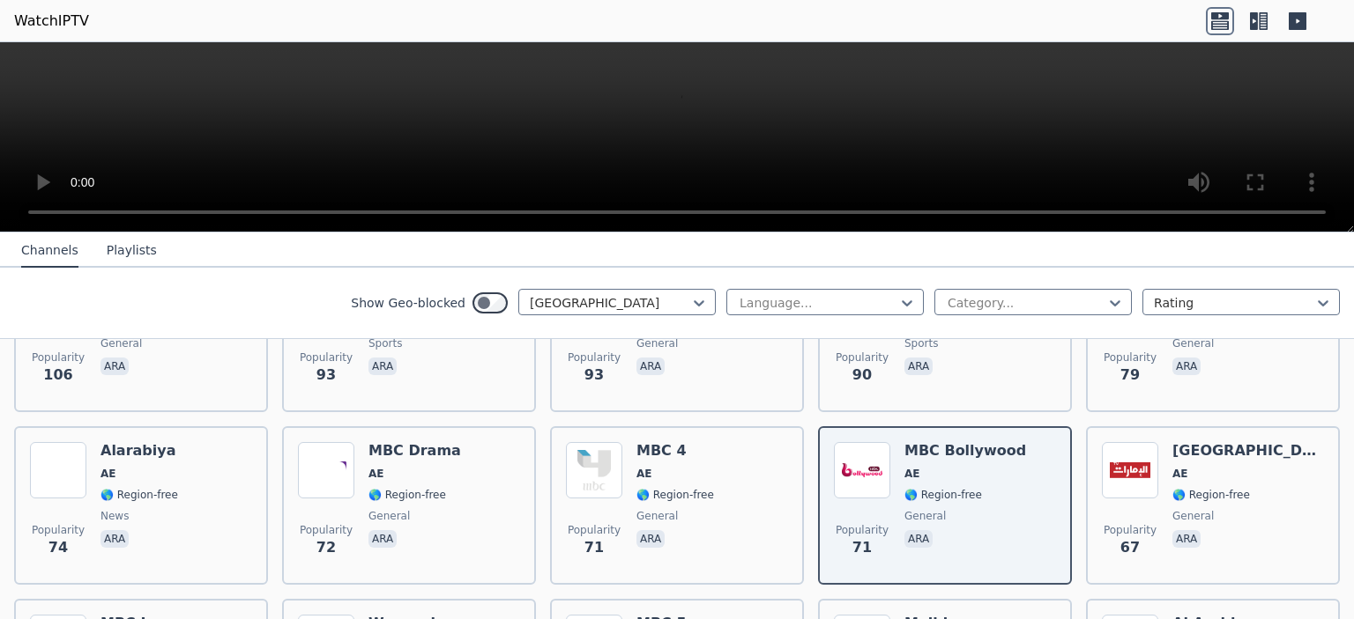
scroll to position [793, 0]
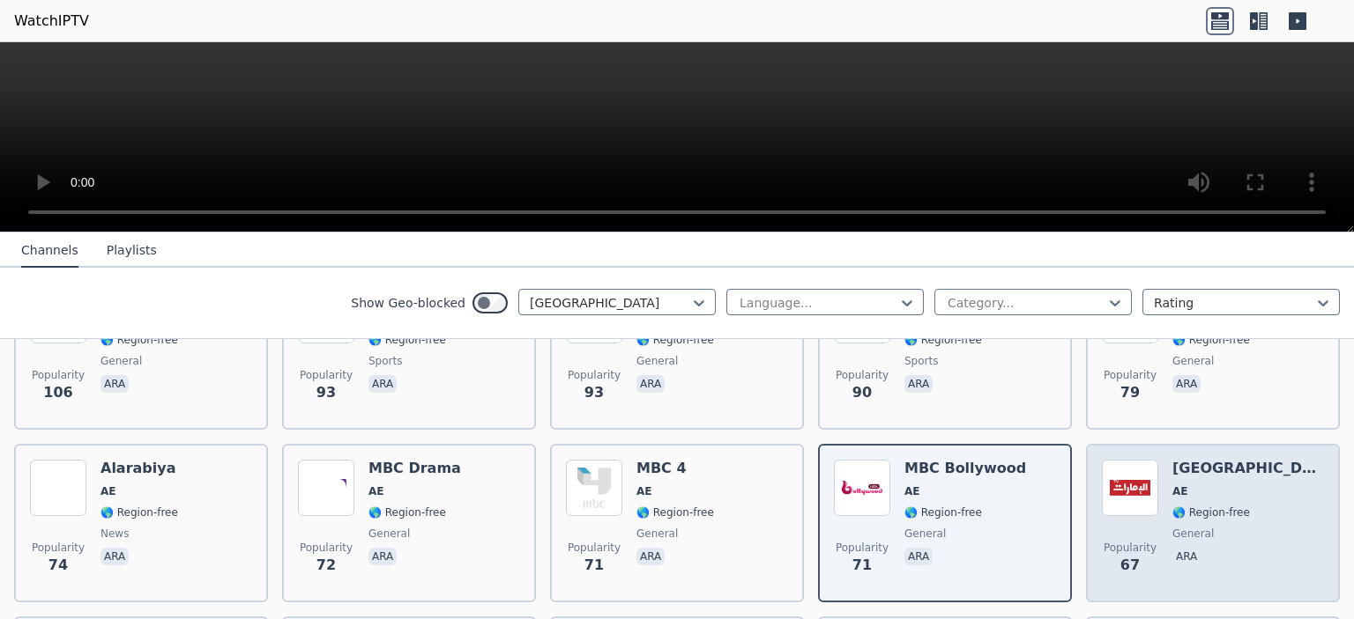
click at [1115, 530] on span "Popularity 67" at bounding box center [1129, 558] width 56 height 56
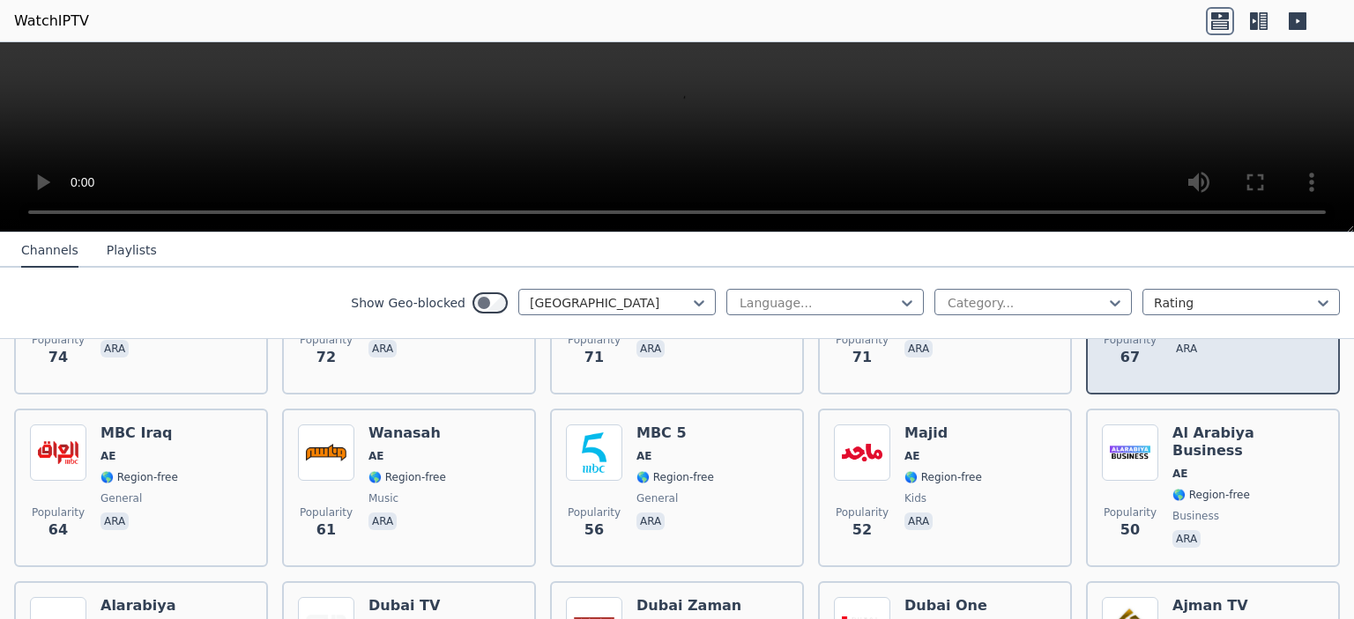
scroll to position [1057, 0]
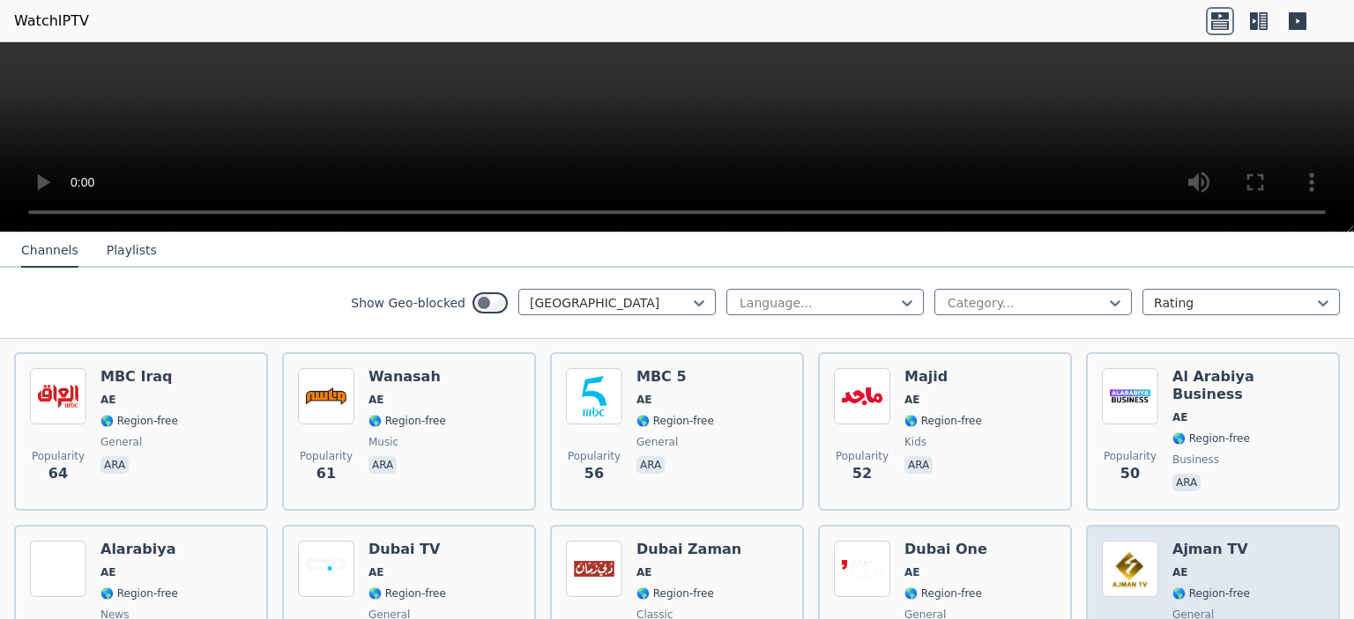
click at [1200, 566] on span "AE" at bounding box center [1211, 573] width 78 height 14
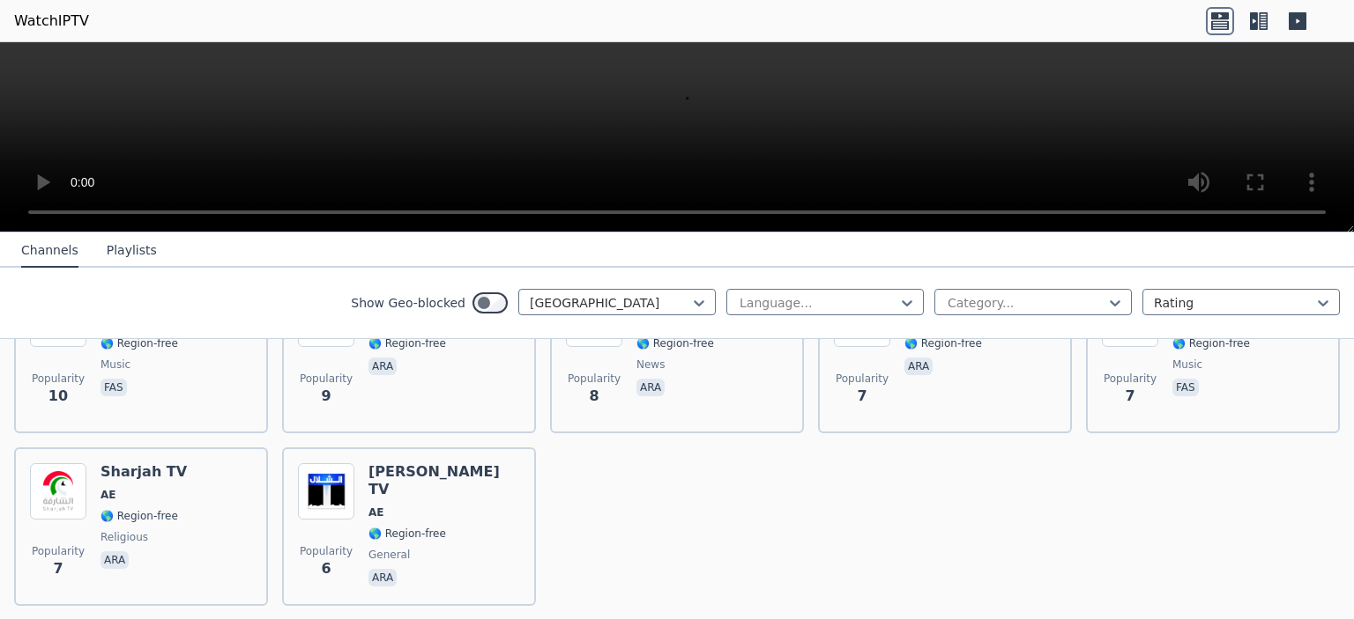
scroll to position [2035, 0]
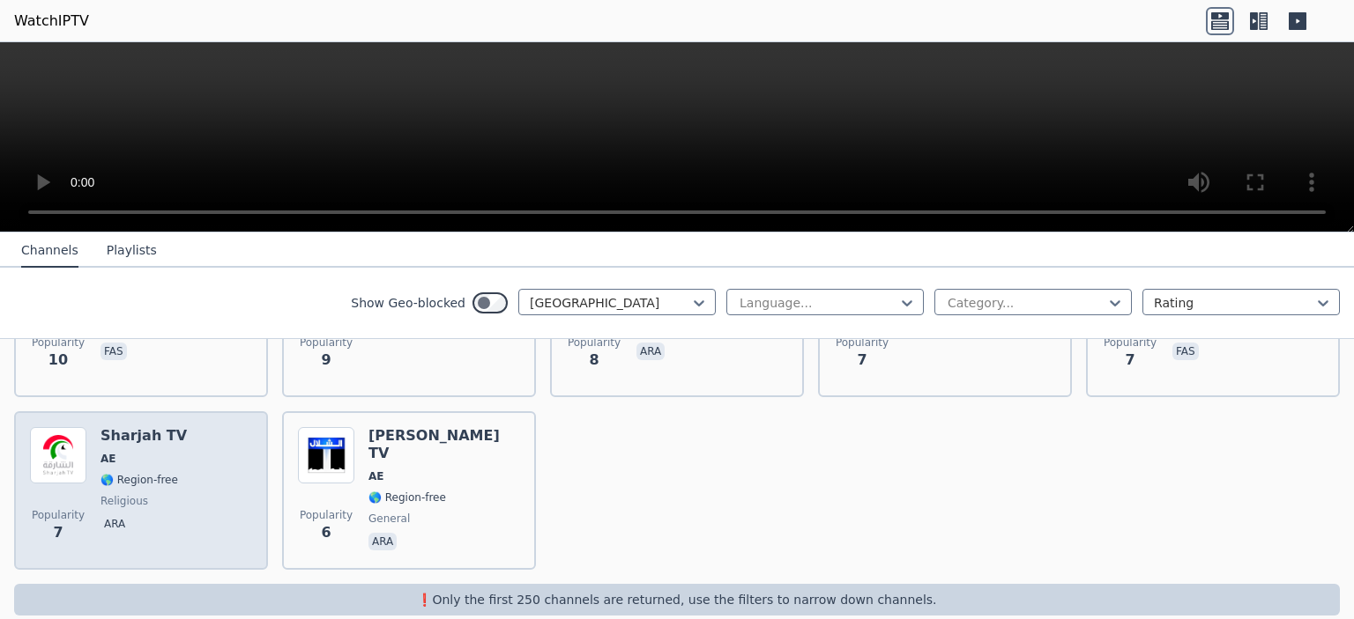
click at [122, 446] on div "Sharjah TV AE 🌎 Region-free religious ara" at bounding box center [143, 490] width 86 height 127
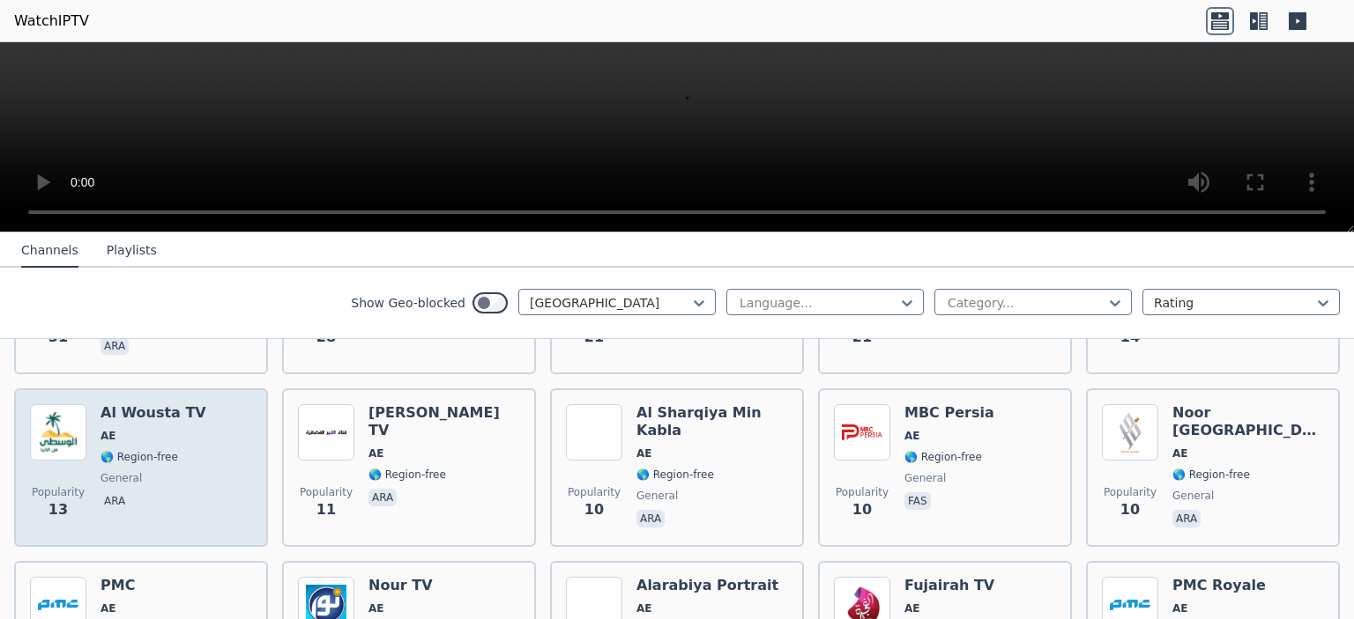
scroll to position [1682, 0]
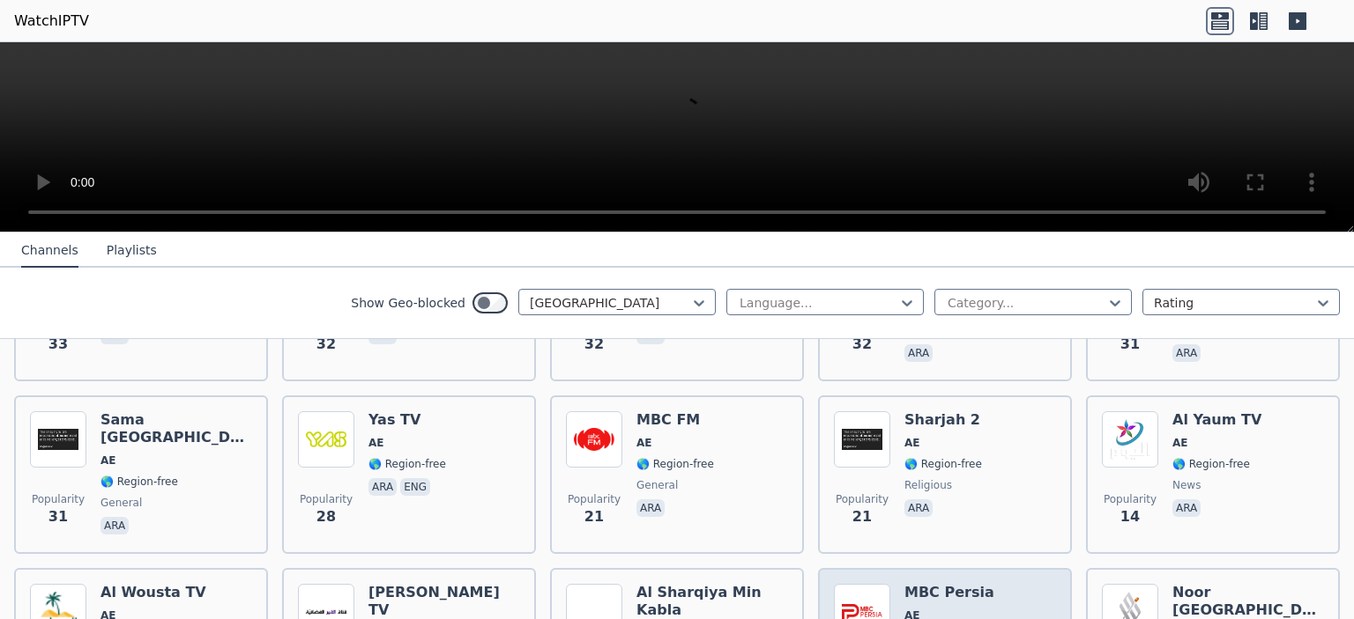
scroll to position [1506, 0]
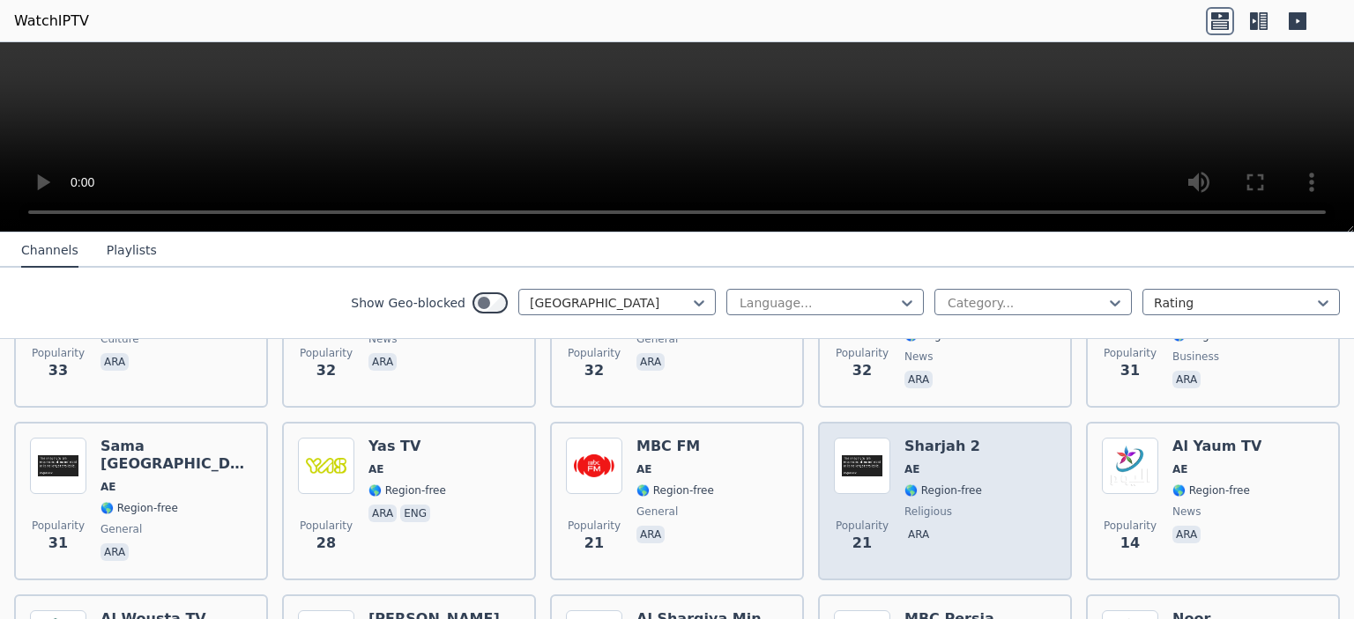
click at [911, 526] on p "ara" at bounding box center [918, 535] width 28 height 18
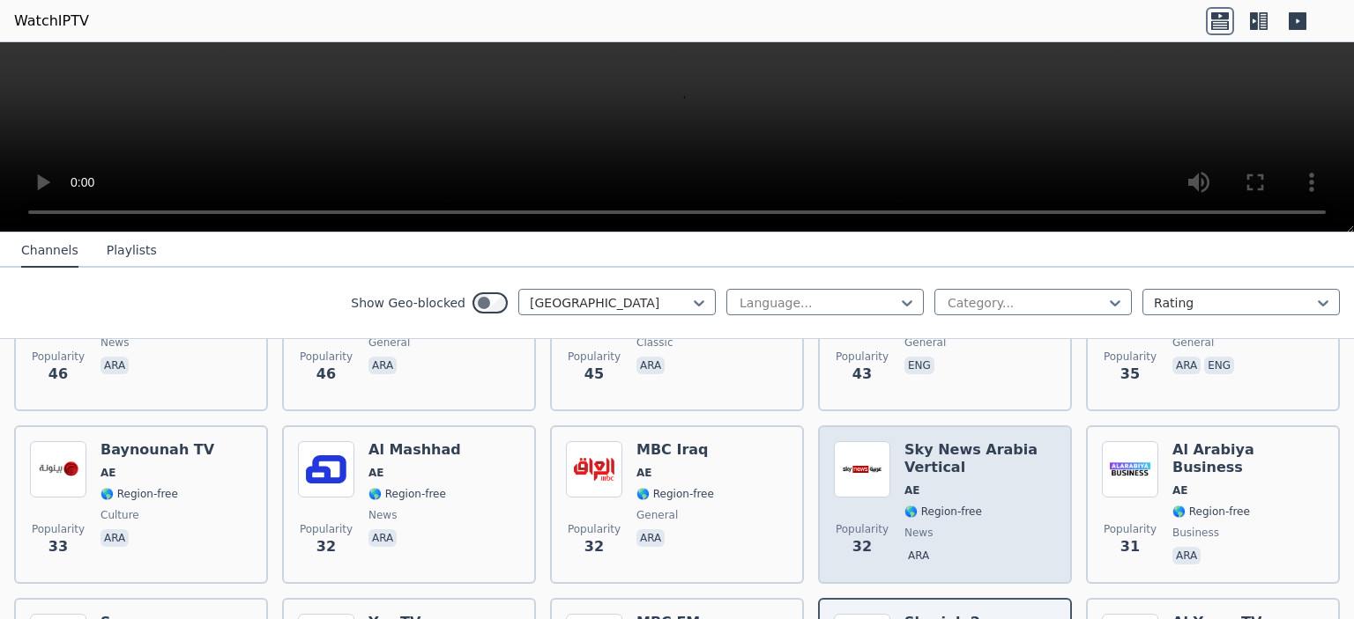
scroll to position [1242, 0]
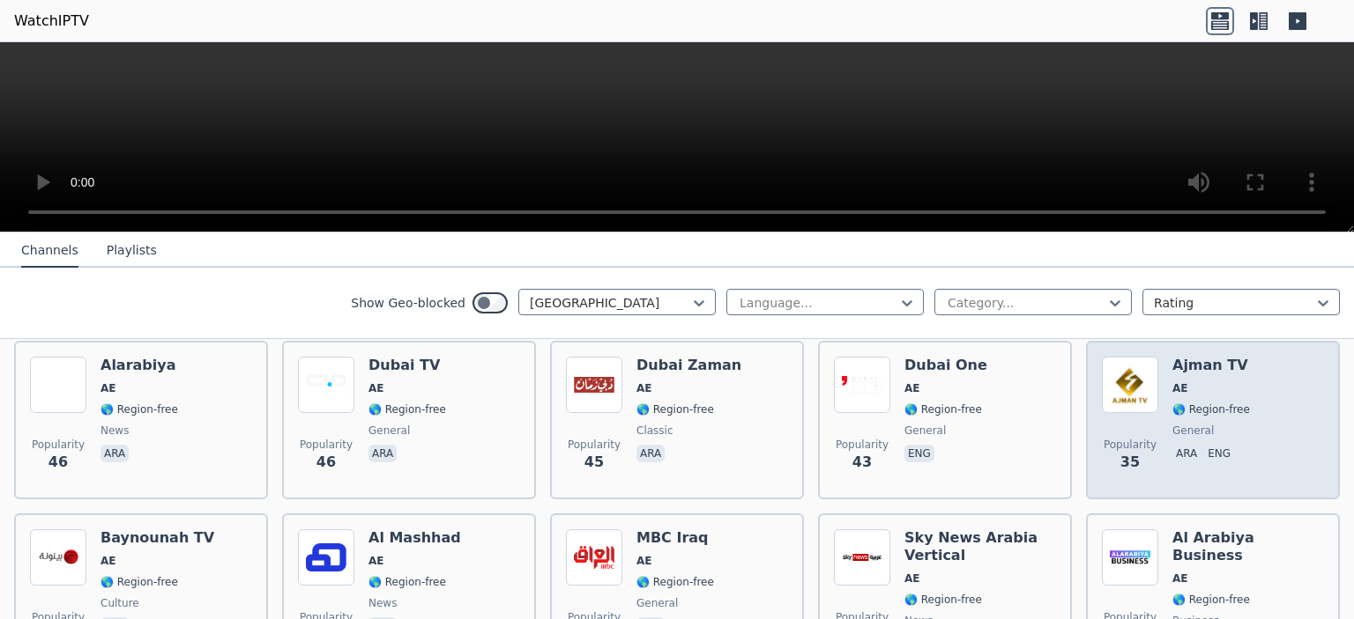
click at [1144, 404] on div "Popularity 35" at bounding box center [1129, 420] width 56 height 127
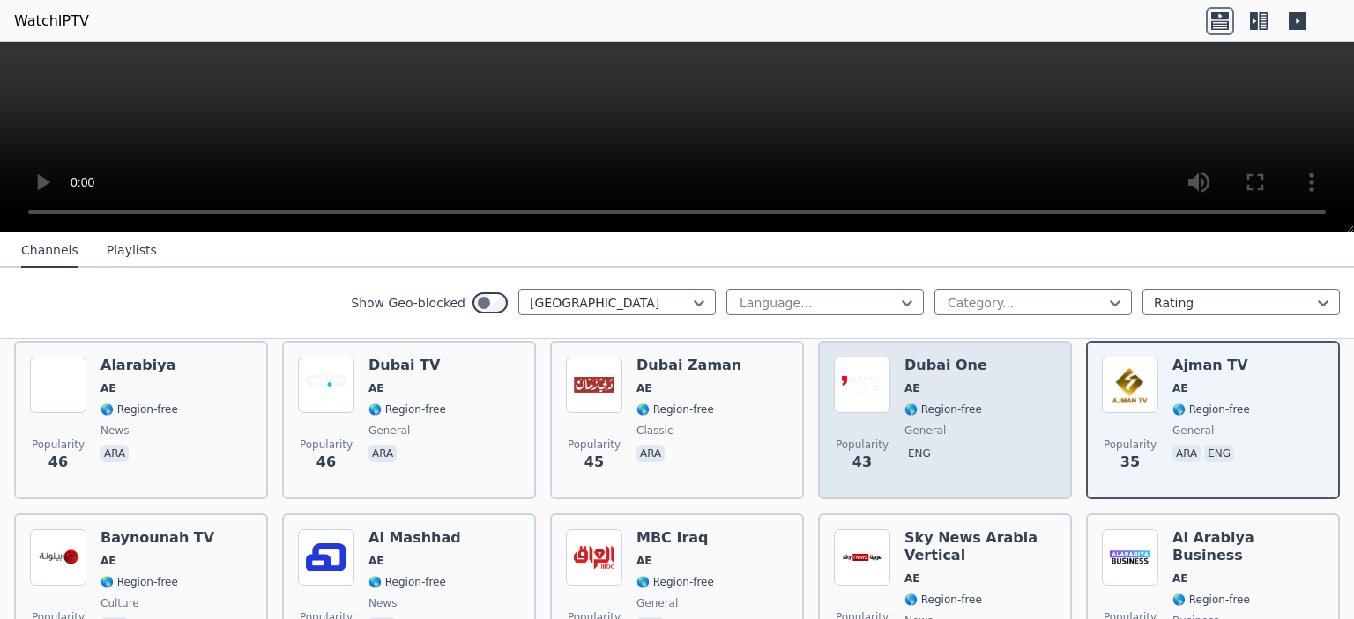
click at [942, 378] on div "Dubai One AE 🌎 Region-free general eng" at bounding box center [945, 420] width 83 height 127
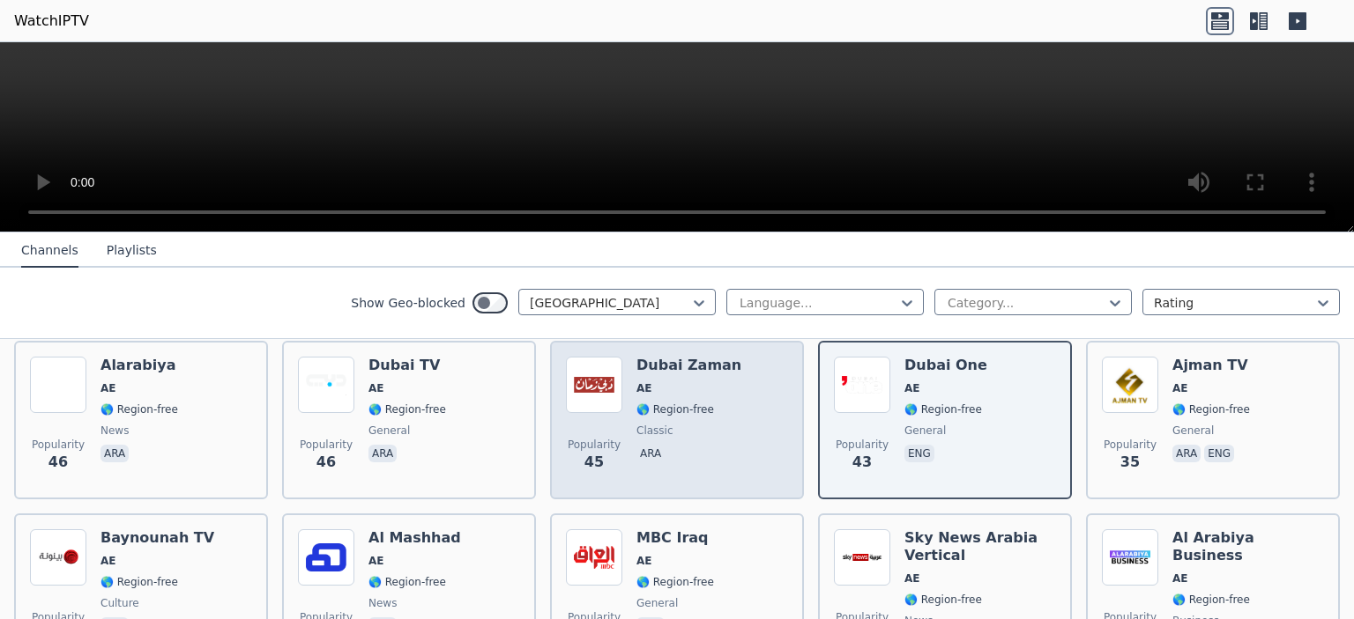
click at [711, 397] on div "Dubai [PERSON_NAME] 🌎 Region-free classic ara" at bounding box center [688, 420] width 105 height 127
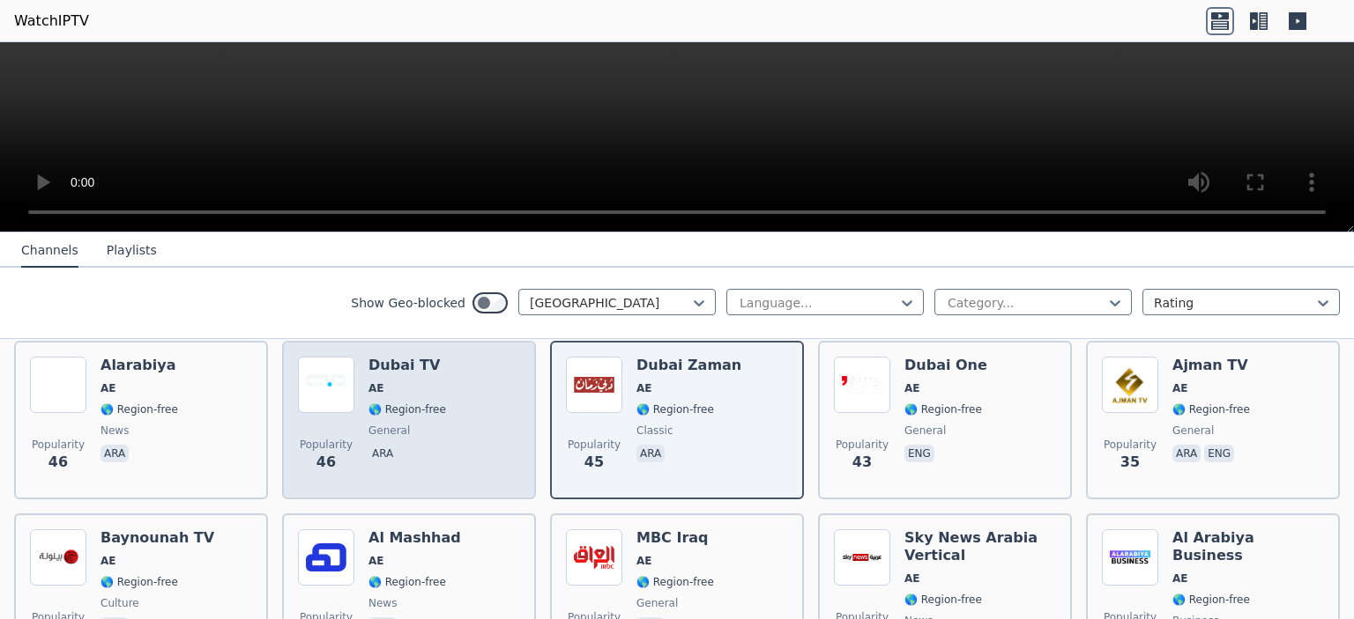
click at [480, 408] on div "Popularity 46 Dubai TV AE 🌎 Region-free general ara" at bounding box center [409, 420] width 222 height 127
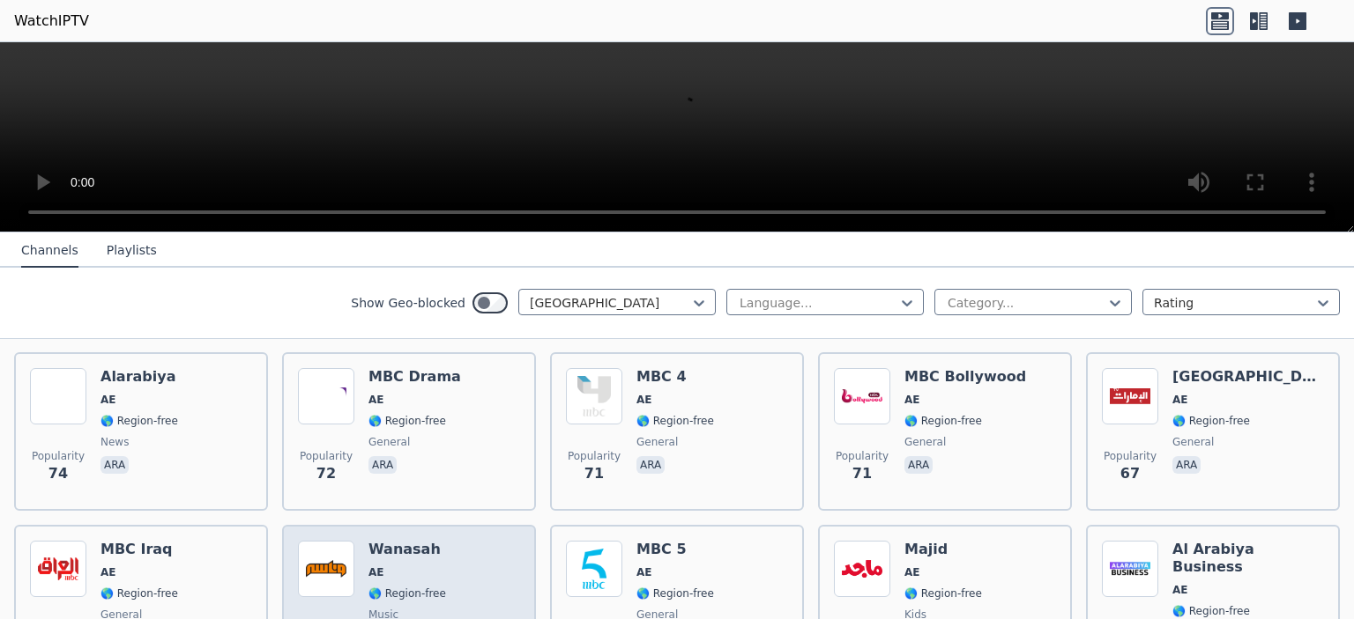
scroll to position [801, 0]
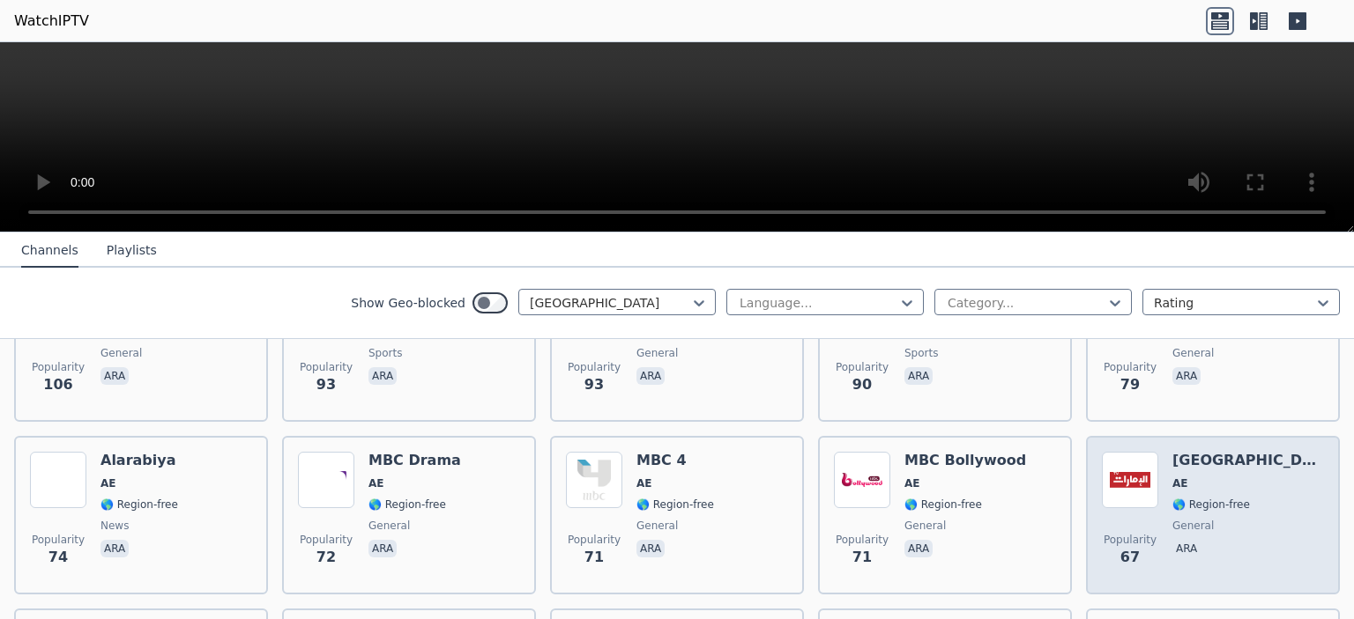
click at [1212, 498] on span "🌎 Region-free" at bounding box center [1211, 505] width 78 height 14
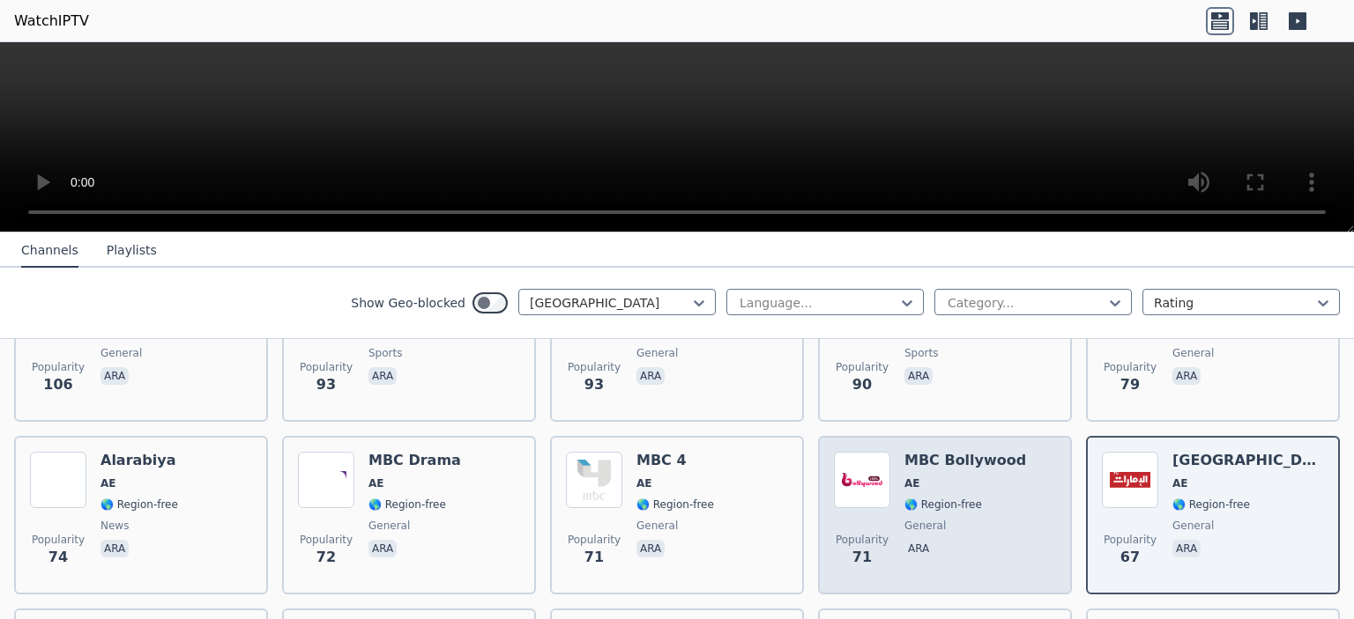
click at [958, 496] on div "MBC Bollywood AE 🌎 Region-free general [PERSON_NAME]" at bounding box center [965, 515] width 122 height 127
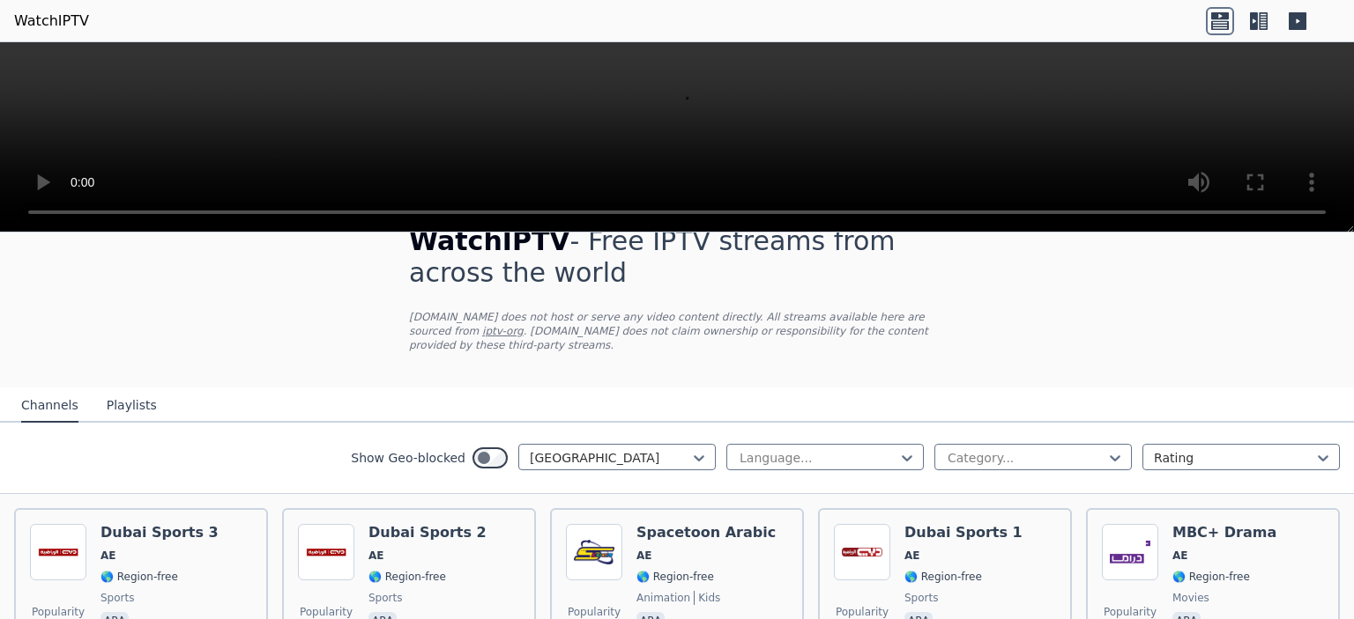
scroll to position [0, 0]
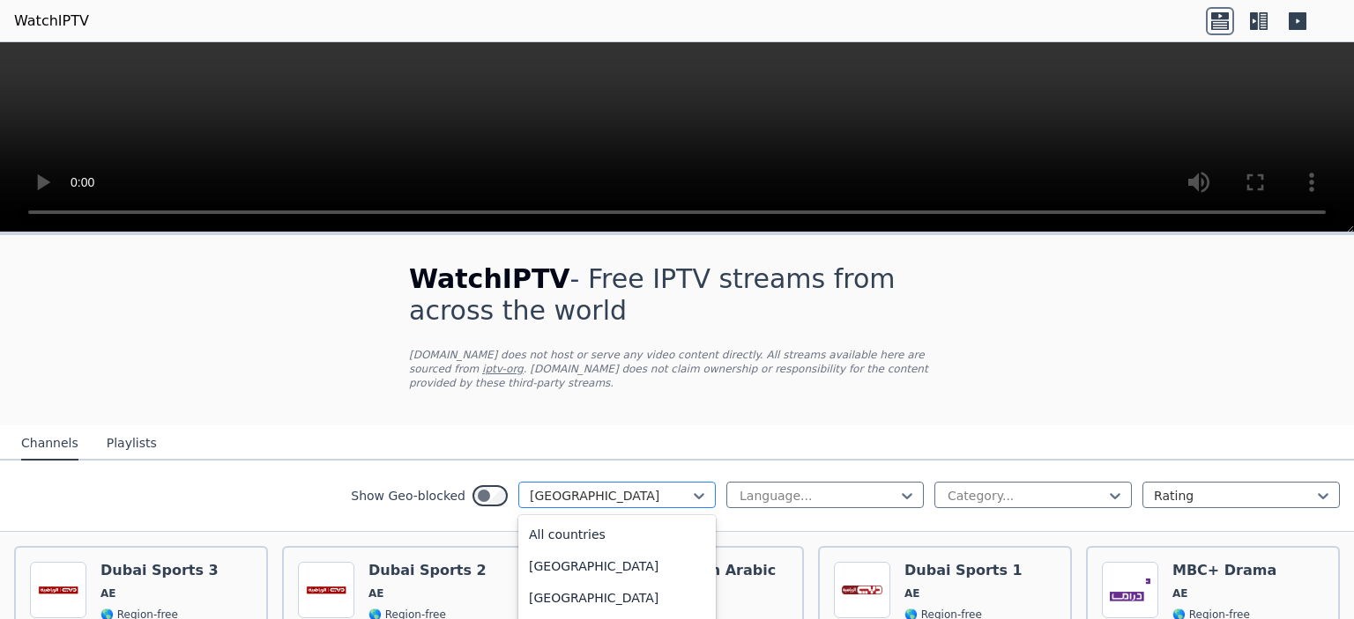
click at [611, 487] on div at bounding box center [610, 496] width 160 height 18
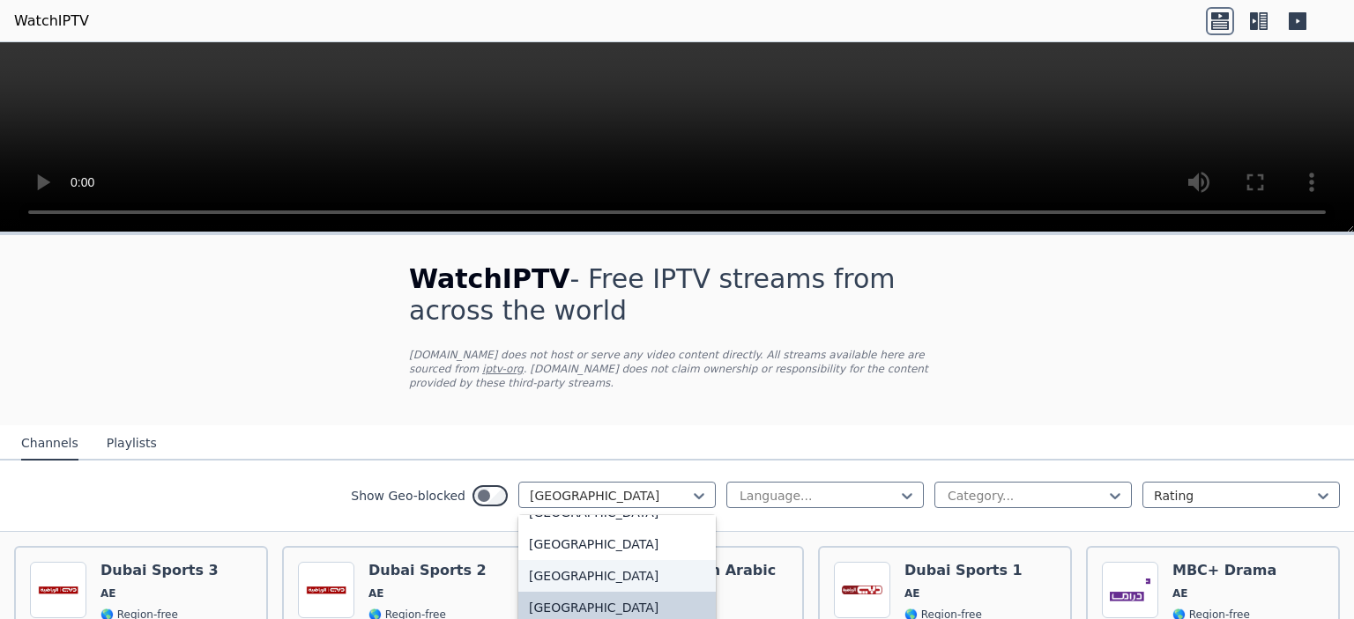
scroll to position [6130, 0]
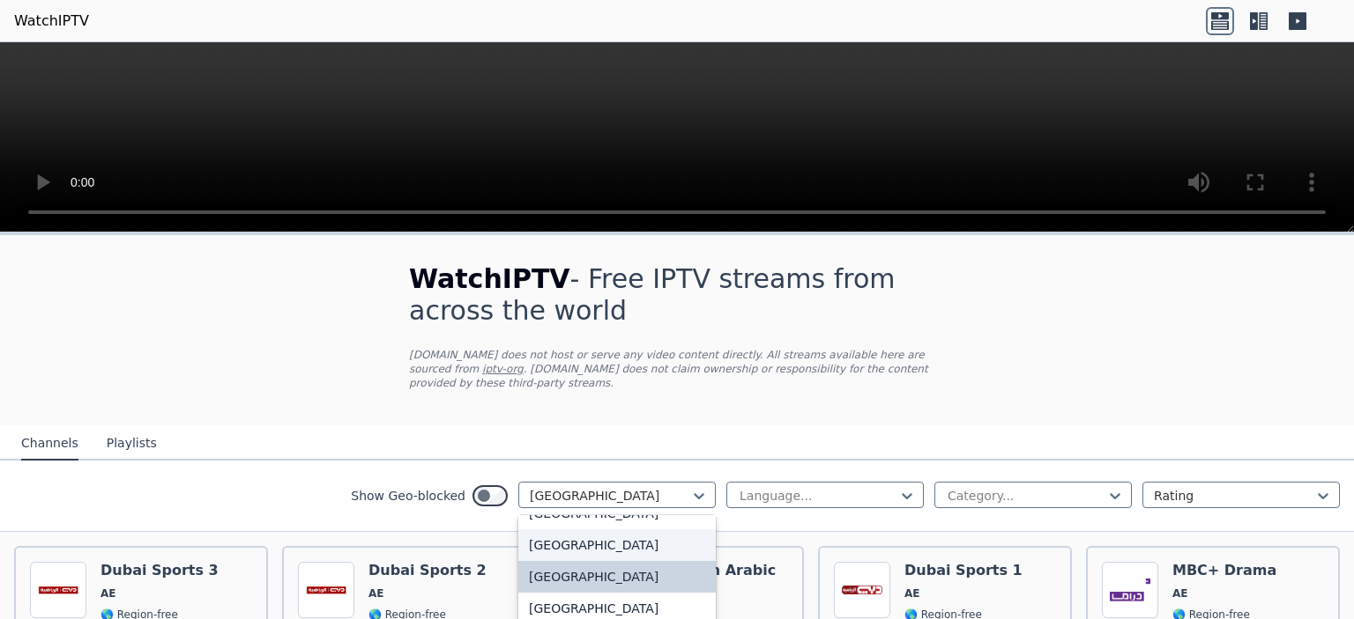
click at [577, 537] on div "[GEOGRAPHIC_DATA]" at bounding box center [616, 546] width 197 height 32
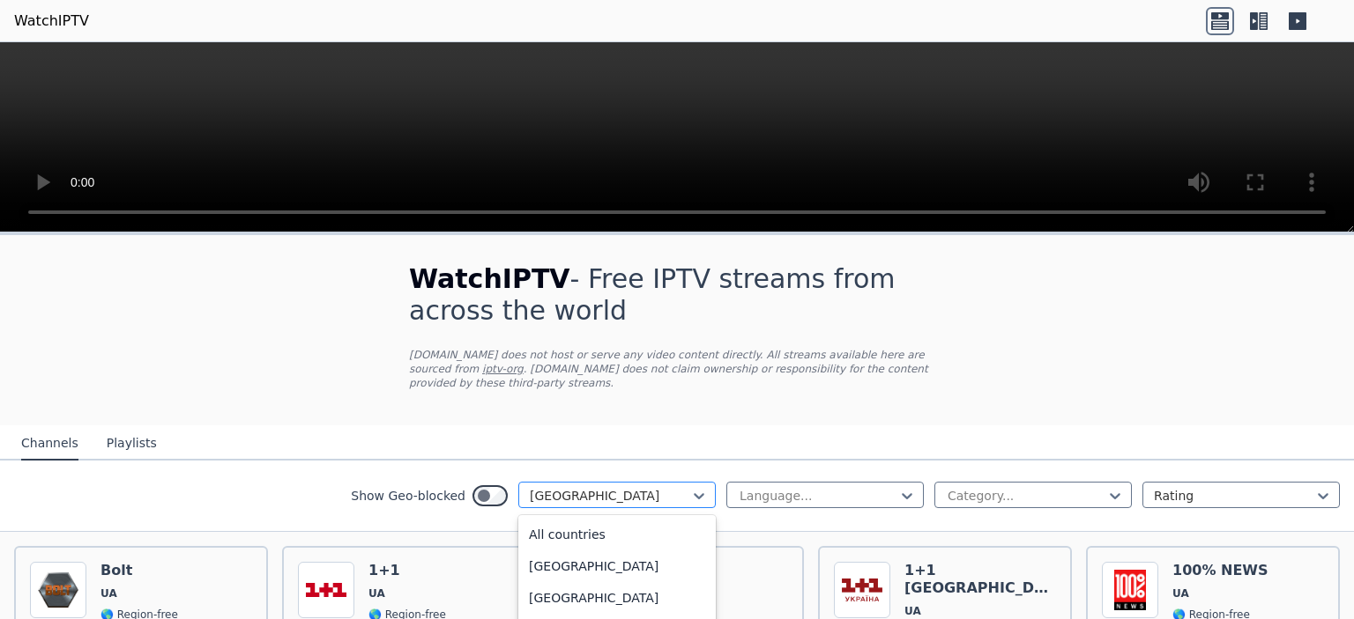
click at [606, 487] on div at bounding box center [610, 496] width 160 height 18
click at [529, 517] on div "[GEOGRAPHIC_DATA]" at bounding box center [616, 531] width 197 height 32
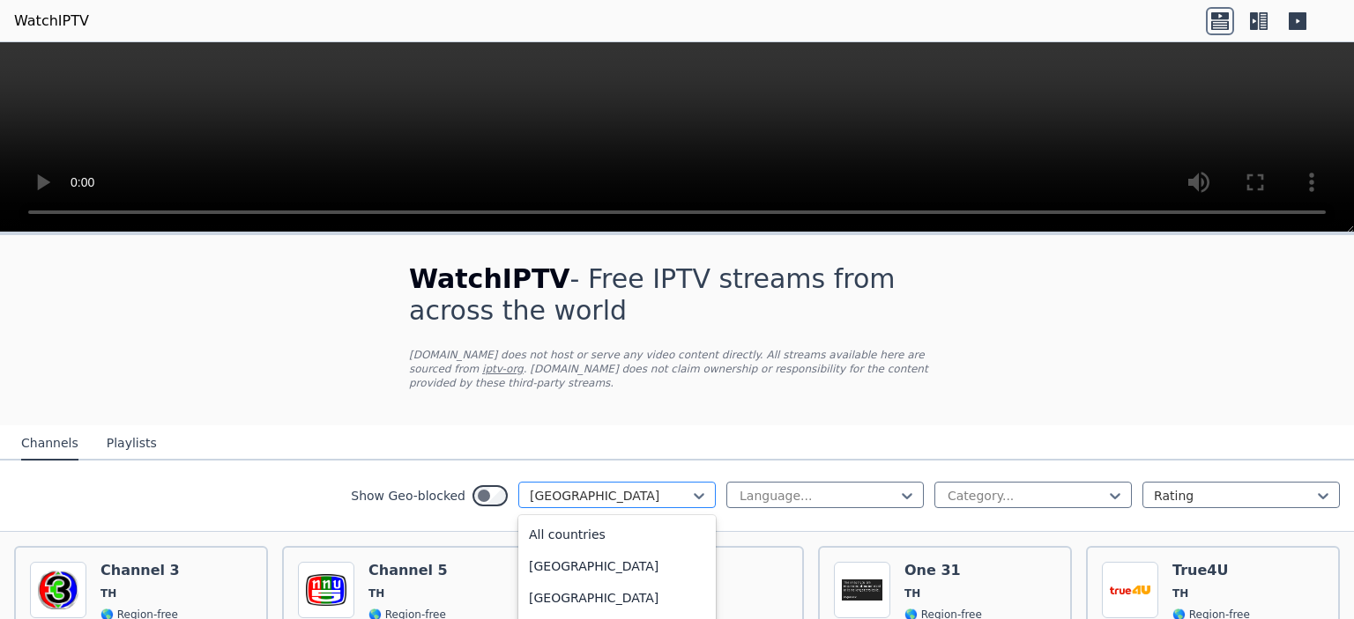
scroll to position [5700, 0]
click at [574, 492] on div "[GEOGRAPHIC_DATA]" at bounding box center [616, 495] width 197 height 26
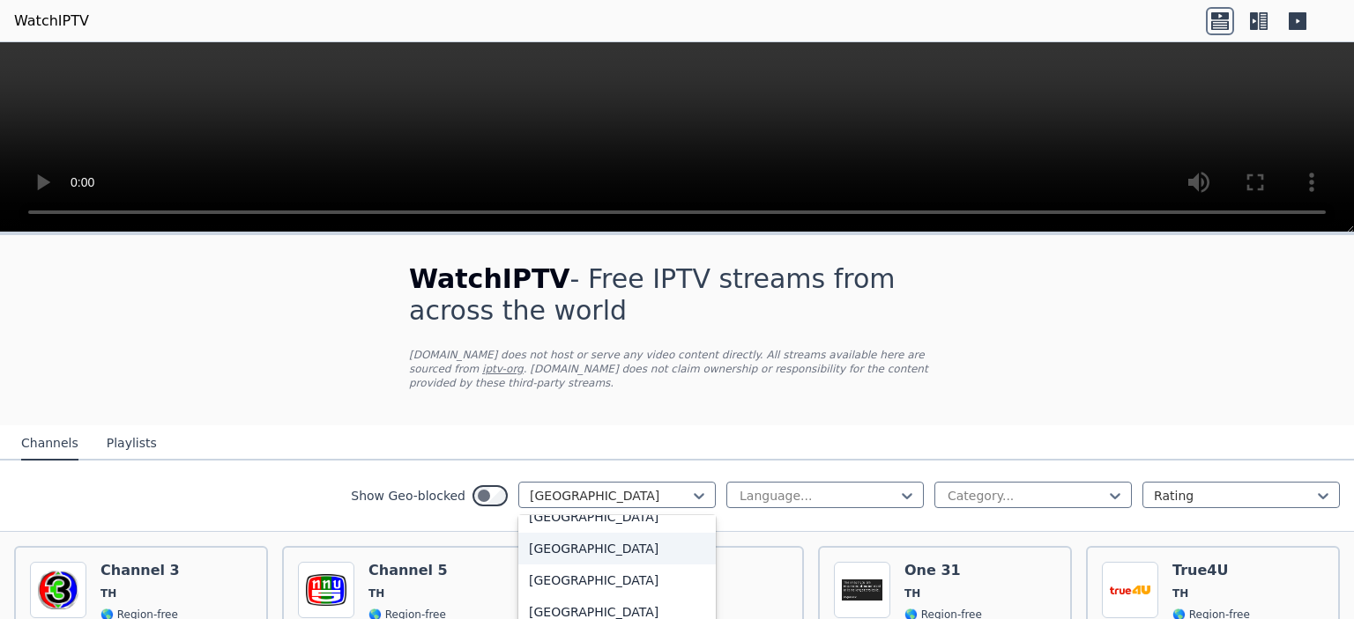
scroll to position [5435, 0]
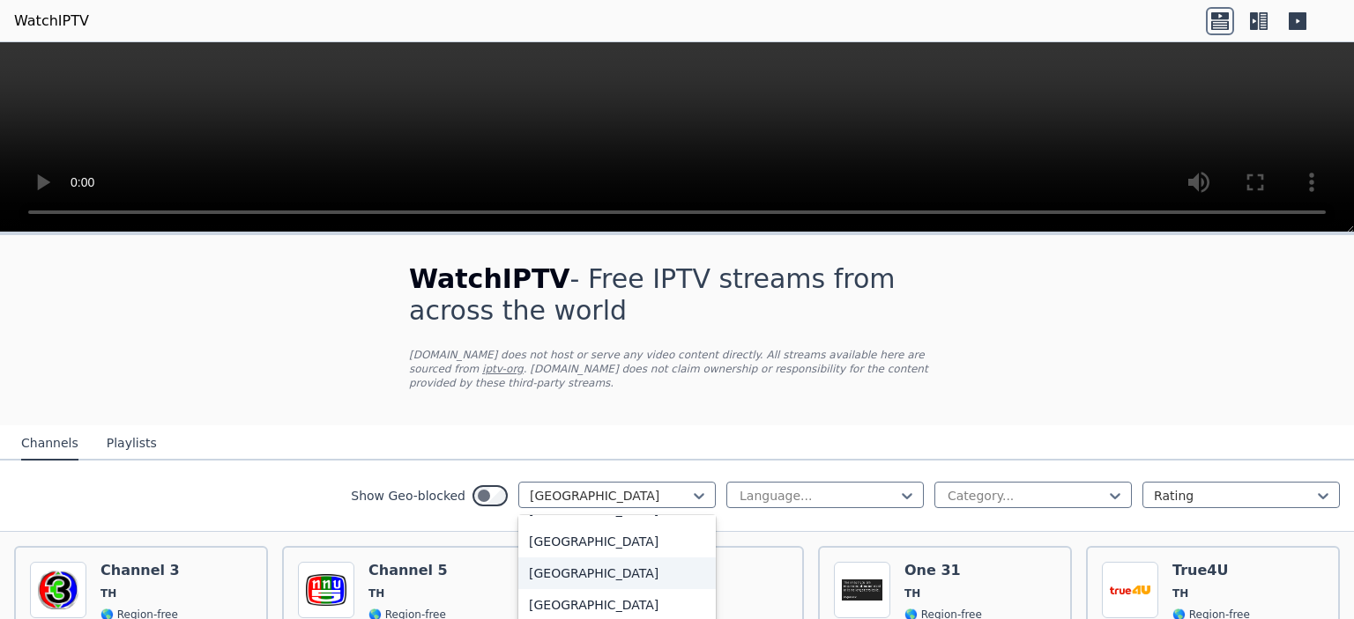
click at [582, 562] on div "[GEOGRAPHIC_DATA]" at bounding box center [616, 574] width 197 height 32
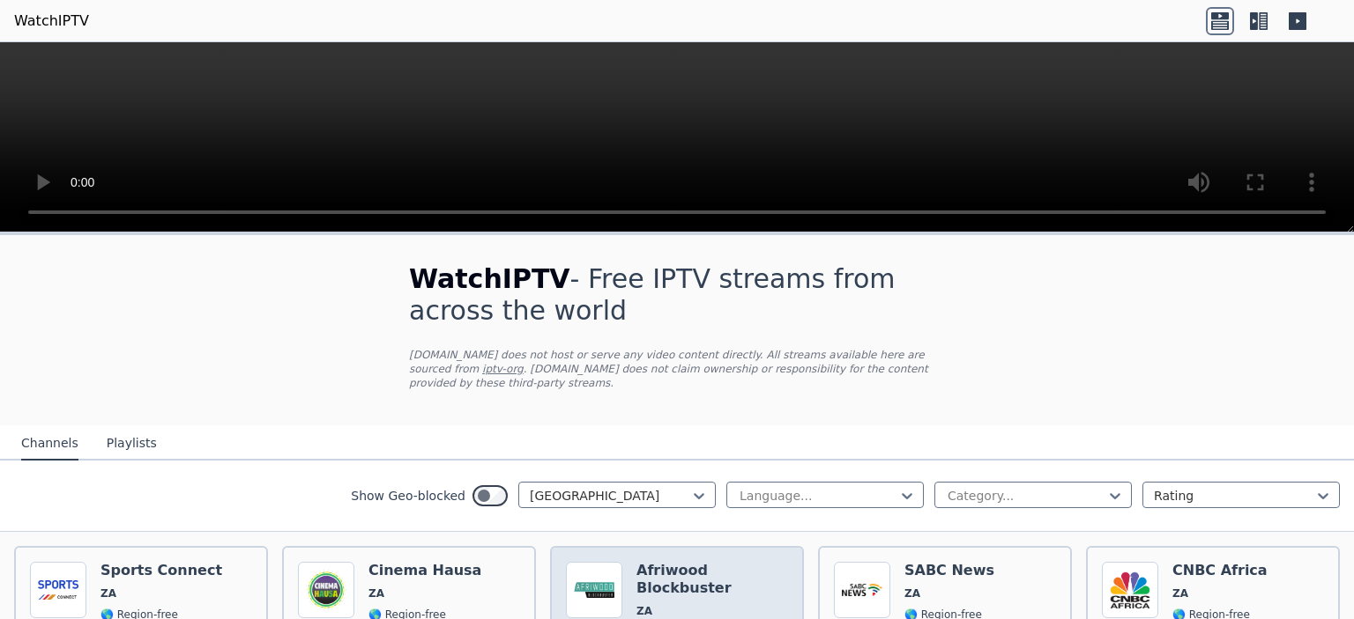
click at [711, 546] on div "Popularity 222 Afriwood Blockbuster ZA 🌎 Region-free movies eng" at bounding box center [677, 625] width 254 height 159
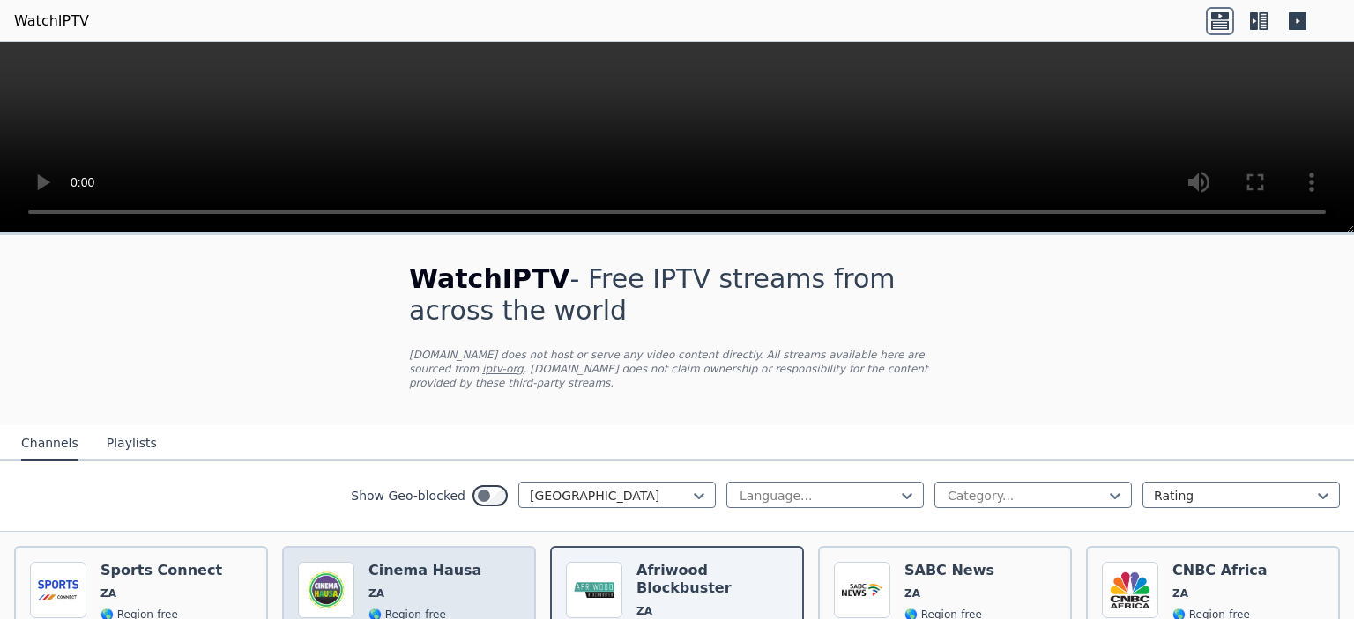
click at [450, 585] on div "Cinema Hausa ZA 🌎 Region-free movies eng" at bounding box center [424, 625] width 113 height 127
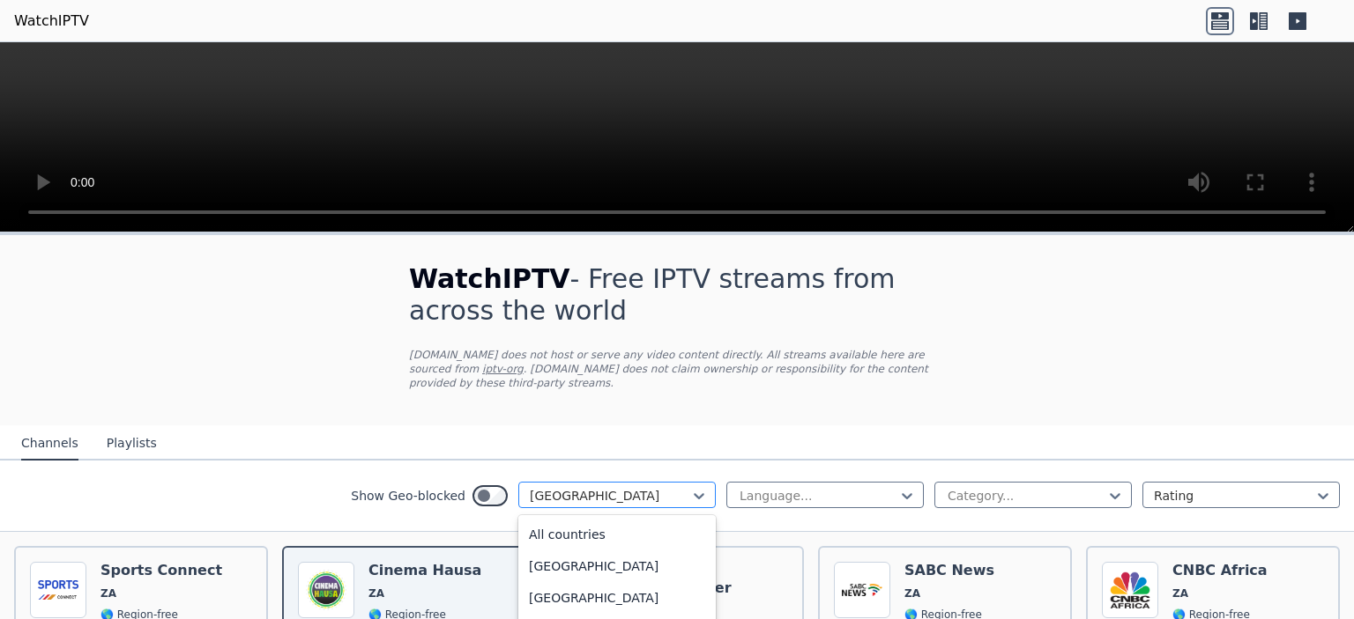
click at [656, 489] on div "[GEOGRAPHIC_DATA]" at bounding box center [616, 495] width 197 height 26
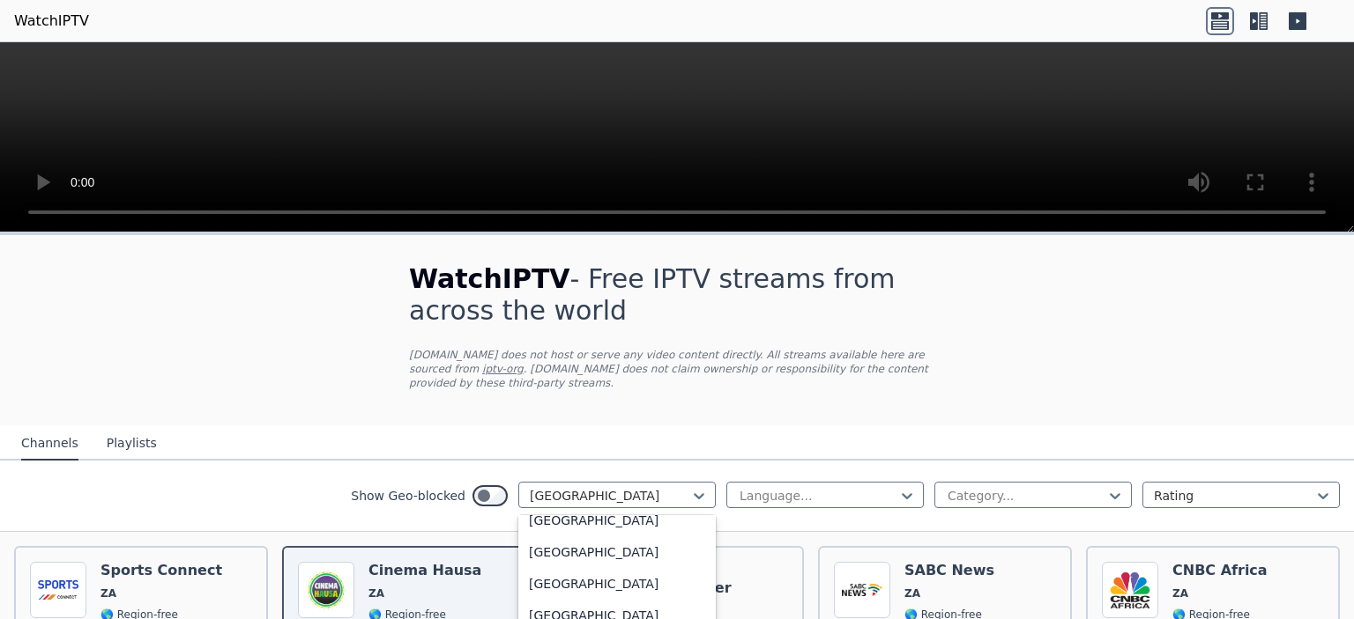
scroll to position [5079, 0]
click at [583, 597] on div "[GEOGRAPHIC_DATA]" at bounding box center [616, 613] width 197 height 32
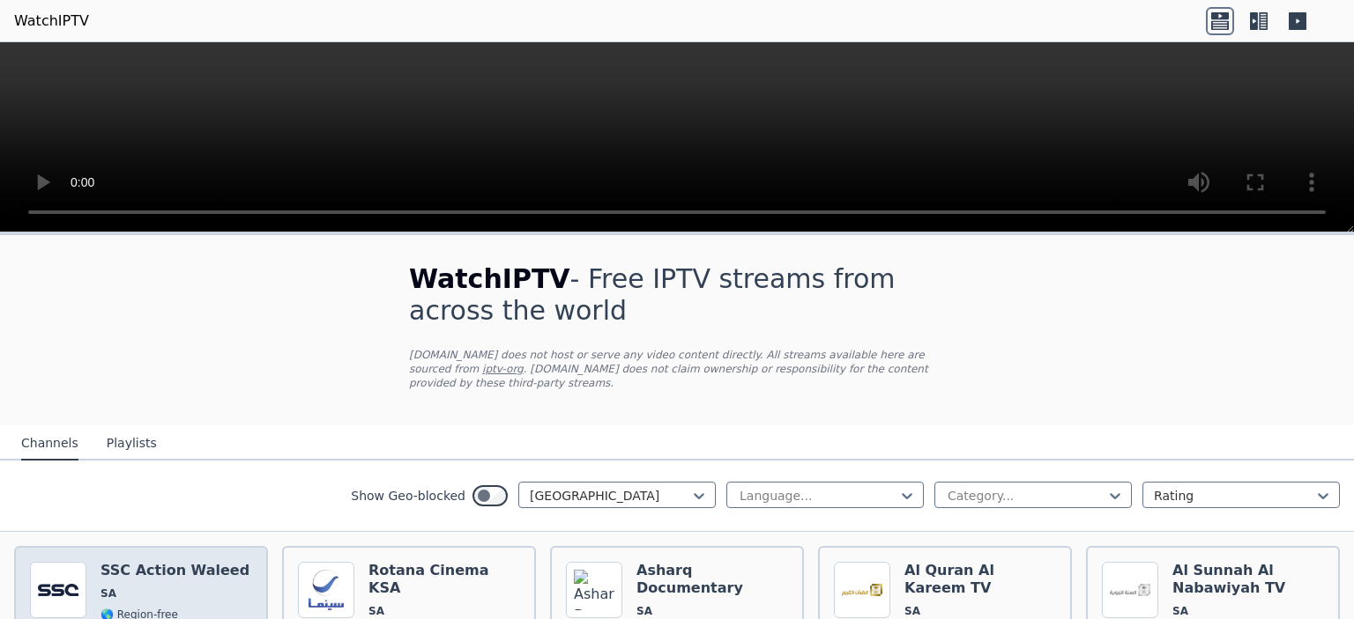
click at [133, 562] on h6 "SSC Action Waleed" at bounding box center [174, 571] width 149 height 18
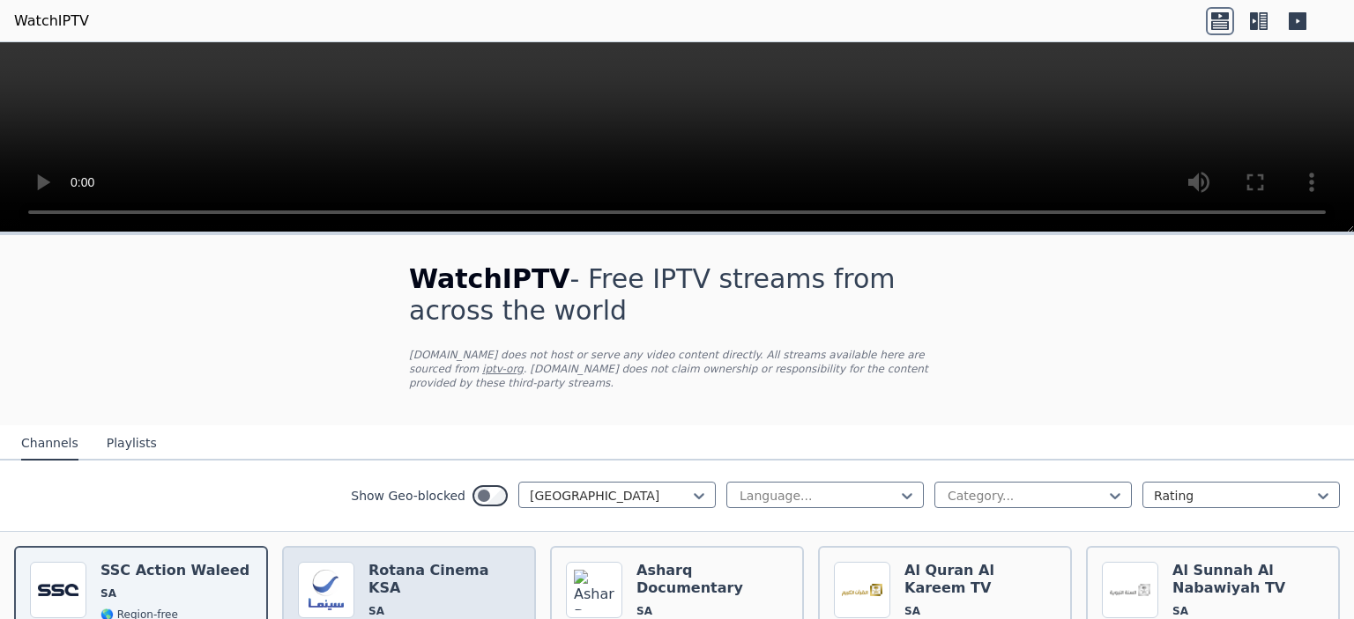
click at [441, 604] on span "SA" at bounding box center [444, 611] width 152 height 14
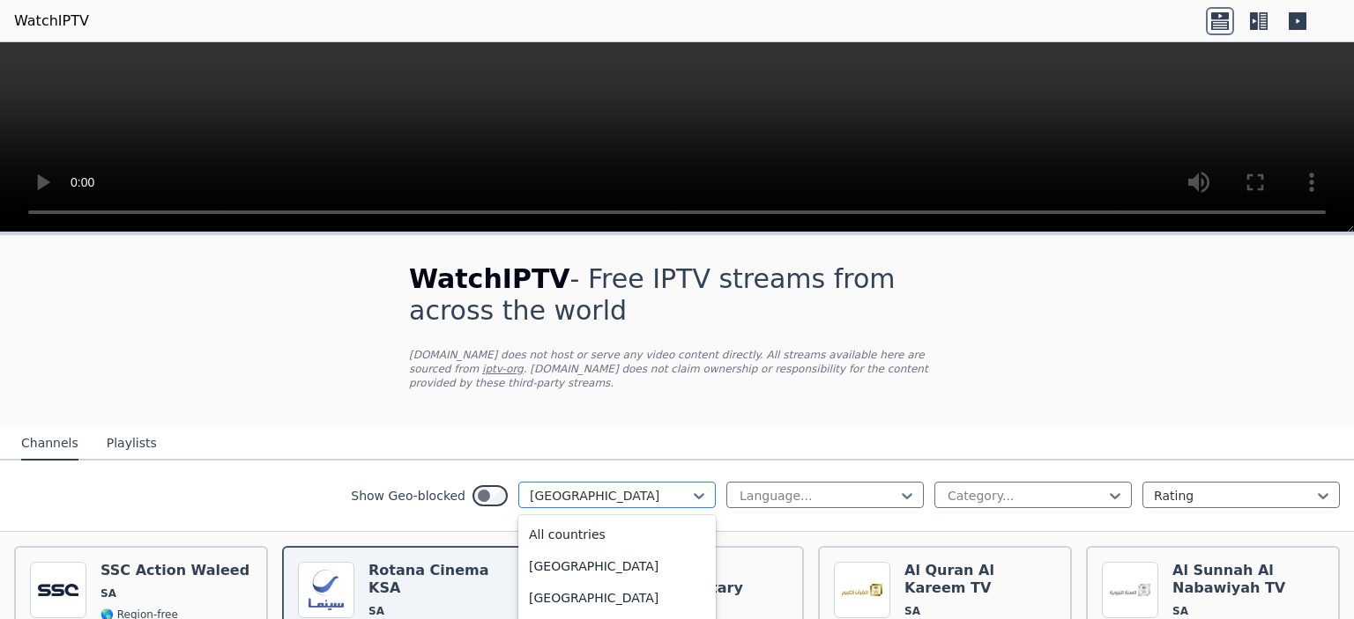
scroll to position [4938, 0]
click at [592, 487] on div at bounding box center [610, 496] width 160 height 18
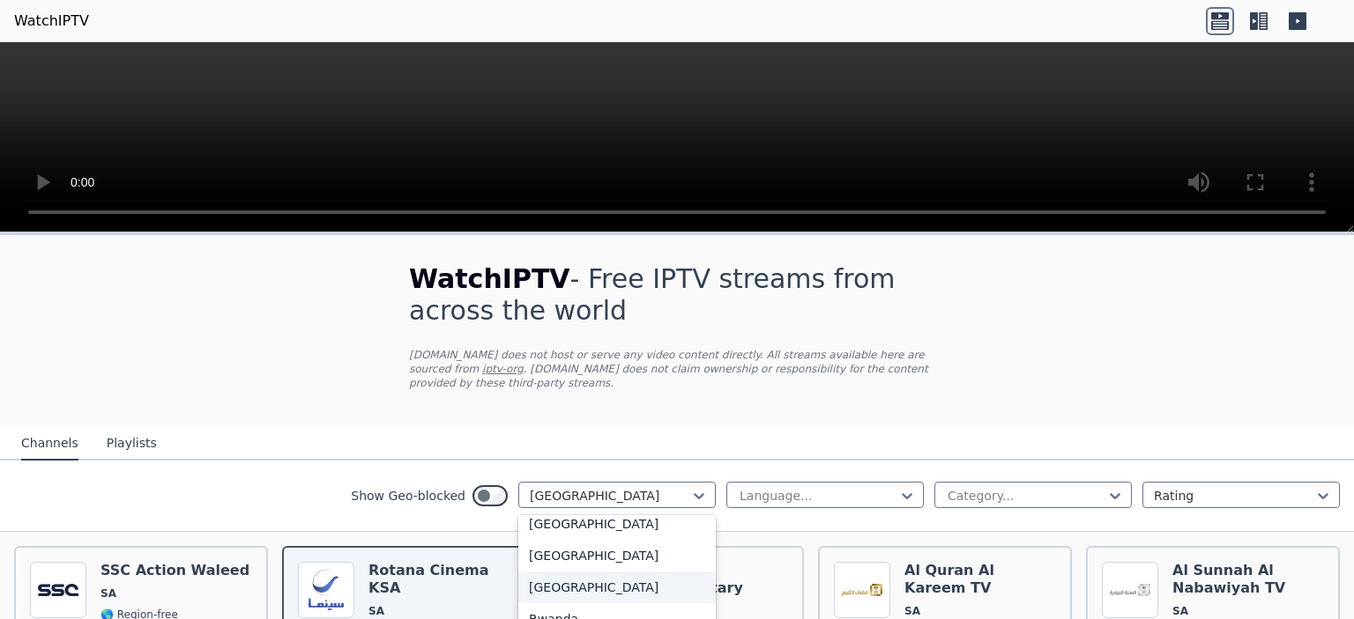
click at [567, 572] on div "[GEOGRAPHIC_DATA]" at bounding box center [616, 588] width 197 height 32
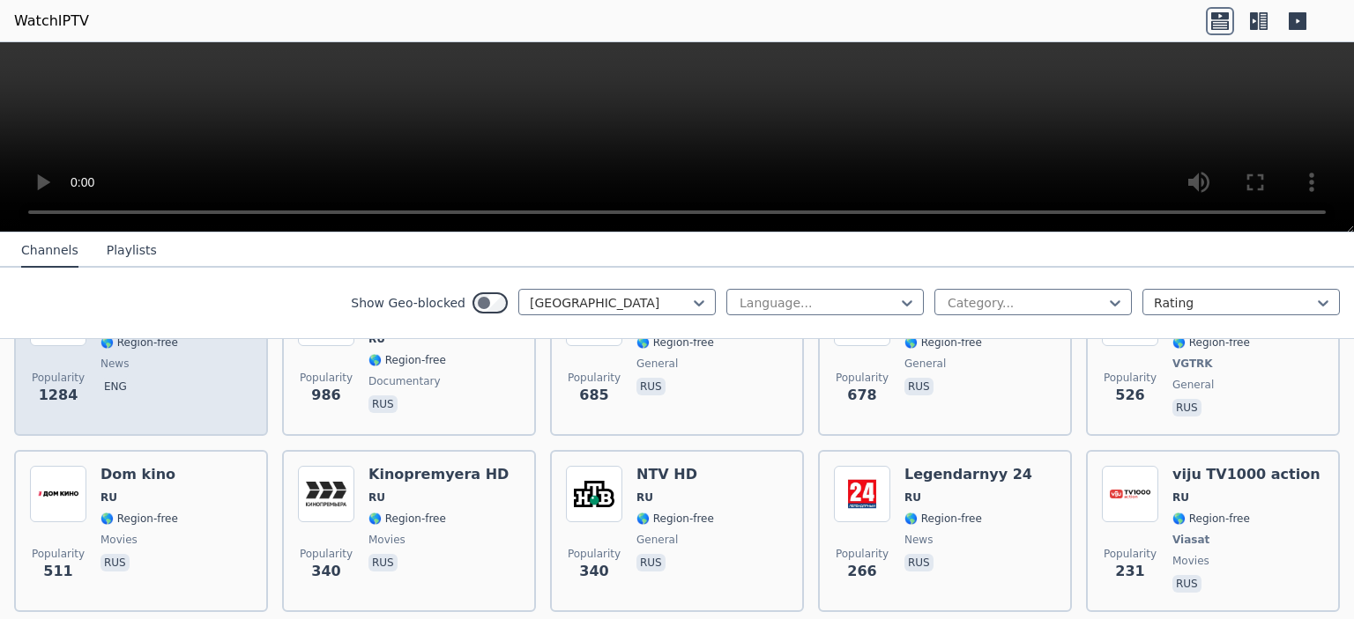
scroll to position [264, 0]
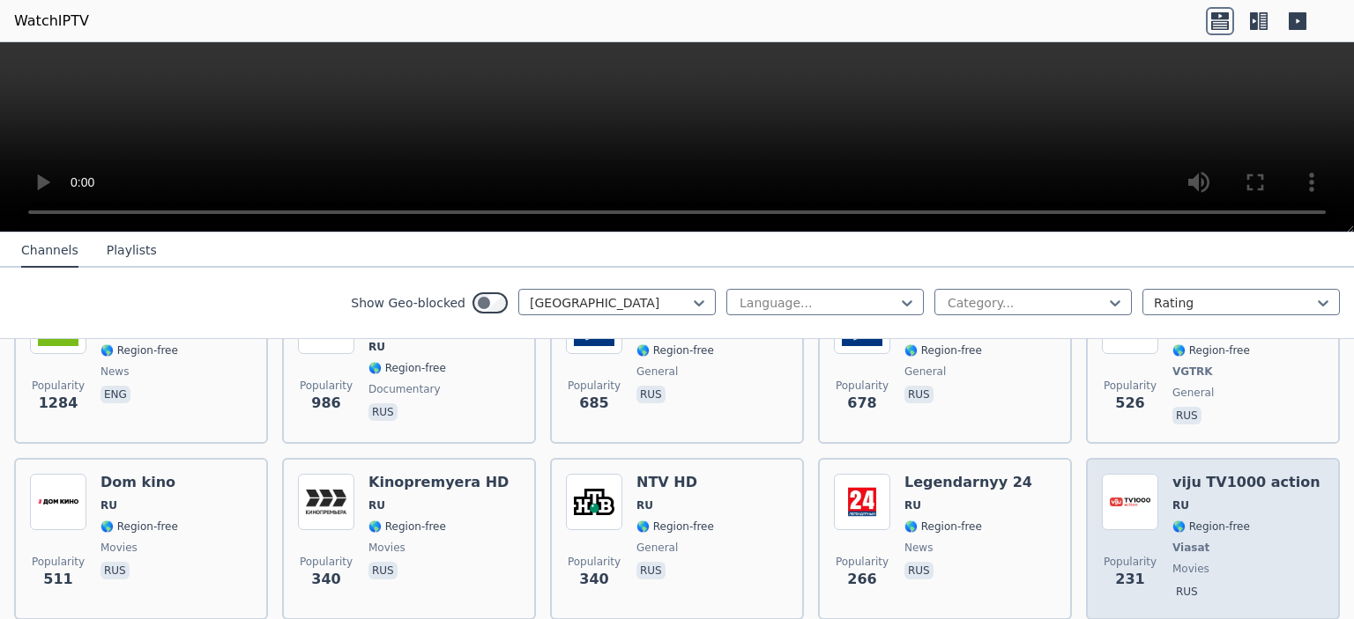
click at [1195, 520] on span "🌎 Region-free" at bounding box center [1211, 527] width 78 height 14
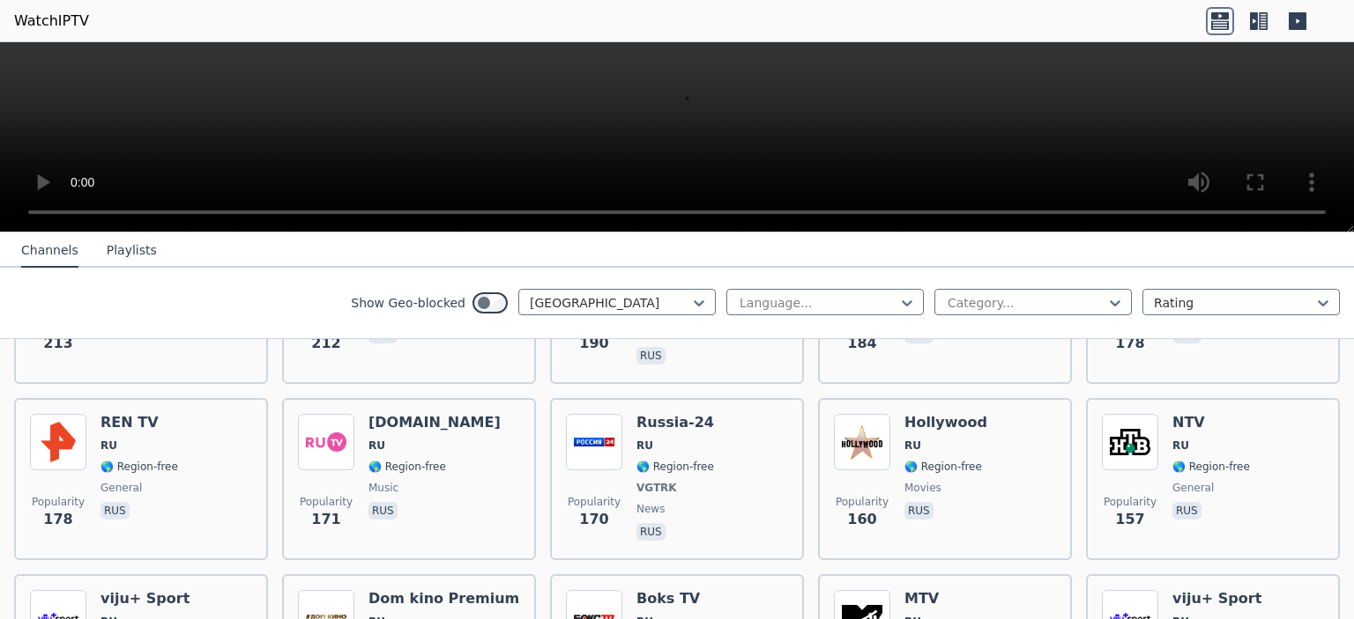
scroll to position [705, 0]
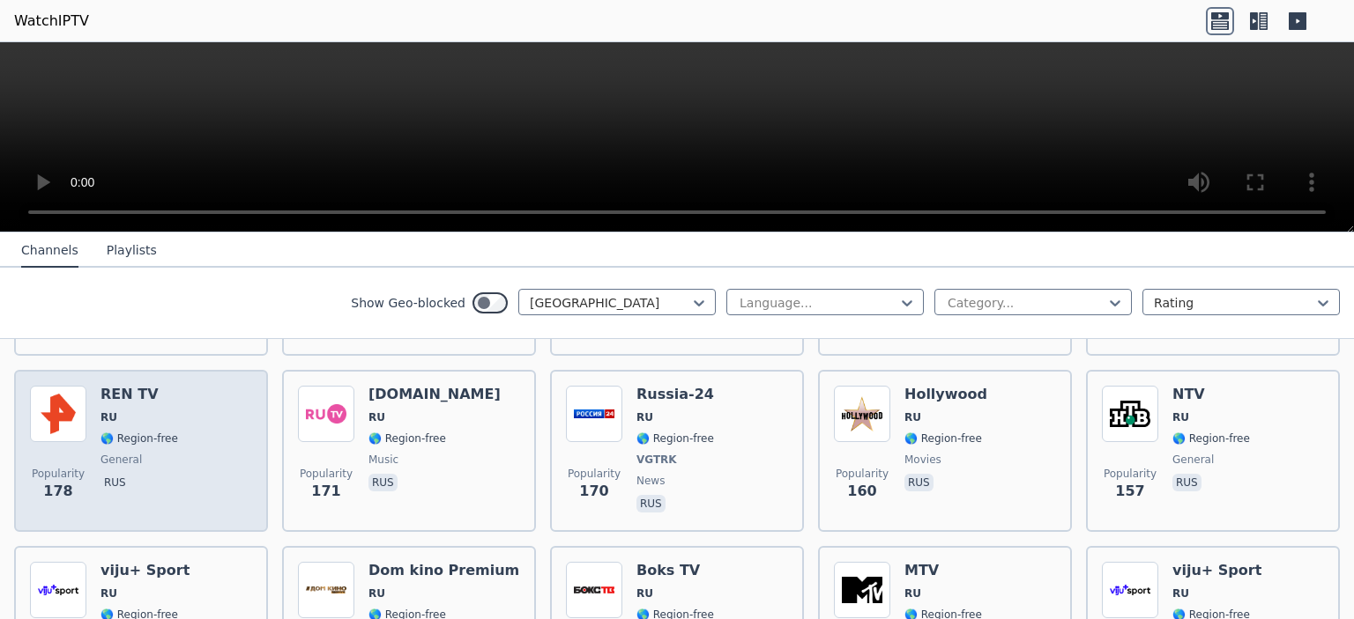
click at [146, 411] on span "RU" at bounding box center [139, 418] width 78 height 14
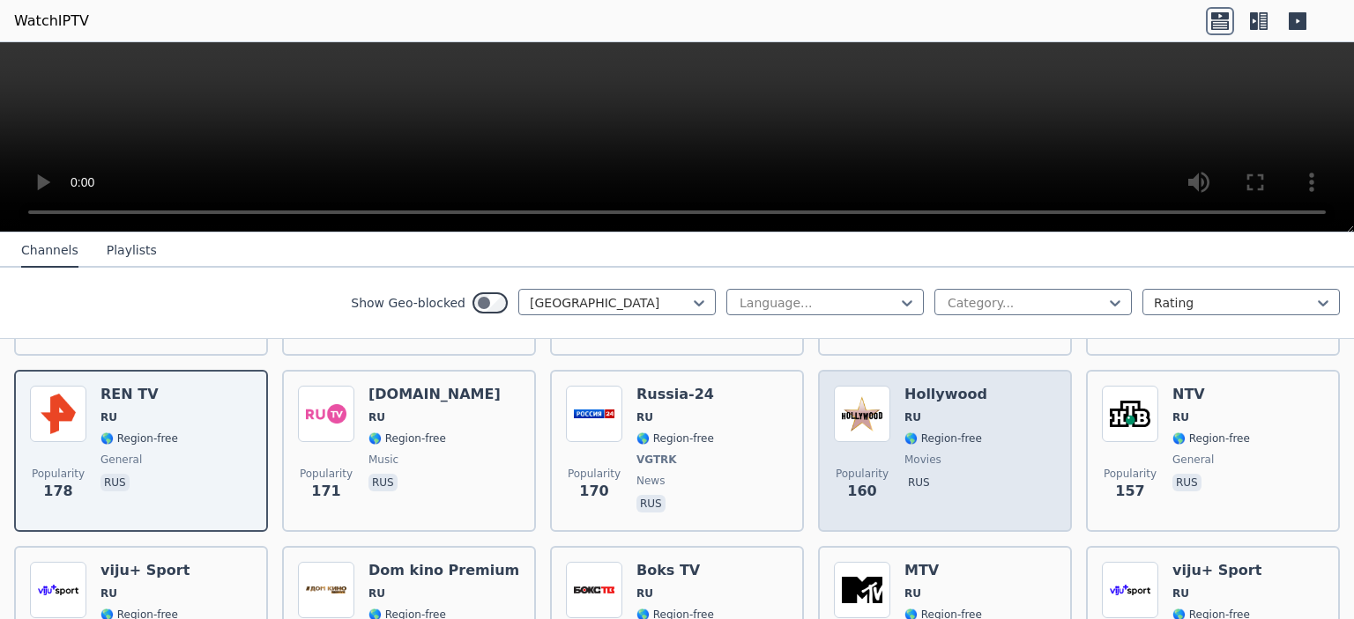
click at [938, 453] on span "movies" at bounding box center [945, 460] width 83 height 14
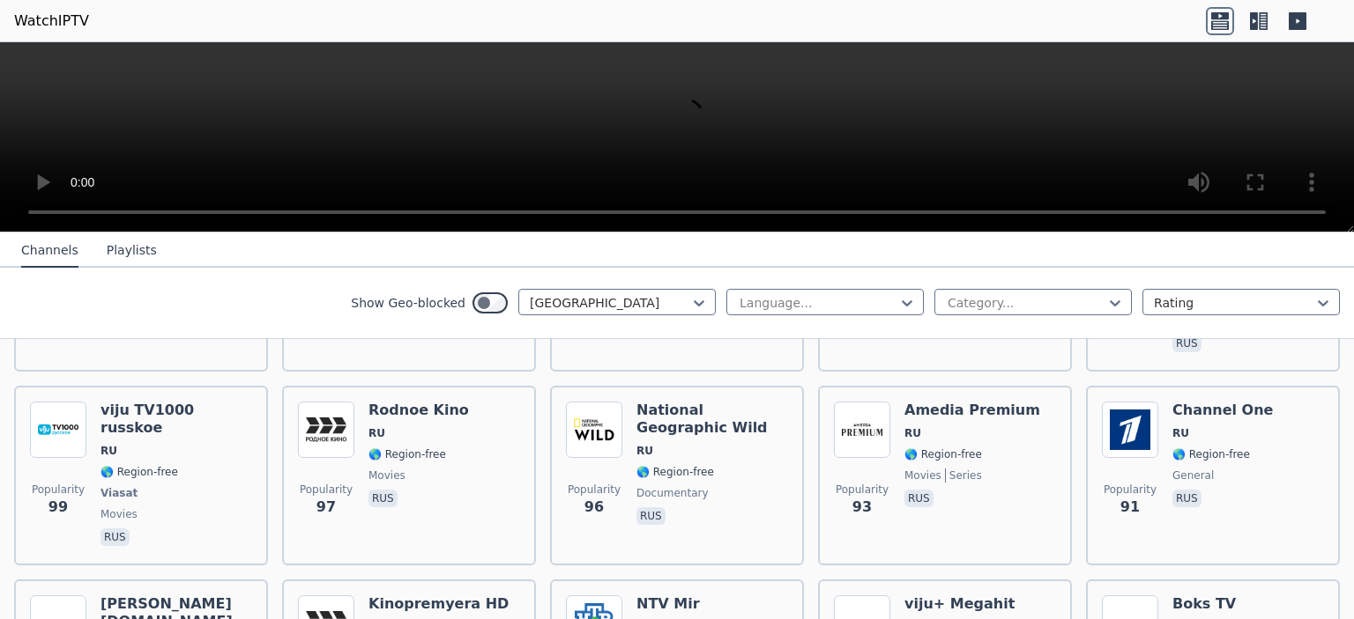
scroll to position [1410, 0]
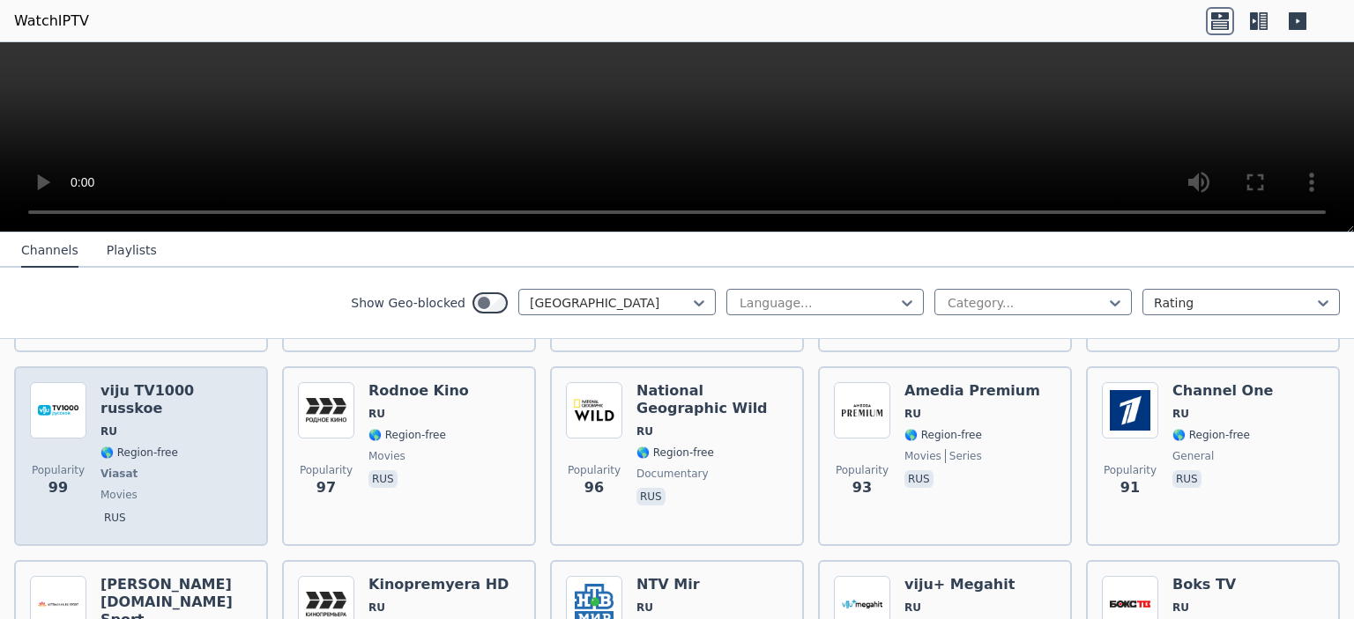
click at [128, 467] on span "Viasat" at bounding box center [118, 474] width 37 height 14
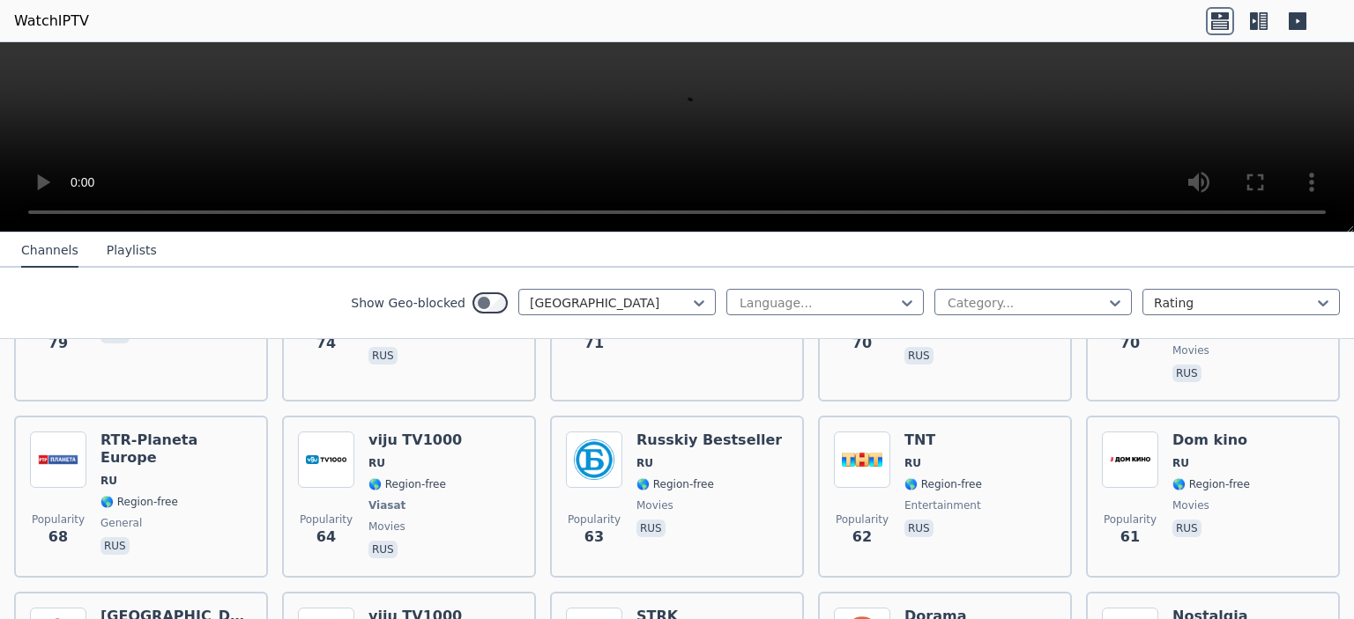
scroll to position [2027, 0]
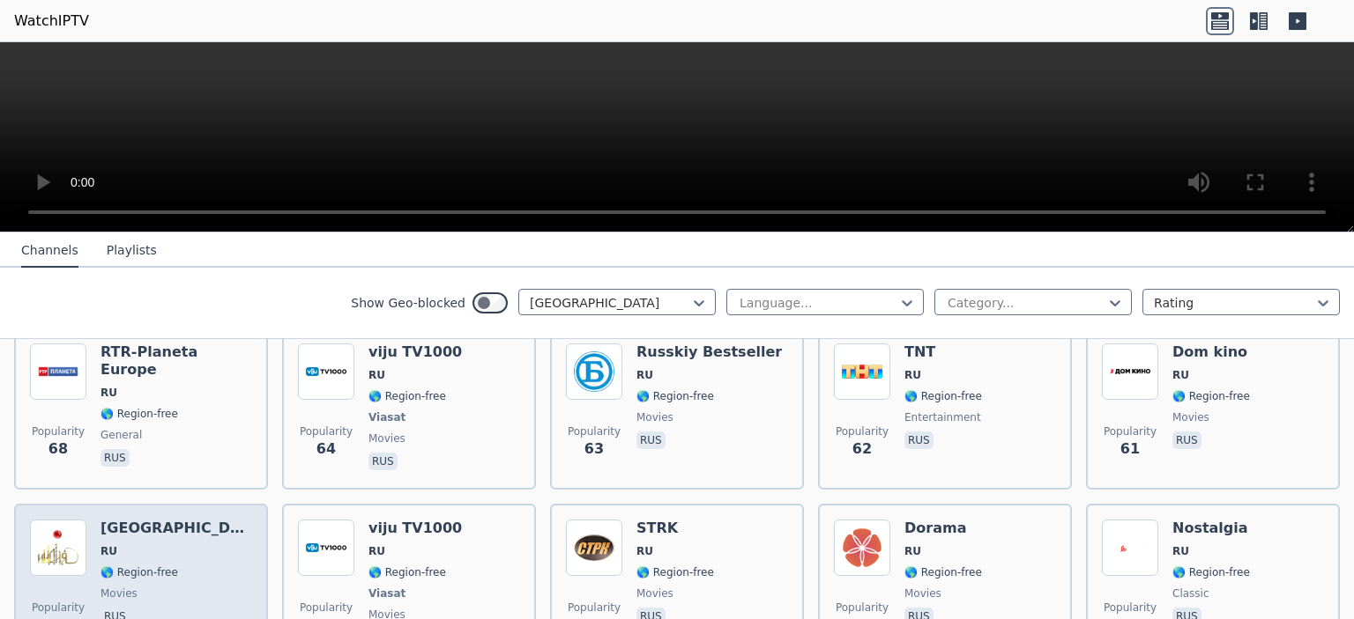
click at [209, 520] on div "Popularity 60 [GEOGRAPHIC_DATA] RU 🌎 Region-free movies rus" at bounding box center [141, 585] width 222 height 130
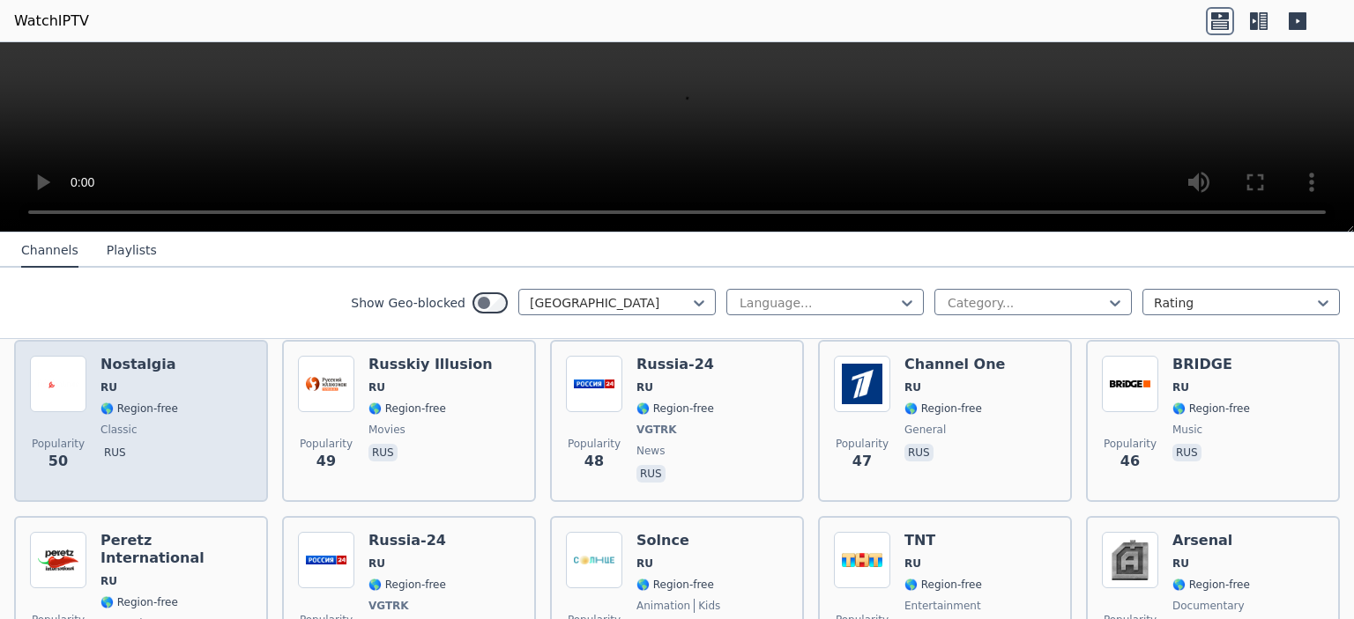
scroll to position [2644, 0]
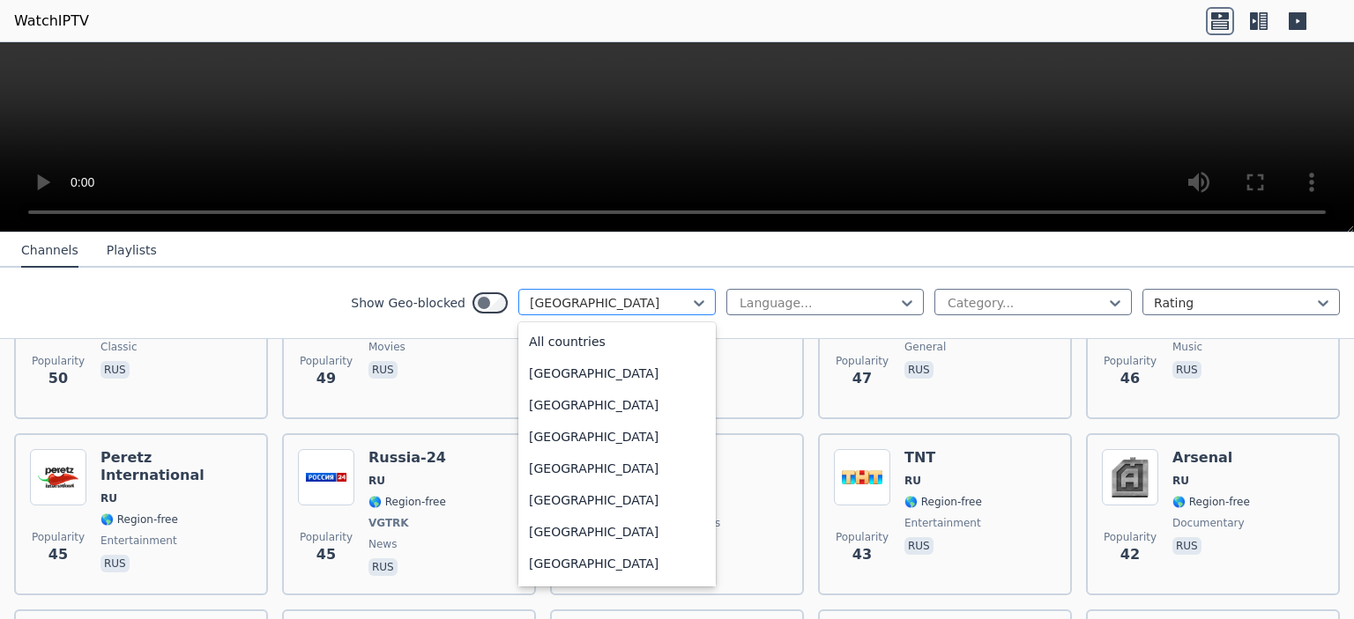
click at [590, 299] on div at bounding box center [610, 303] width 160 height 18
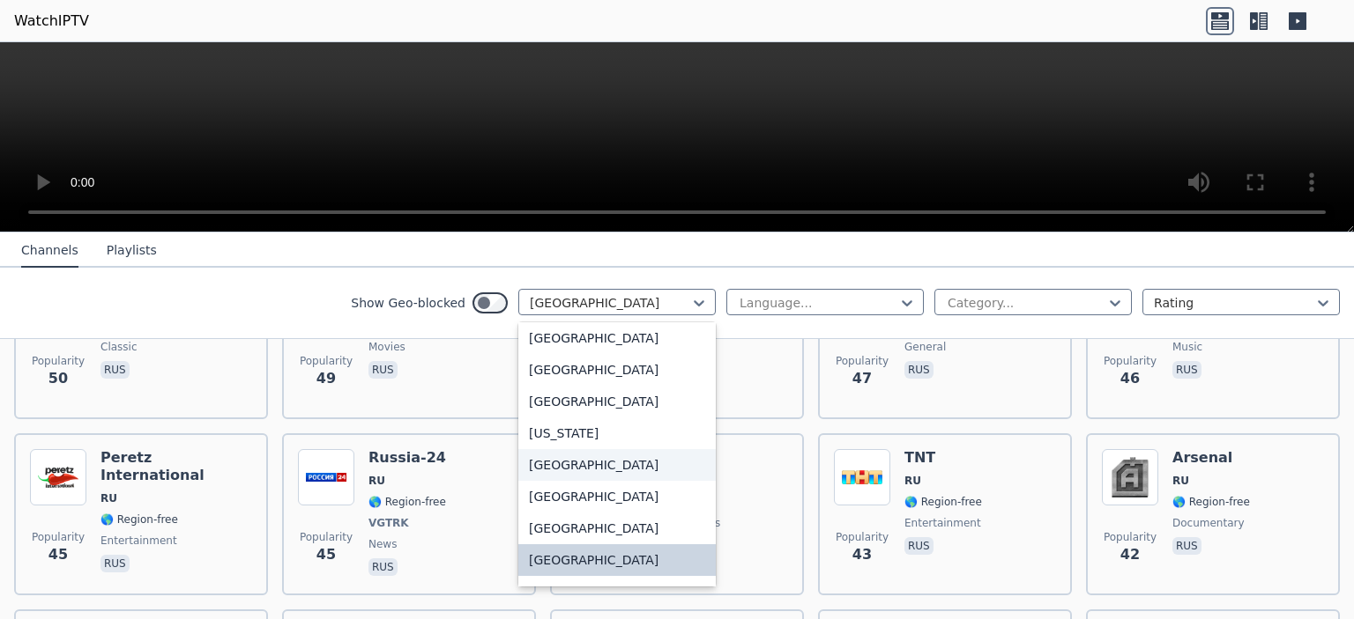
click at [546, 469] on div "[GEOGRAPHIC_DATA]" at bounding box center [616, 465] width 197 height 32
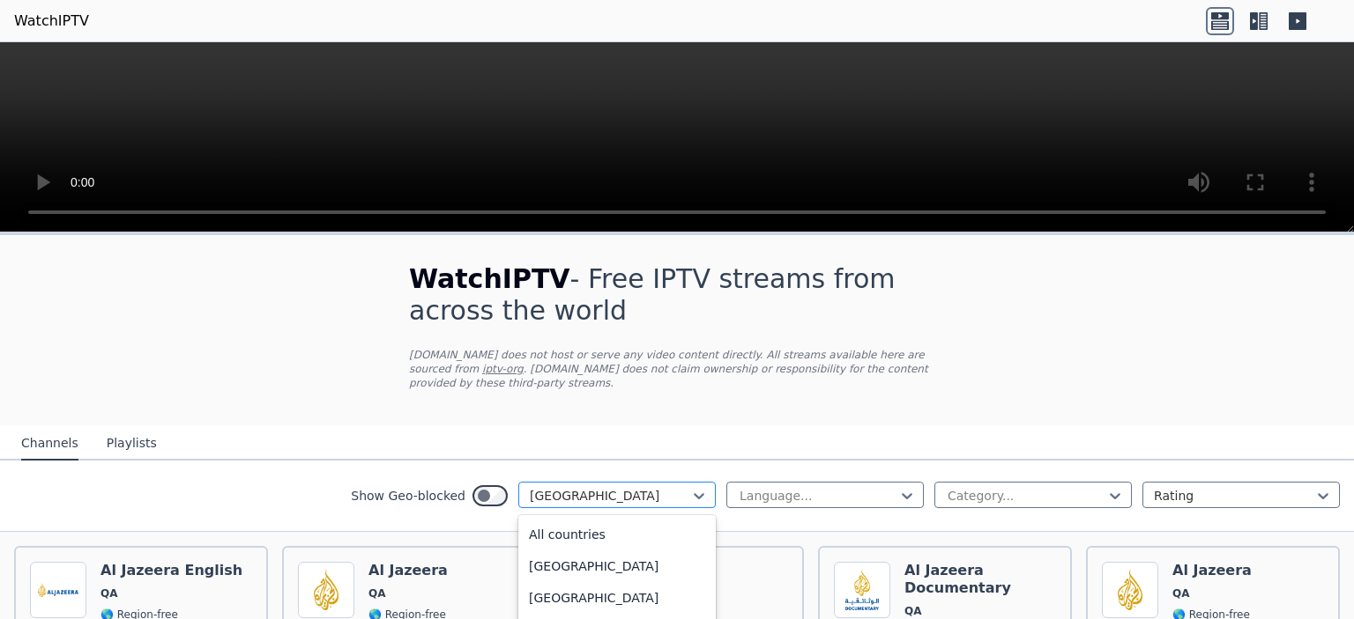
scroll to position [4589, 0]
click at [543, 487] on div at bounding box center [610, 496] width 160 height 18
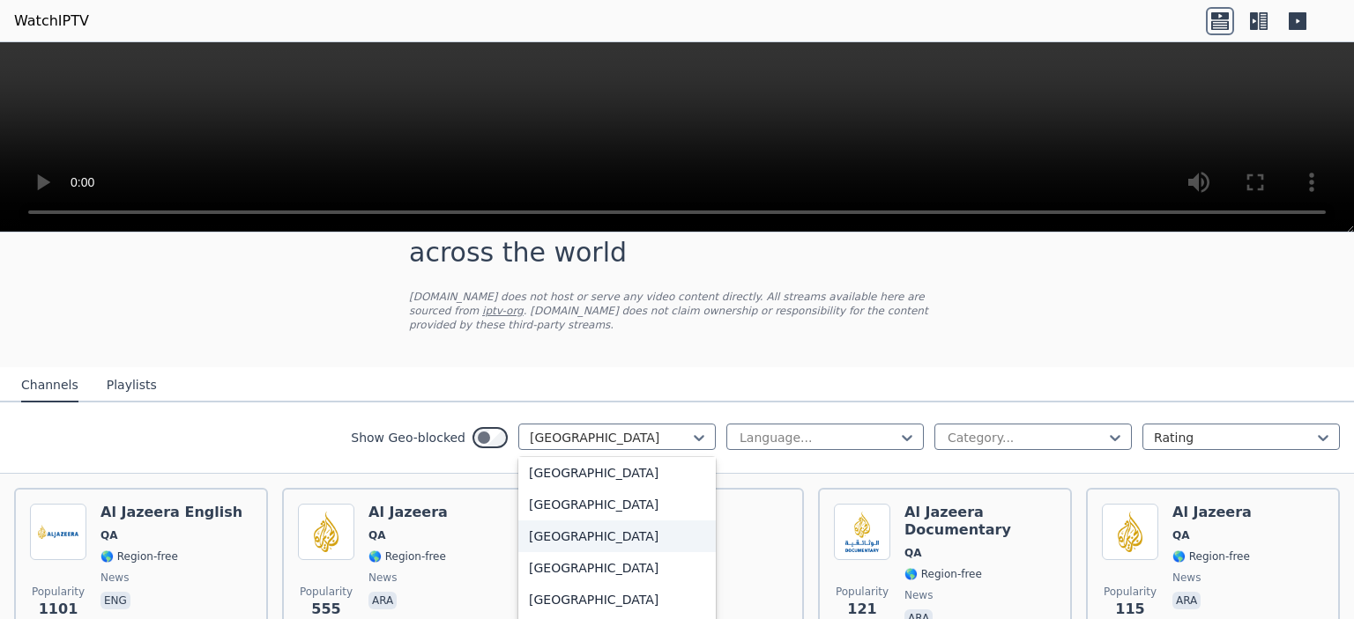
scroll to position [88, 0]
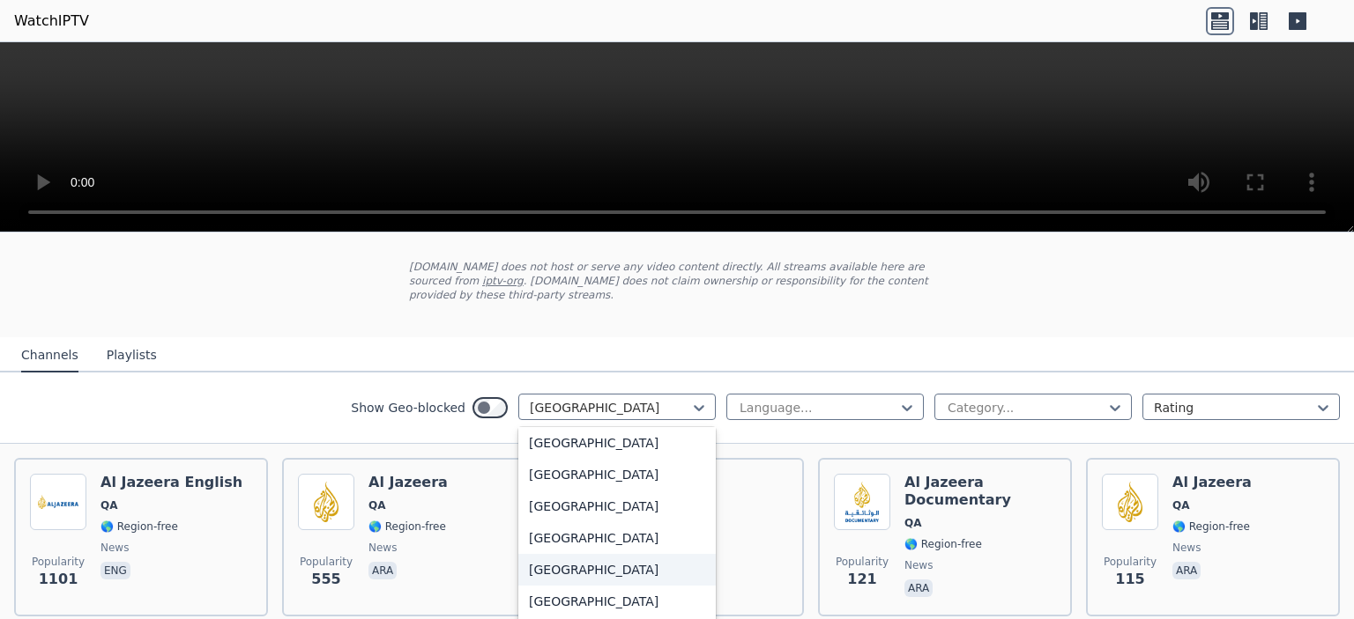
click at [542, 554] on div "[GEOGRAPHIC_DATA]" at bounding box center [616, 570] width 197 height 32
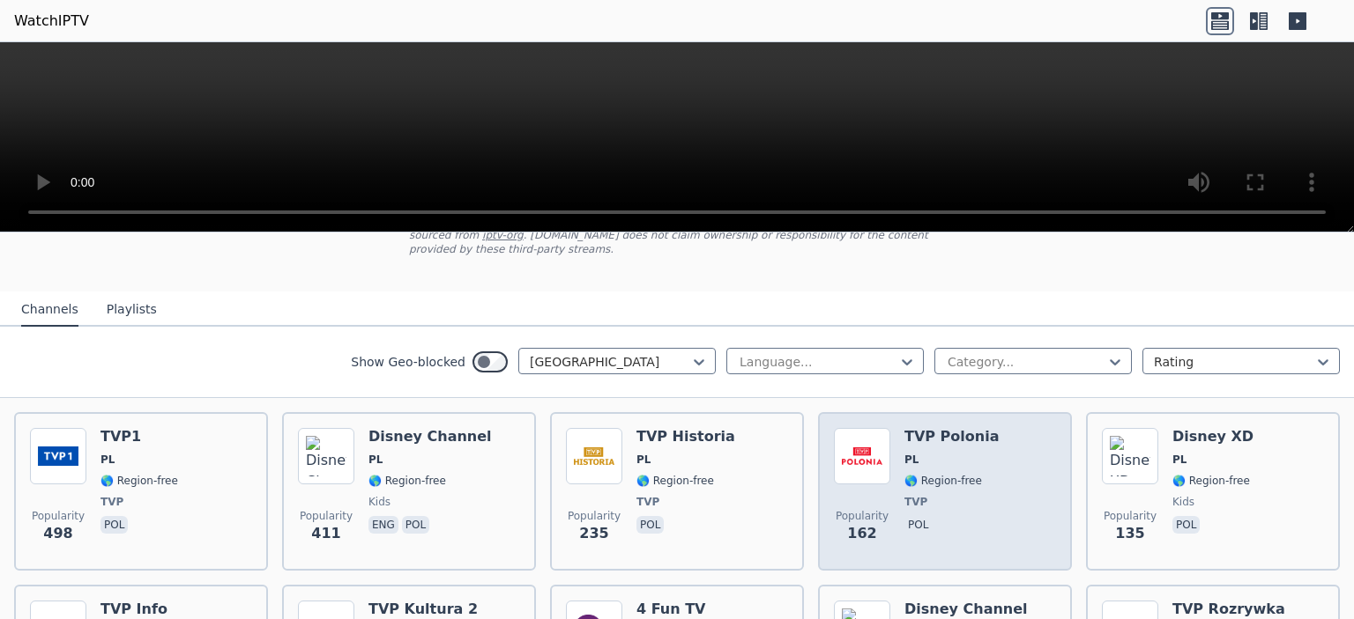
scroll to position [46, 0]
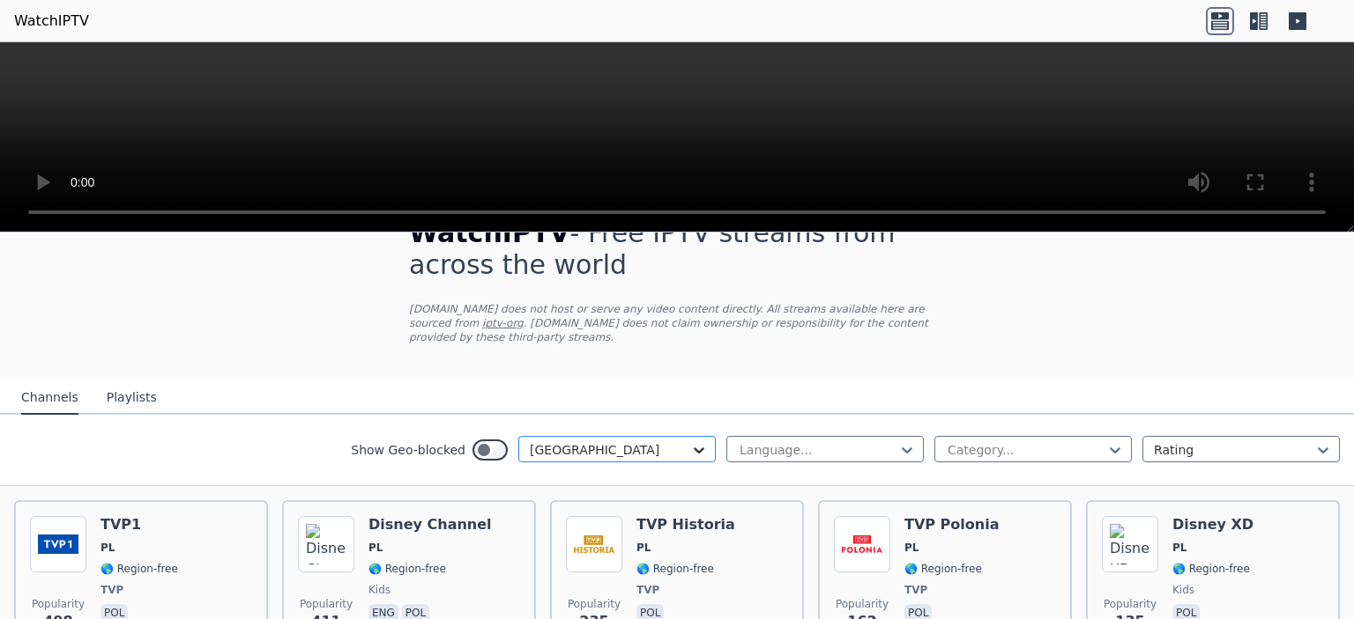
click at [693, 448] on icon at bounding box center [698, 451] width 11 height 6
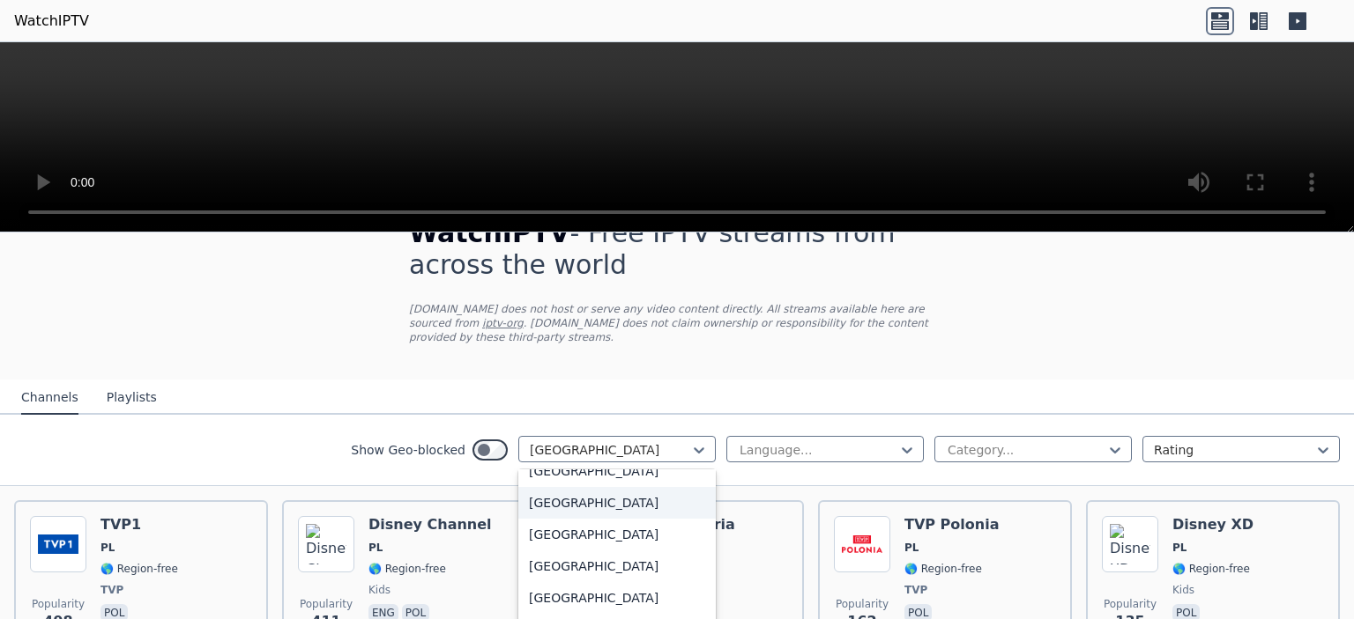
scroll to position [4230, 0]
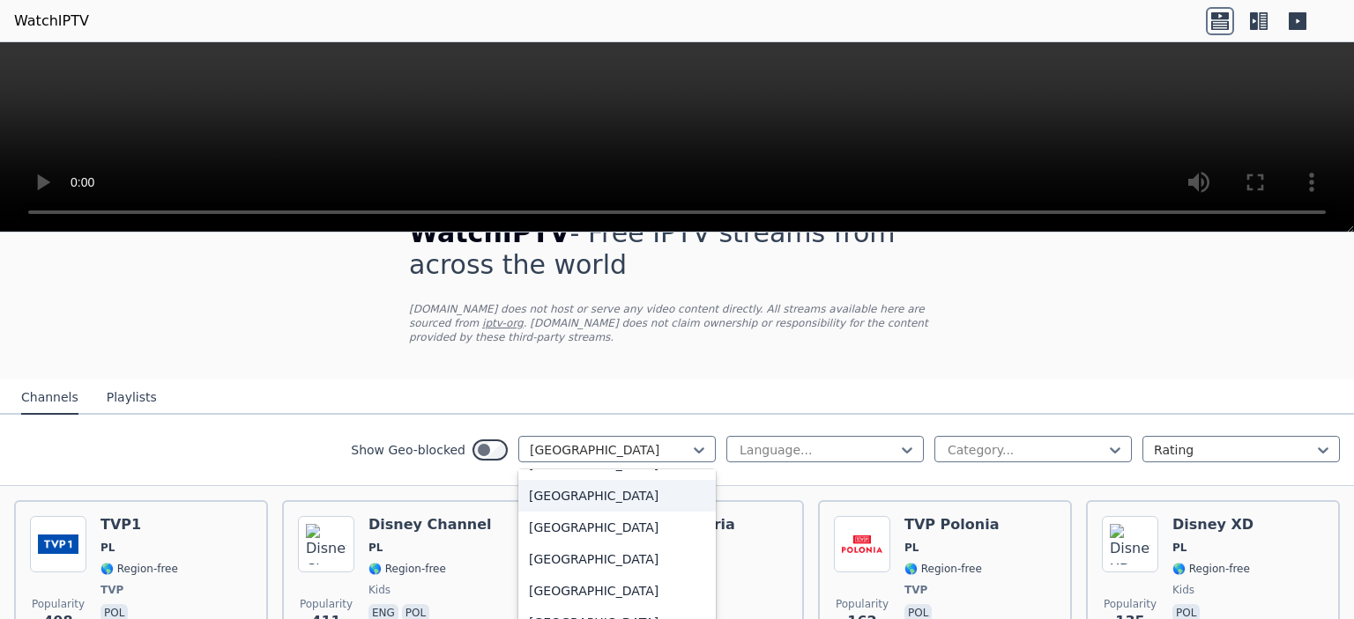
click at [578, 490] on div "[GEOGRAPHIC_DATA]" at bounding box center [616, 496] width 197 height 32
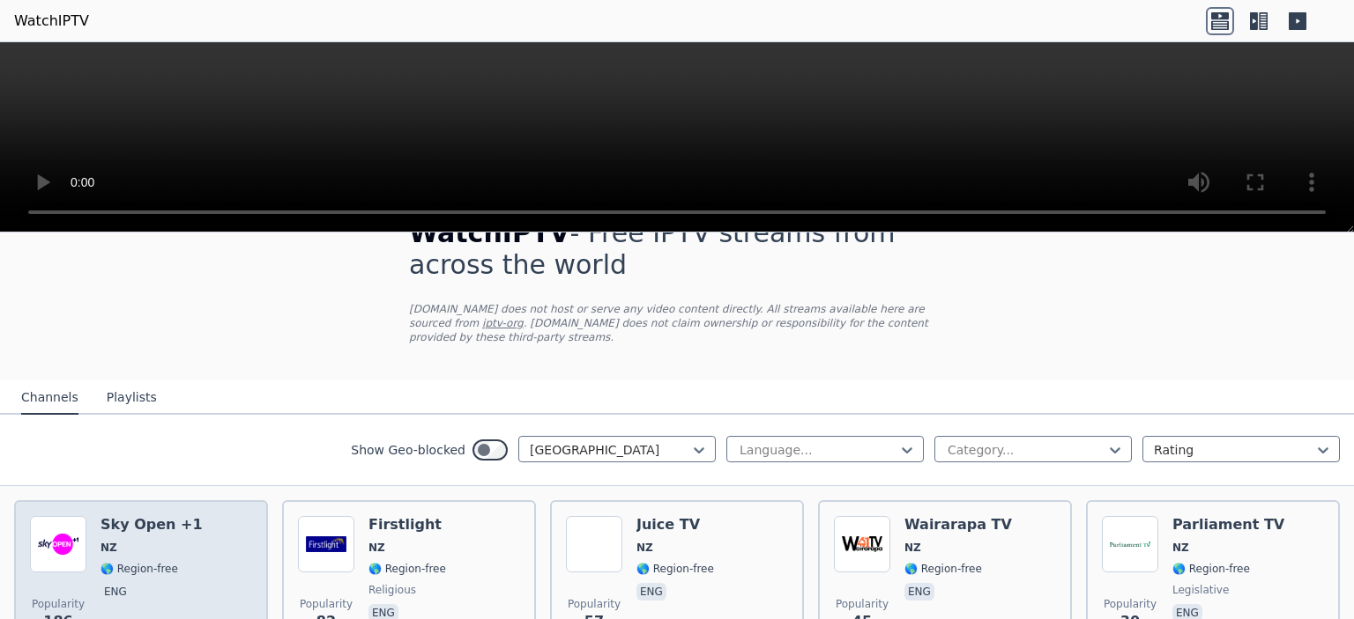
click at [142, 583] on span "eng" at bounding box center [151, 593] width 102 height 21
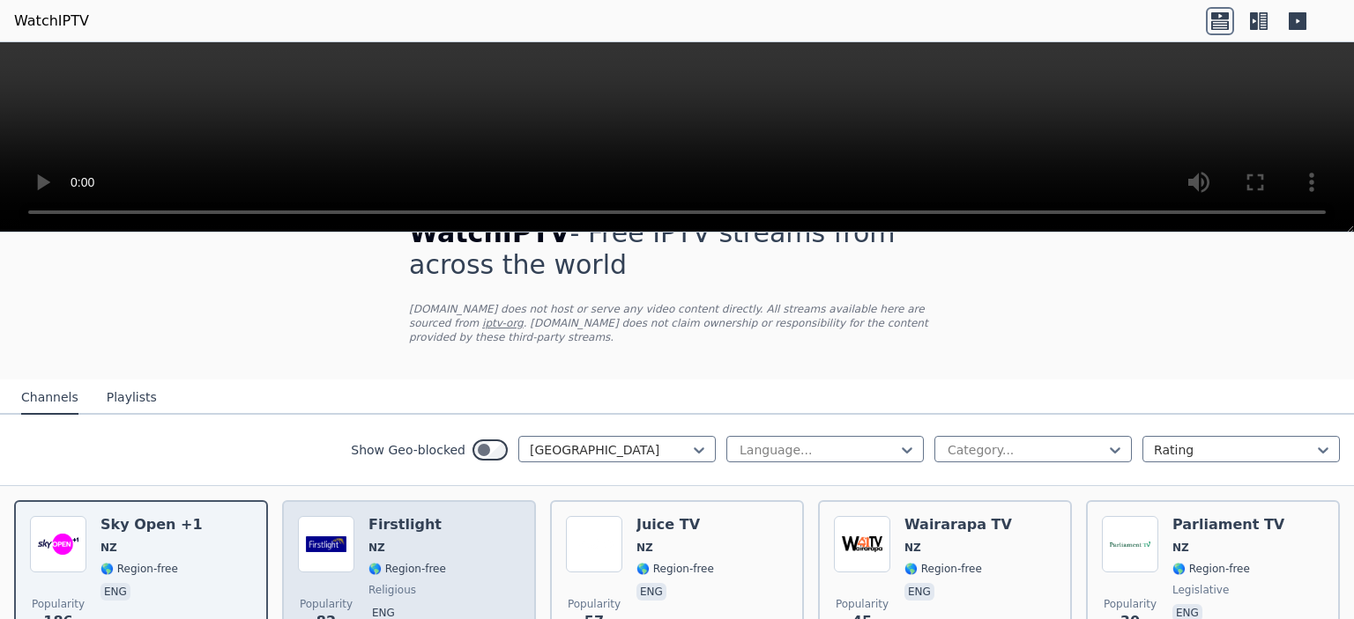
click at [437, 549] on div "Popularity 82 Firstlight NZ 🌎 Region-free religious eng" at bounding box center [409, 579] width 222 height 127
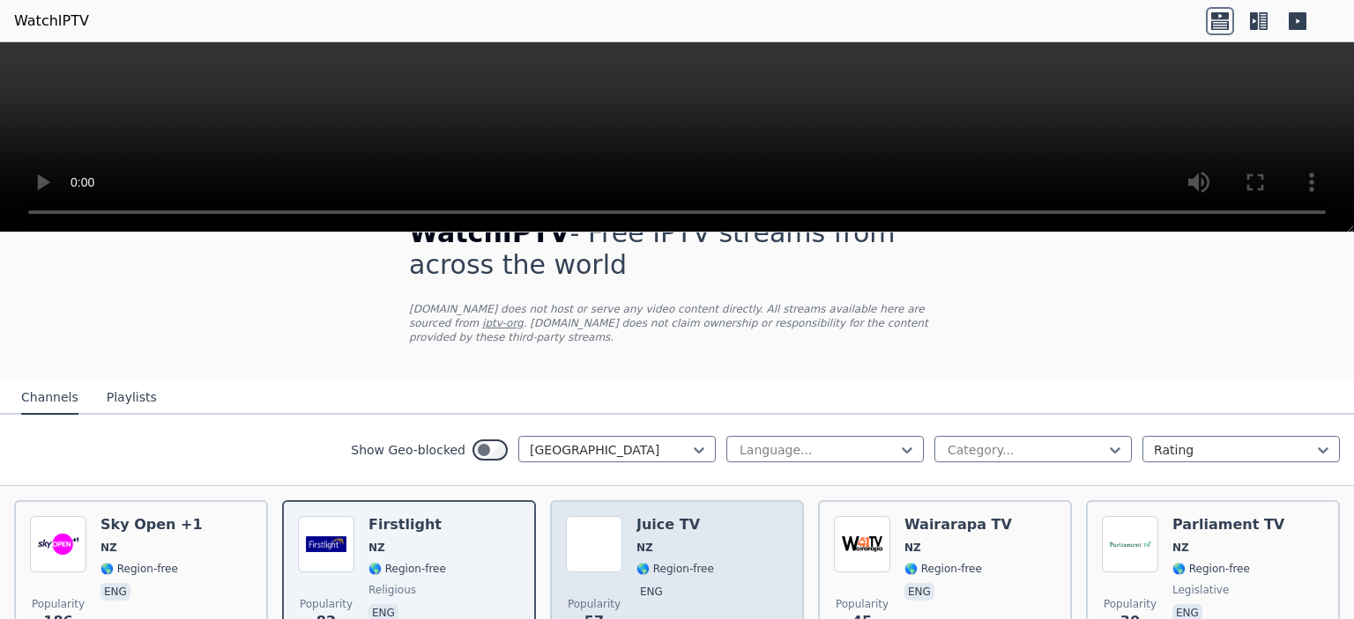
click at [617, 555] on div "Popularity 57 Juice TV NZ 🌎 Region-free eng" at bounding box center [677, 579] width 222 height 127
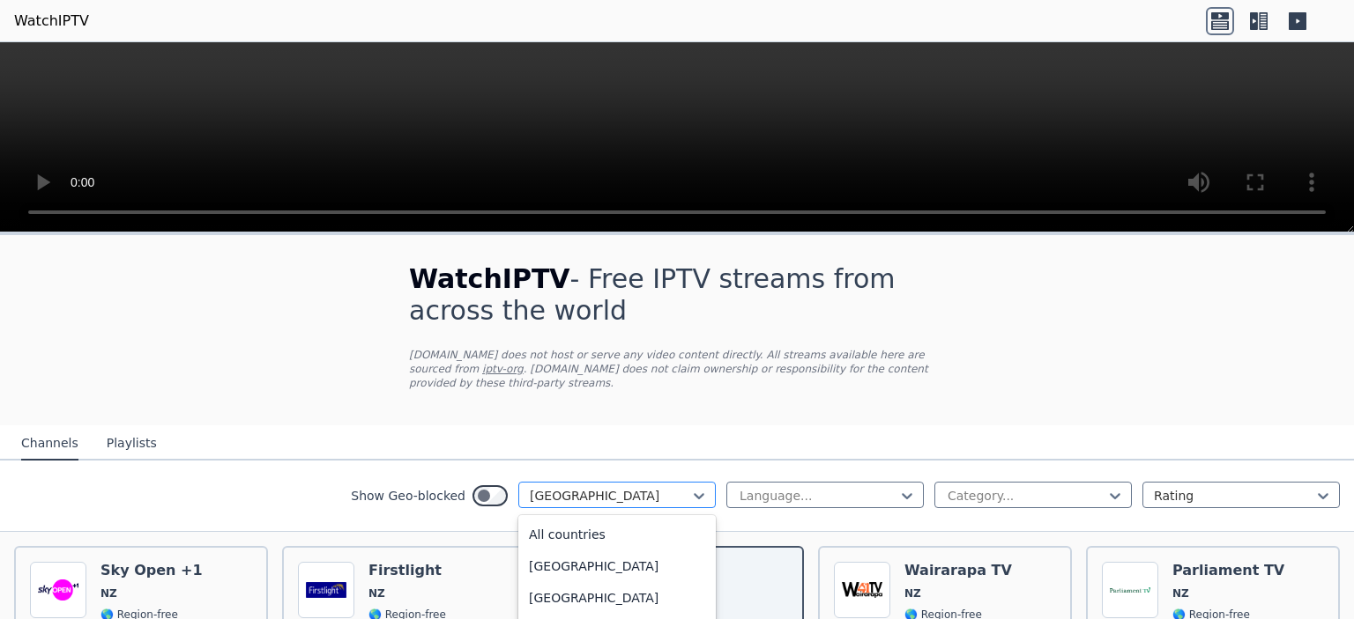
click at [669, 487] on div at bounding box center [610, 496] width 160 height 18
click at [539, 589] on div "[GEOGRAPHIC_DATA]" at bounding box center [616, 588] width 197 height 32
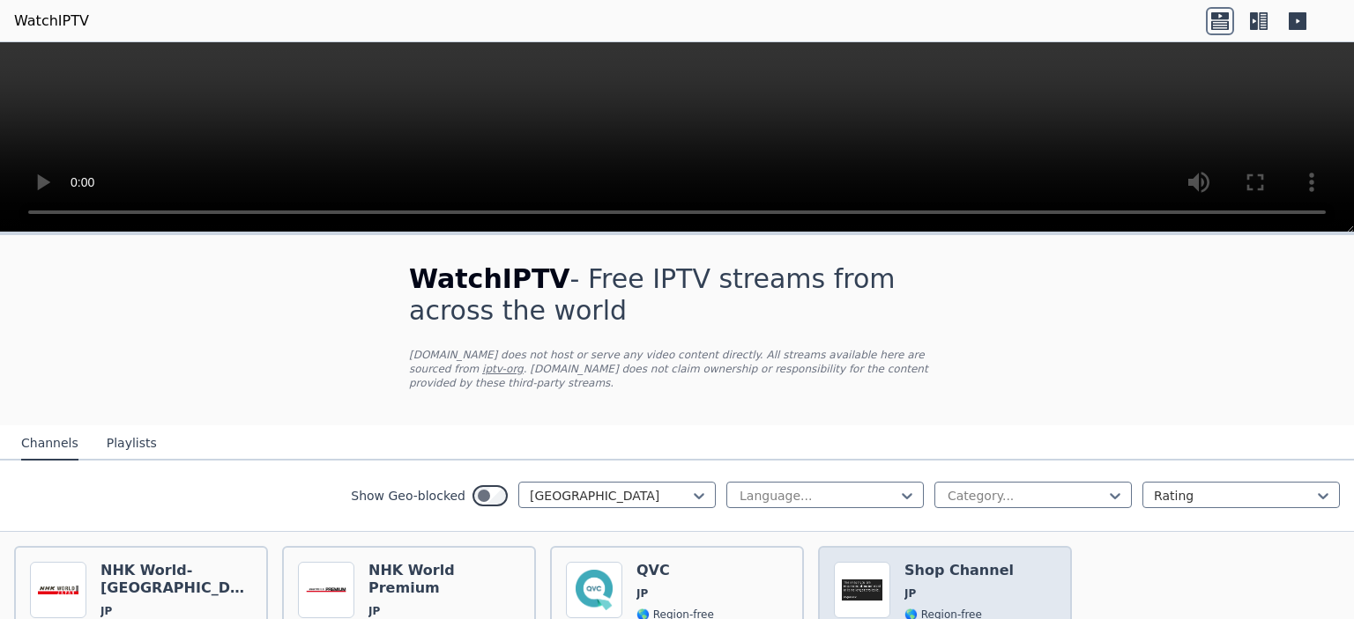
click at [846, 563] on img at bounding box center [862, 590] width 56 height 56
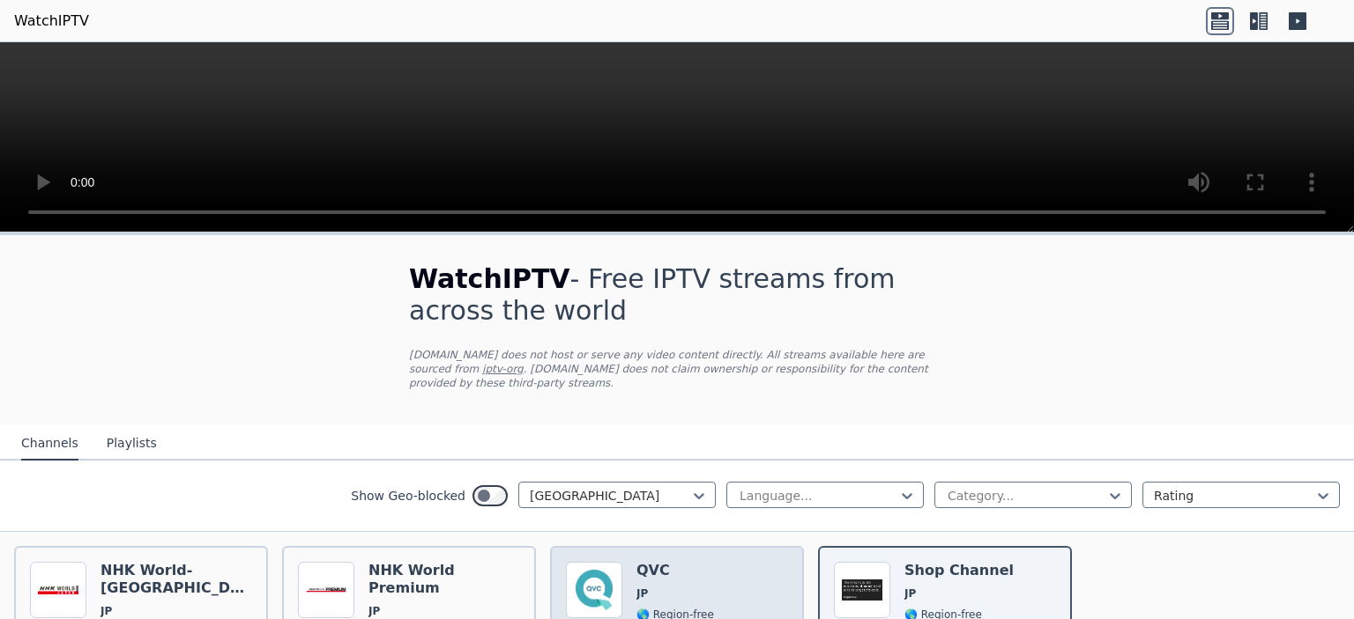
click at [678, 562] on h6 "QVC" at bounding box center [675, 571] width 78 height 18
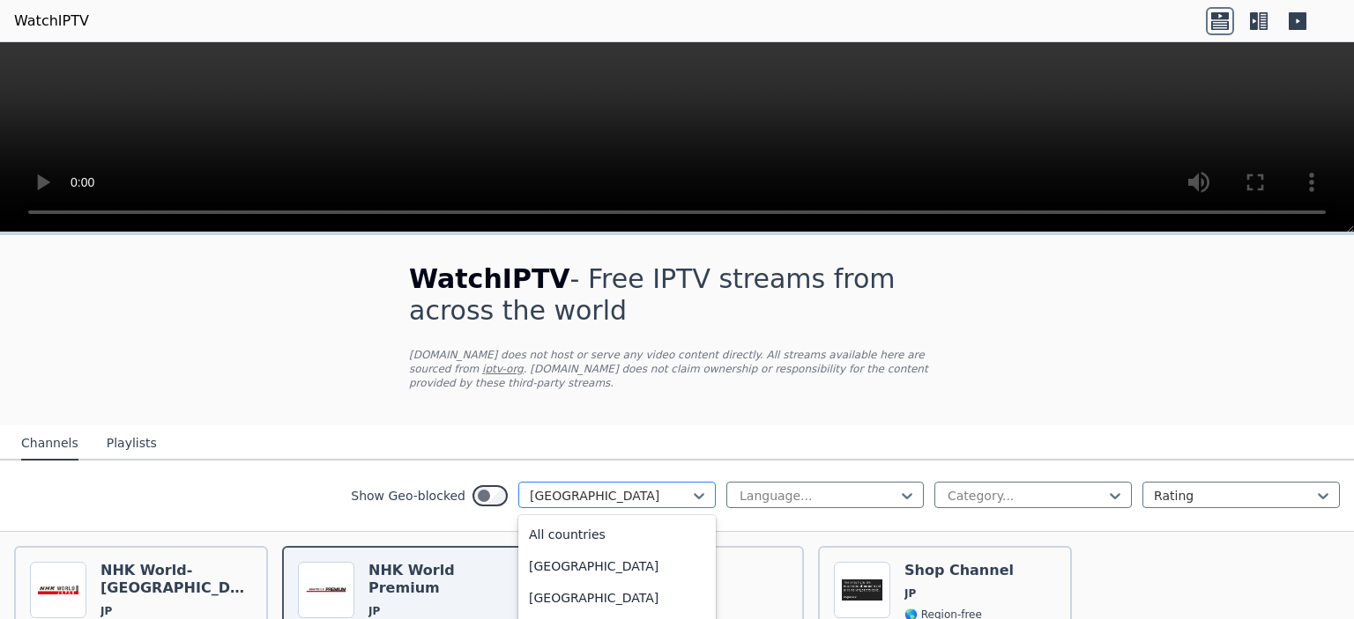
click at [587, 482] on div "[GEOGRAPHIC_DATA]" at bounding box center [616, 495] width 197 height 26
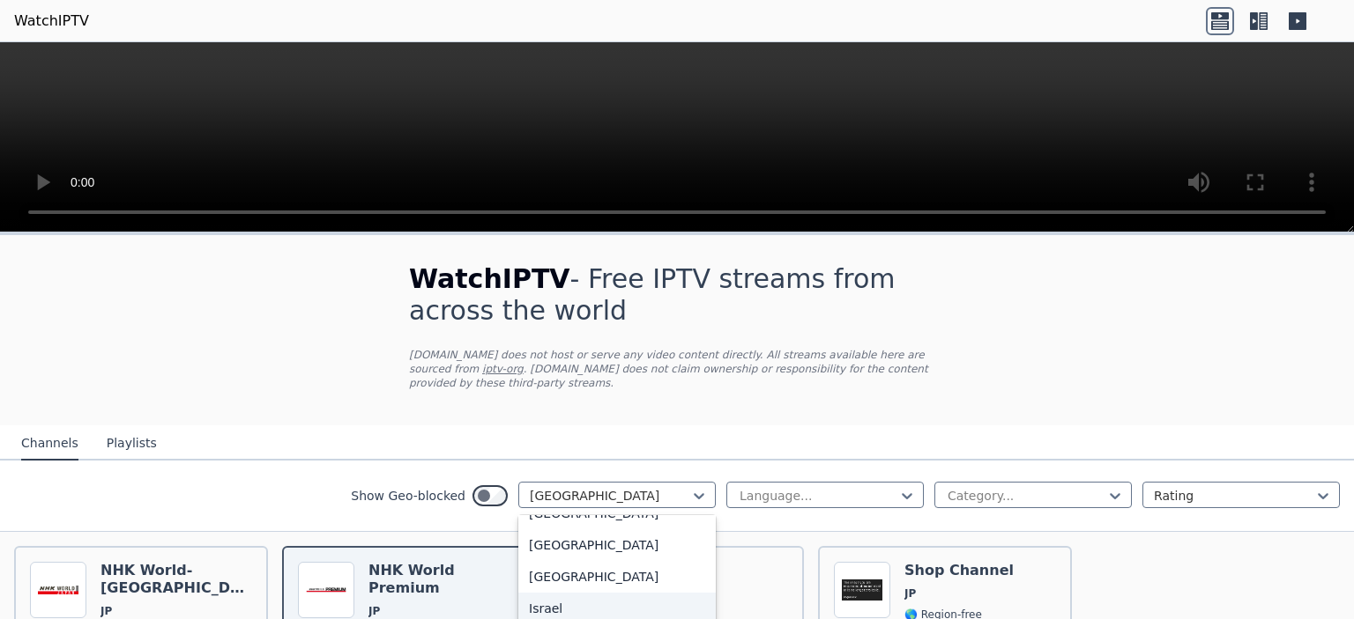
click at [539, 612] on div "Israel" at bounding box center [616, 609] width 197 height 32
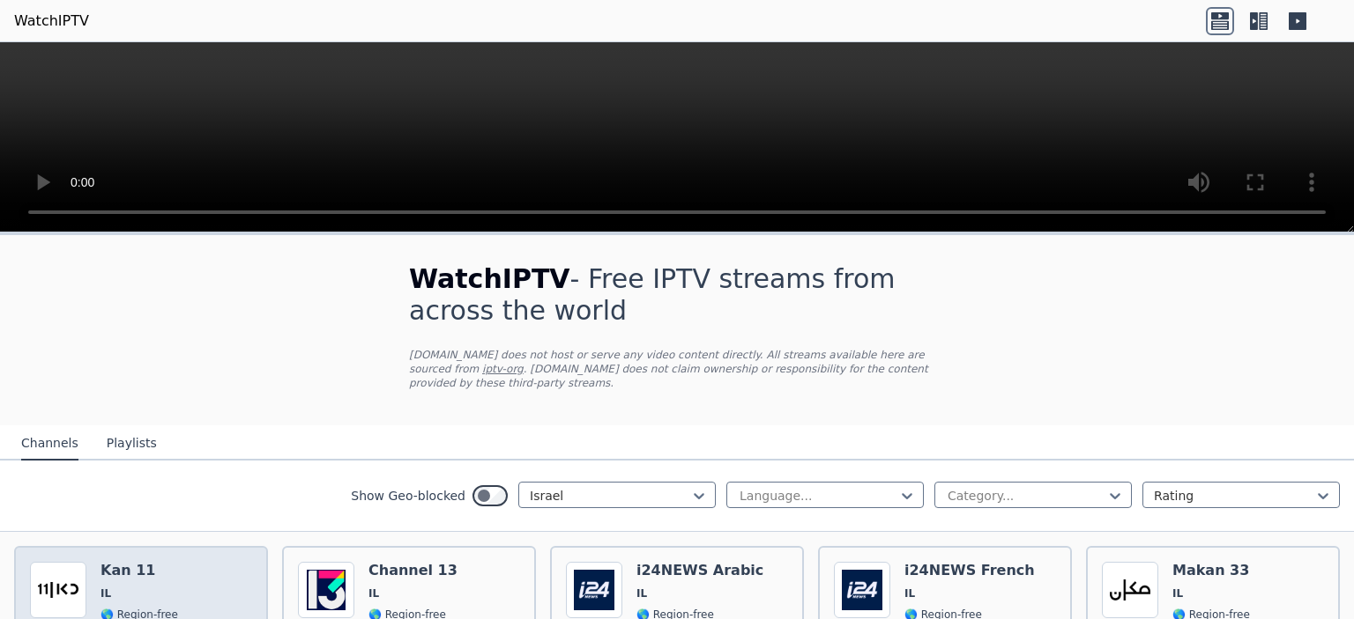
click at [92, 582] on div "Popularity 269 Kan 11 IL 🌎 Region-free heb" at bounding box center [141, 625] width 222 height 127
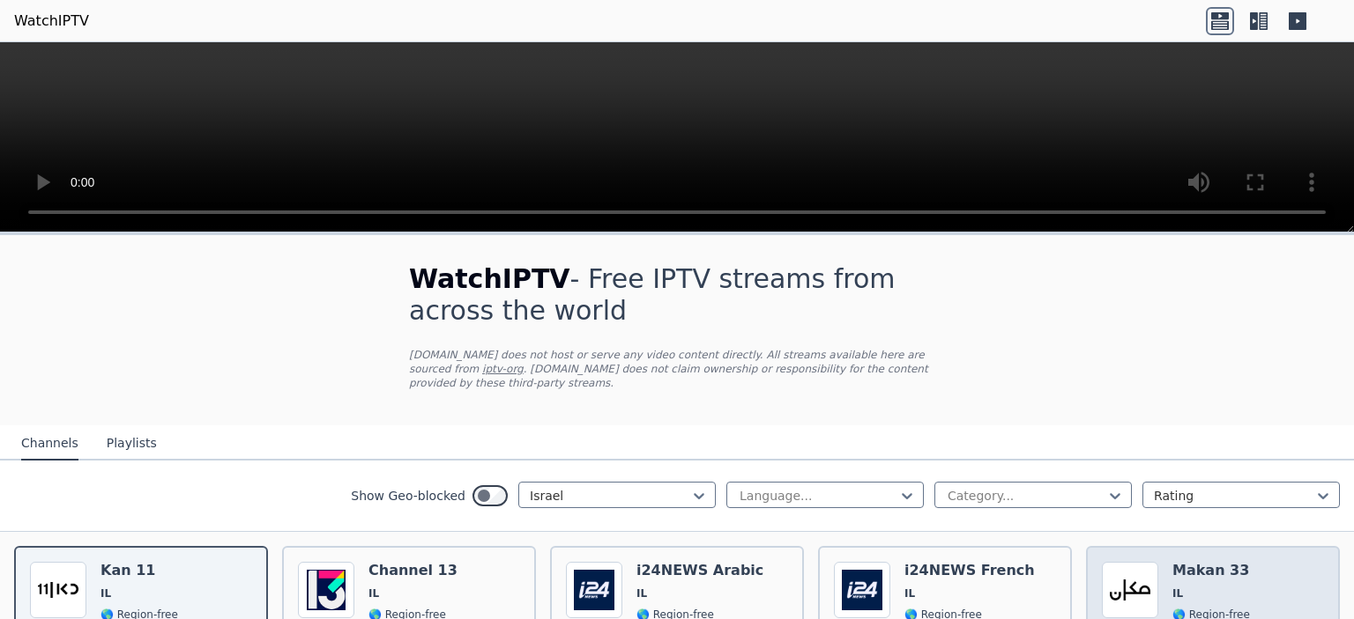
click at [1172, 562] on h6 "Makan 33" at bounding box center [1211, 571] width 78 height 18
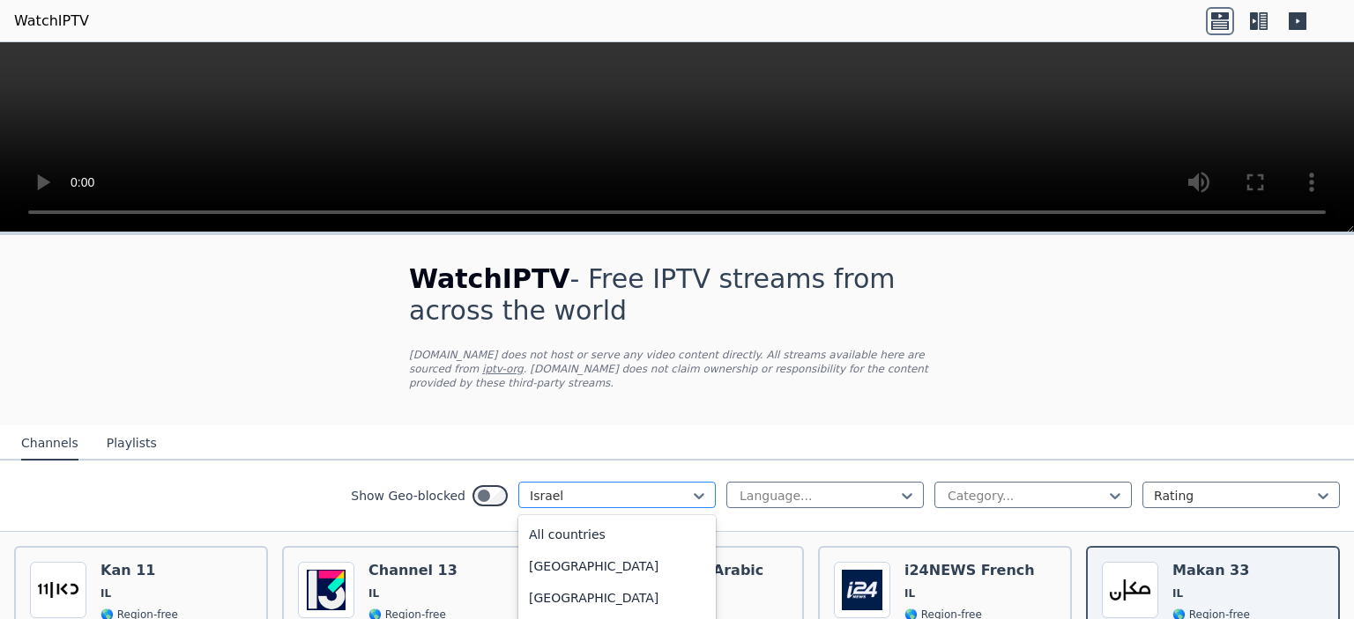
click at [585, 487] on div at bounding box center [610, 496] width 160 height 18
click at [567, 577] on div "[GEOGRAPHIC_DATA]" at bounding box center [616, 577] width 197 height 32
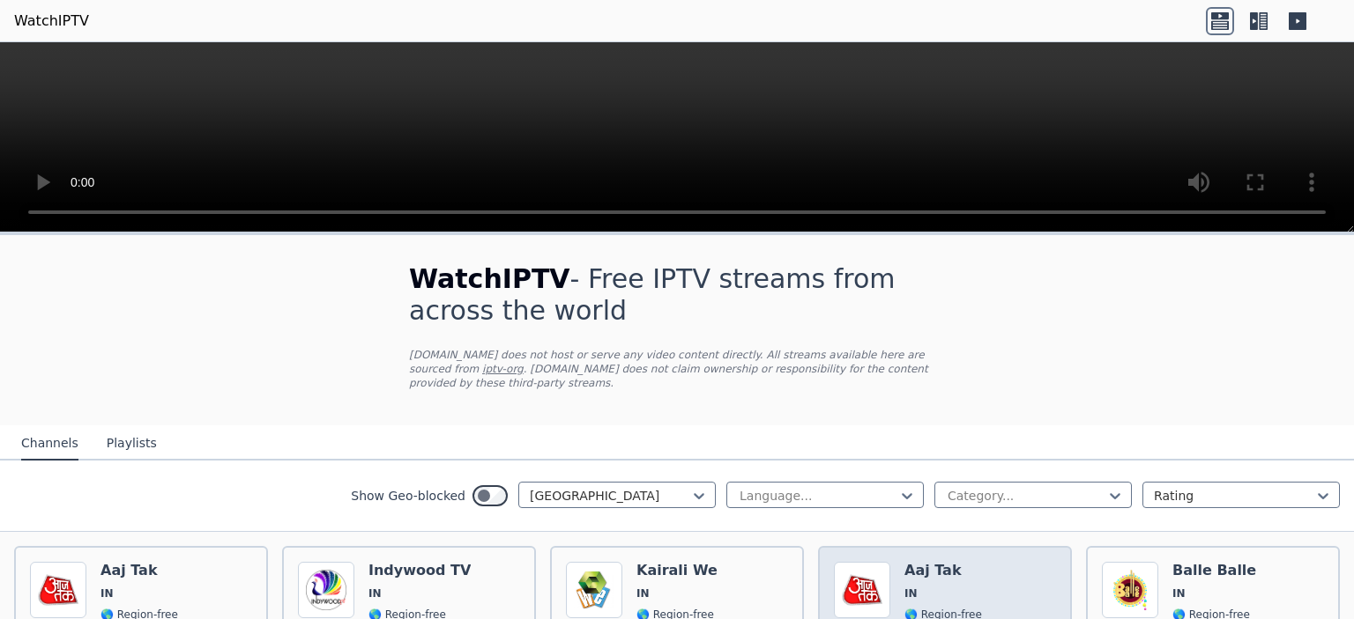
click at [864, 574] on img at bounding box center [862, 590] width 56 height 56
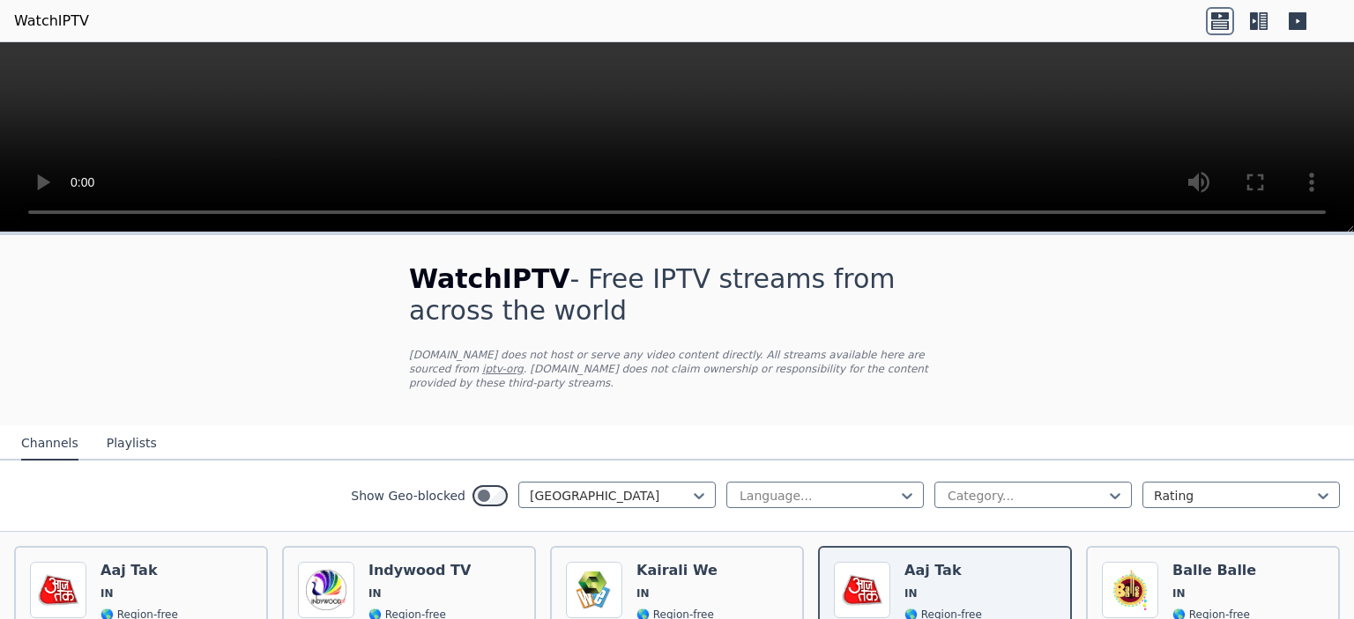
click at [49, 17] on link "WatchIPTV" at bounding box center [51, 21] width 75 height 21
click at [58, 26] on link "WatchIPTV" at bounding box center [51, 21] width 75 height 21
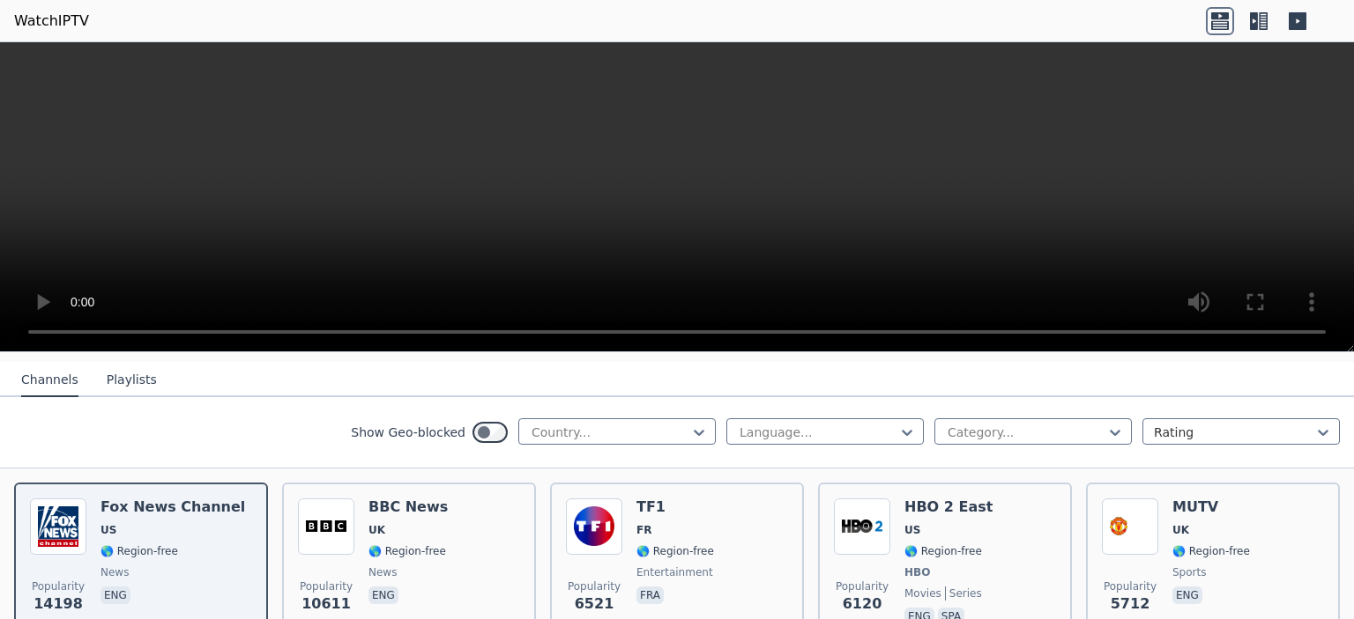
scroll to position [88, 0]
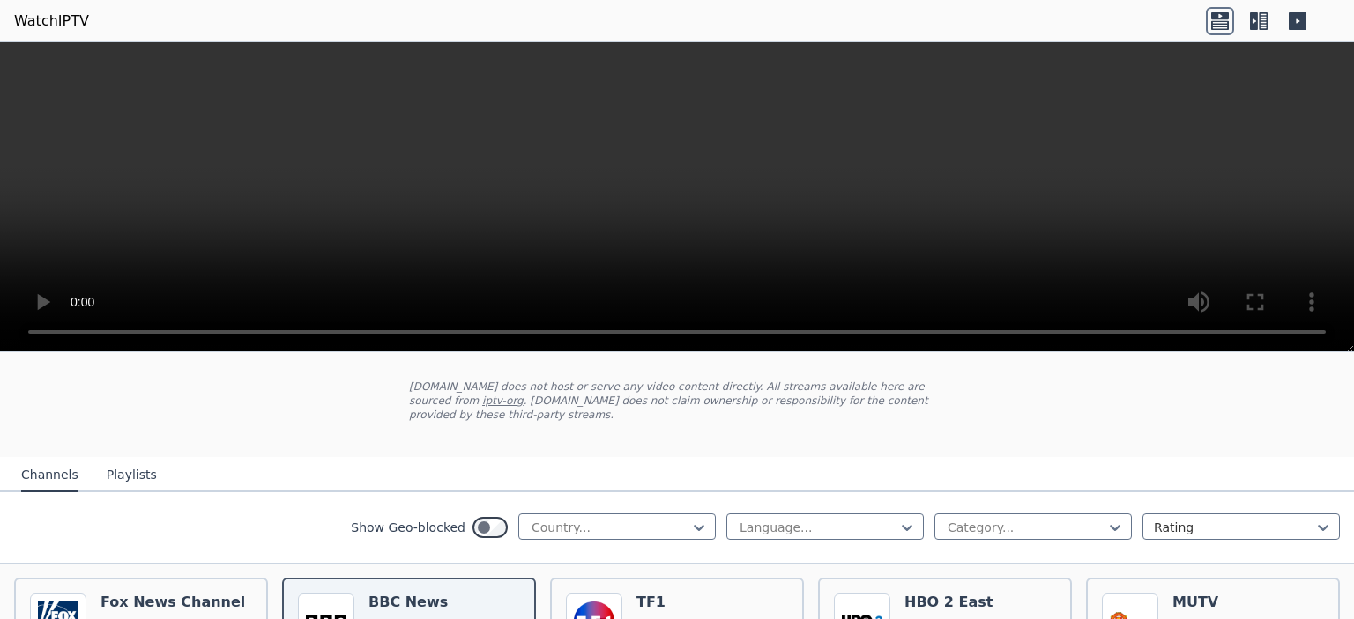
click at [775, 159] on video at bounding box center [677, 197] width 1354 height 310
